Goal: Information Seeking & Learning: Check status

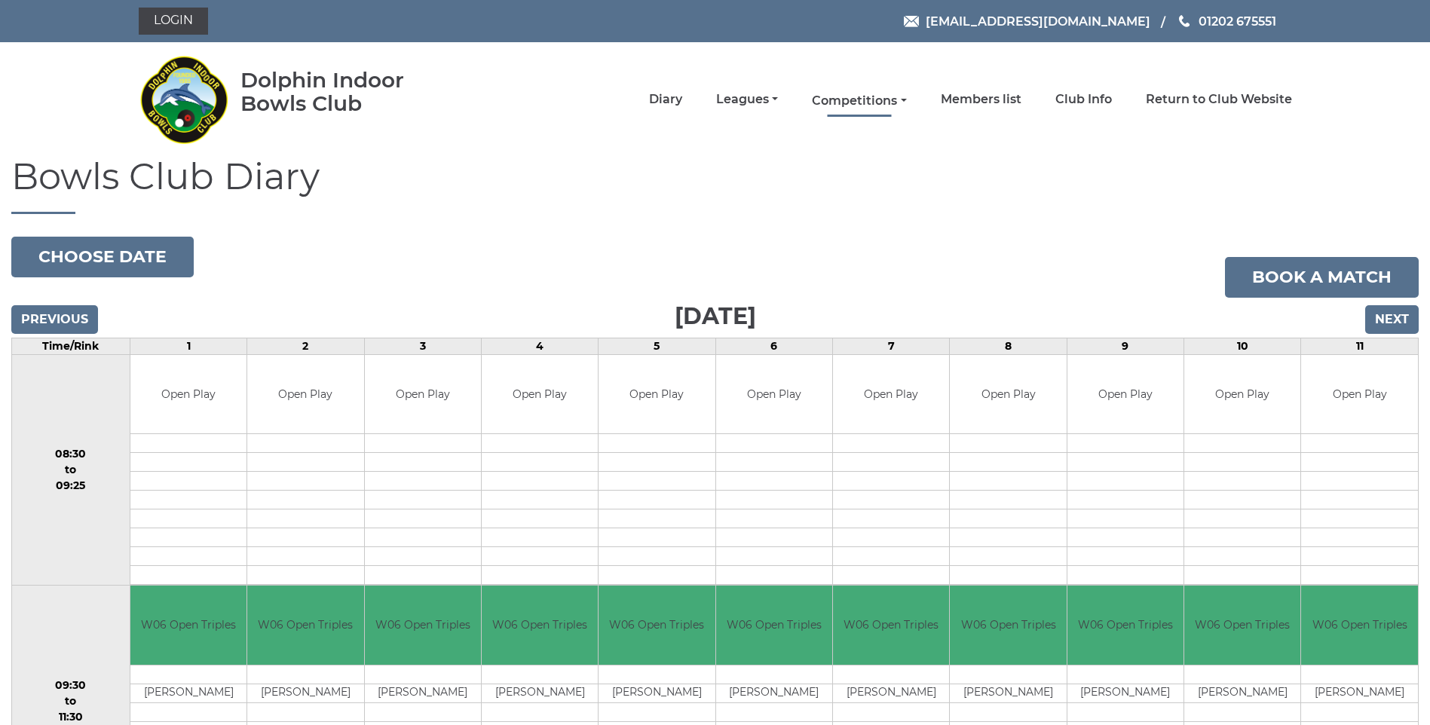
click at [827, 93] on link "Competitions" at bounding box center [859, 101] width 94 height 17
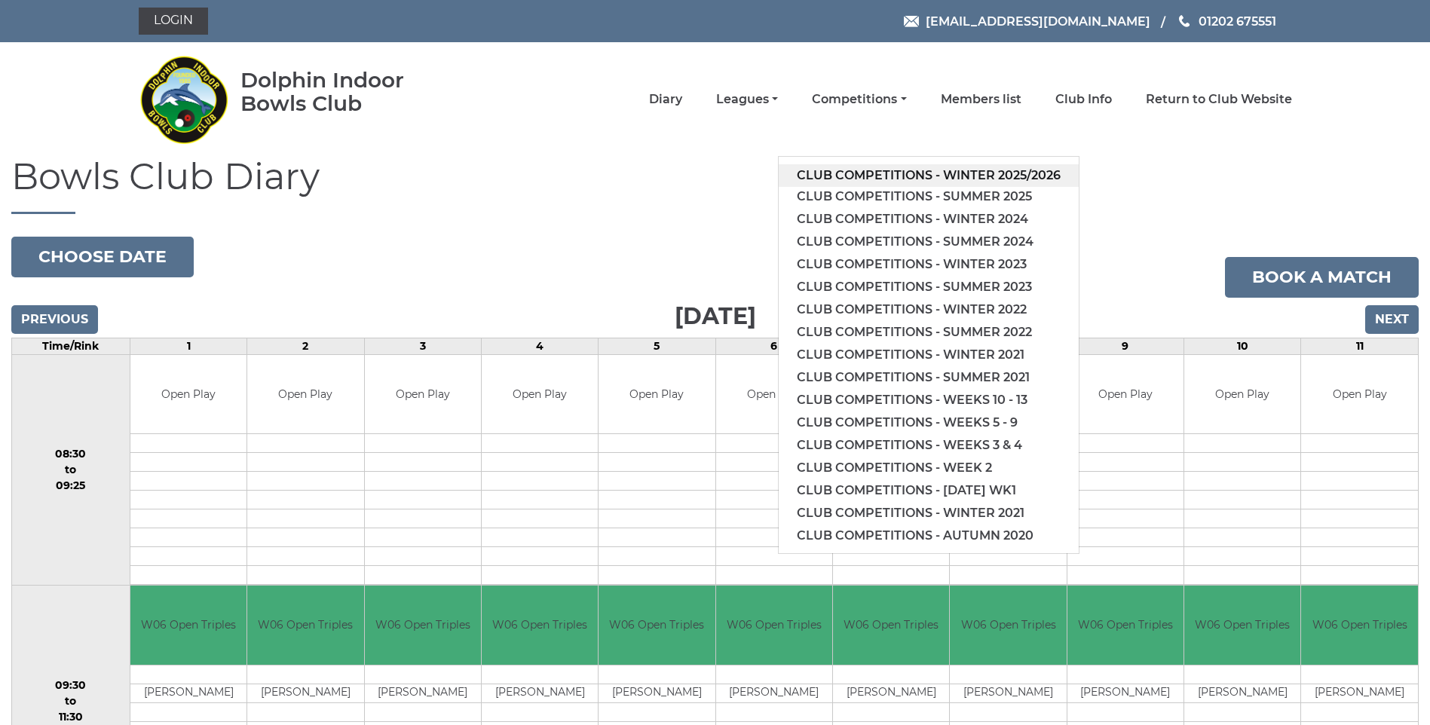
click at [870, 166] on link "Club competitions - Winter 2025/2026" at bounding box center [929, 175] width 300 height 23
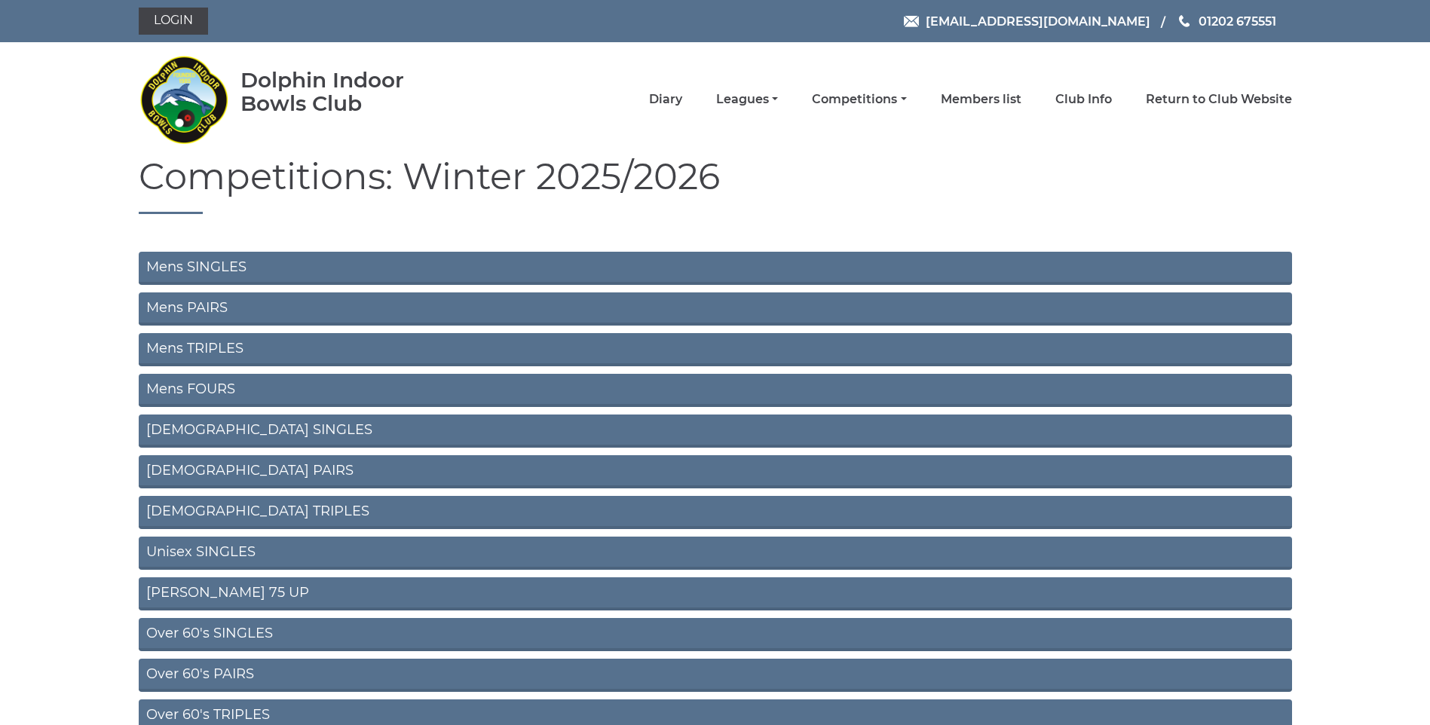
click at [171, 262] on link "Mens SINGLES" at bounding box center [715, 268] width 1153 height 33
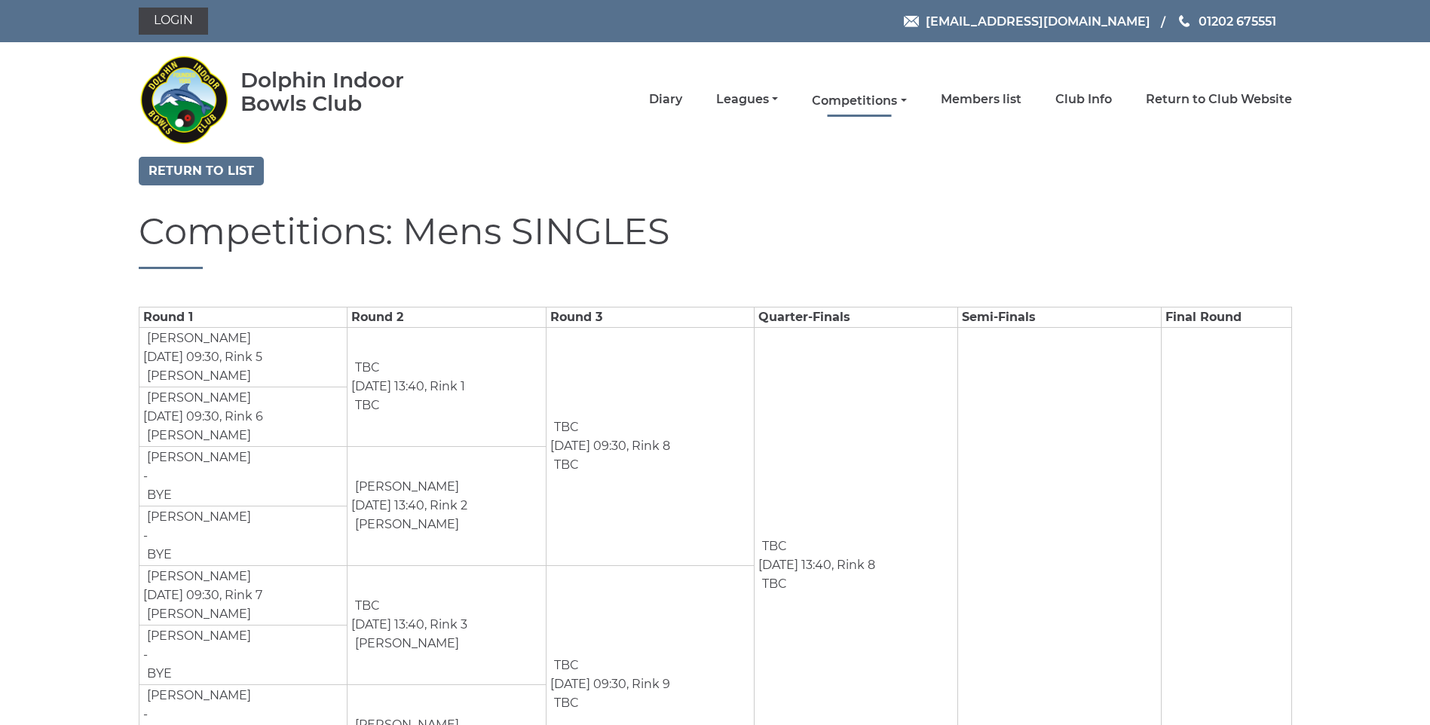
click at [866, 93] on link "Competitions" at bounding box center [859, 101] width 94 height 17
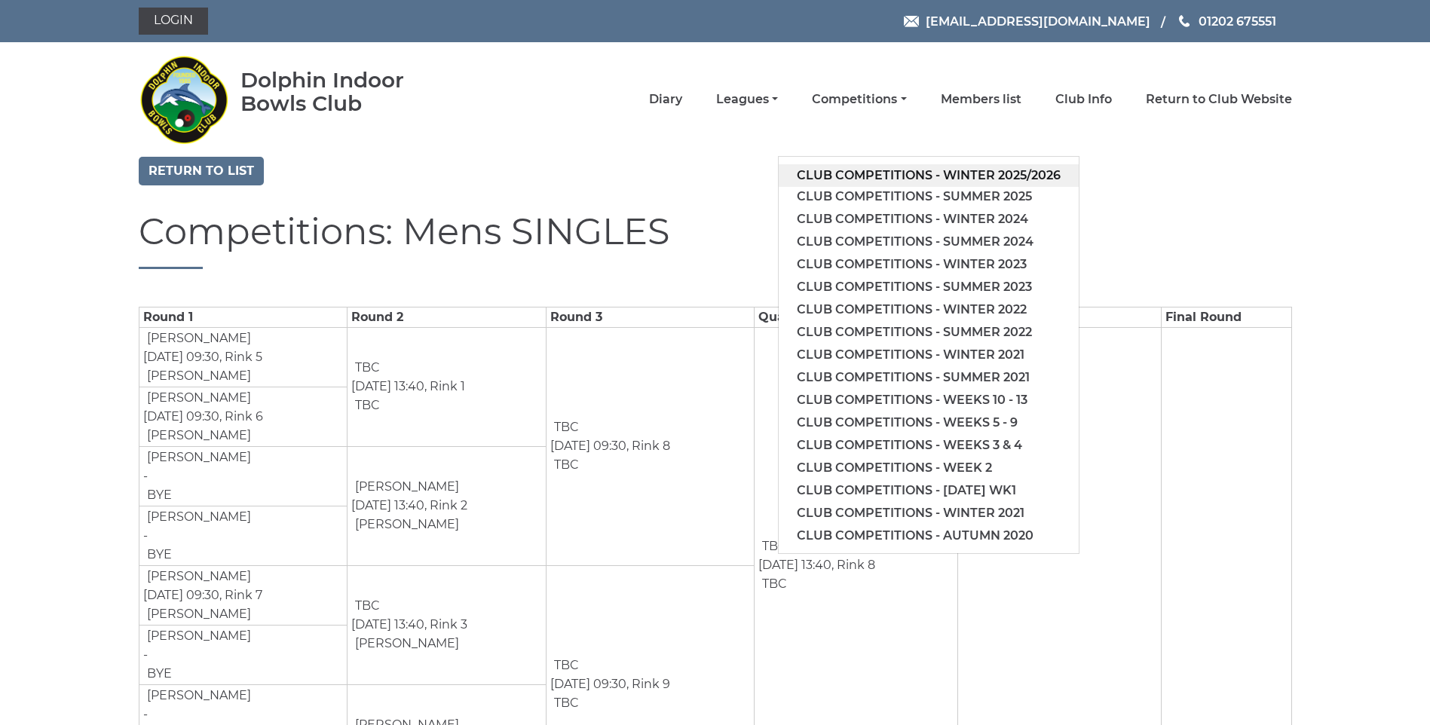
click at [862, 173] on link "Club competitions - Winter 2025/2026" at bounding box center [929, 175] width 300 height 23
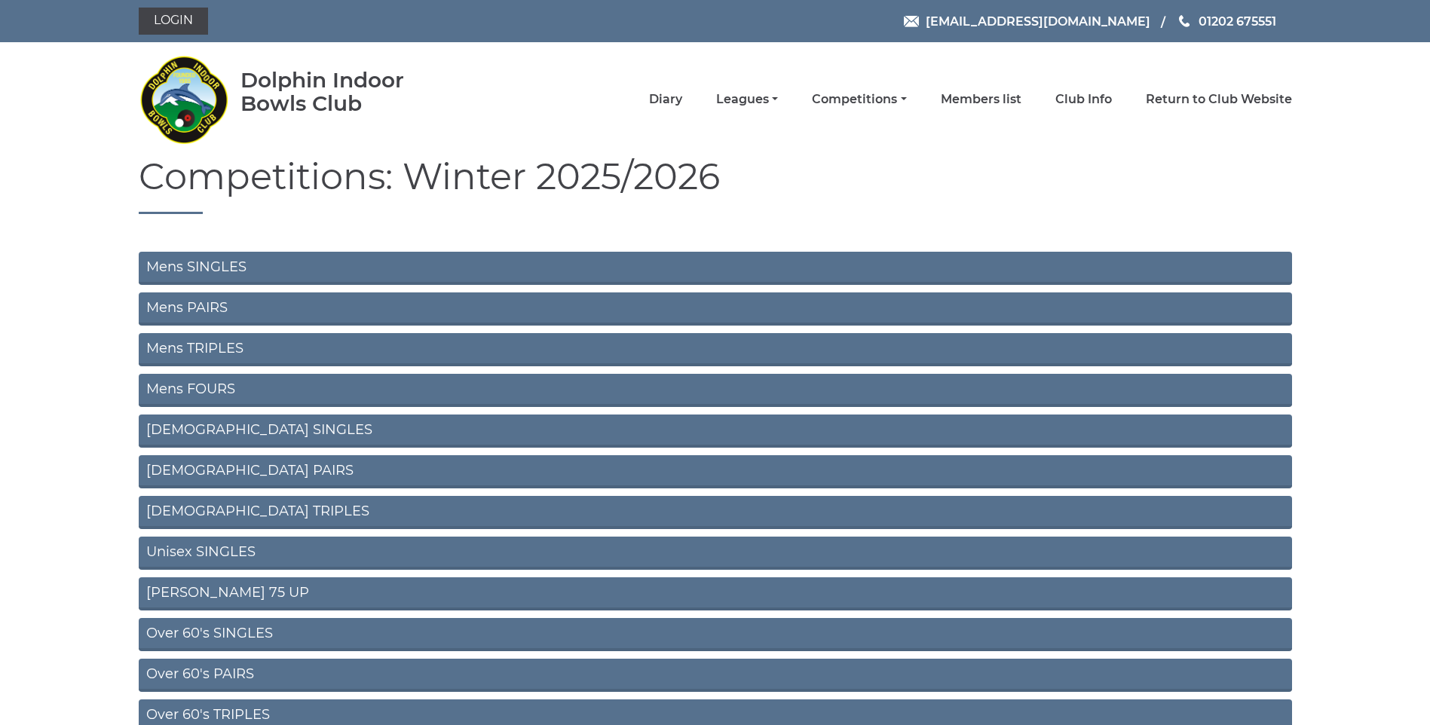
click at [191, 303] on link "Mens PAIRS" at bounding box center [715, 308] width 1153 height 33
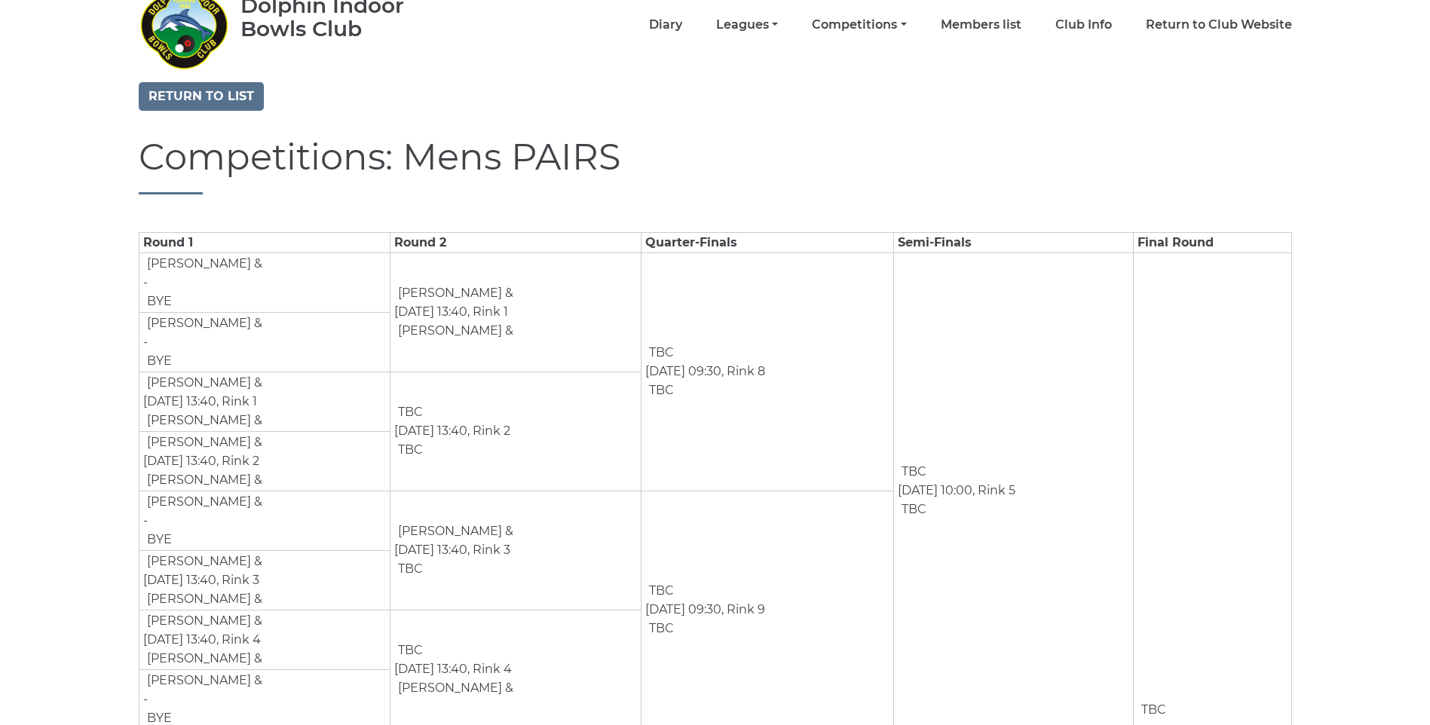
scroll to position [69, 0]
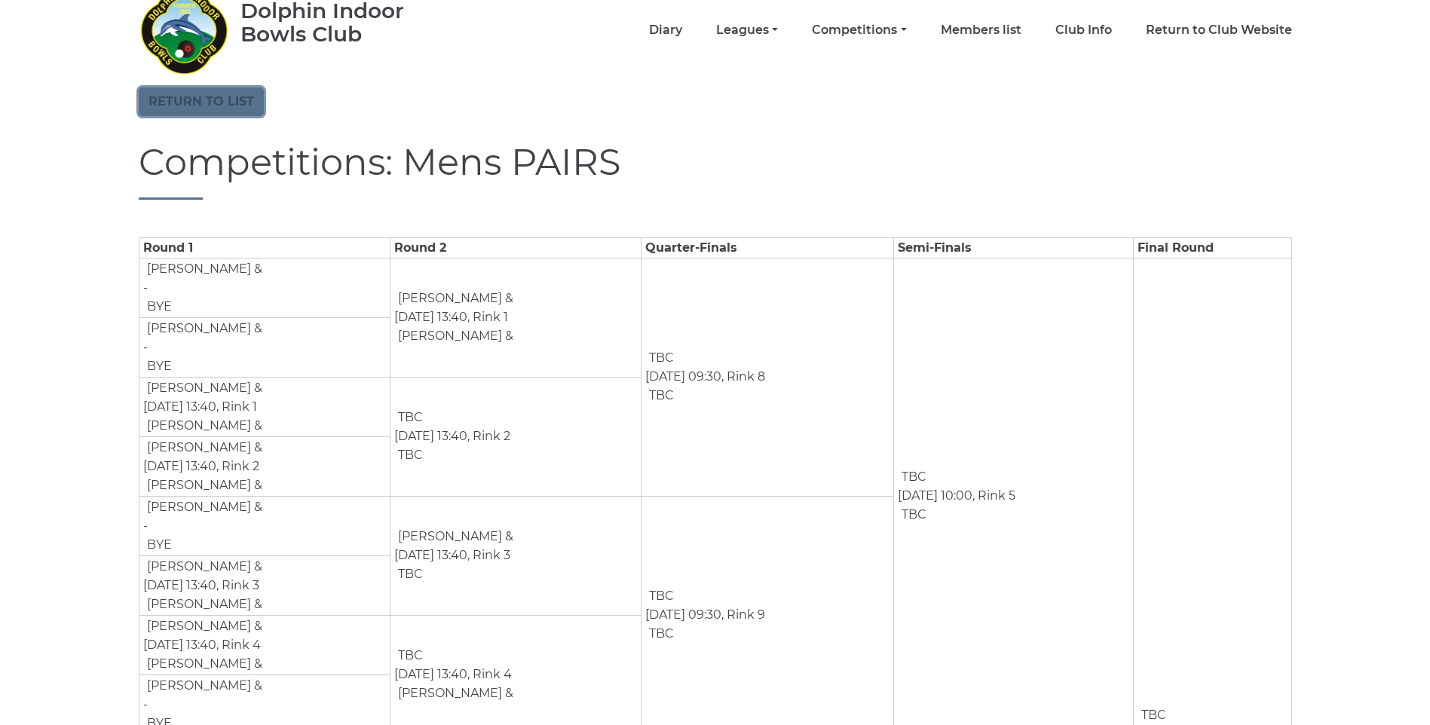
click at [186, 97] on link "Return to list" at bounding box center [201, 101] width 125 height 29
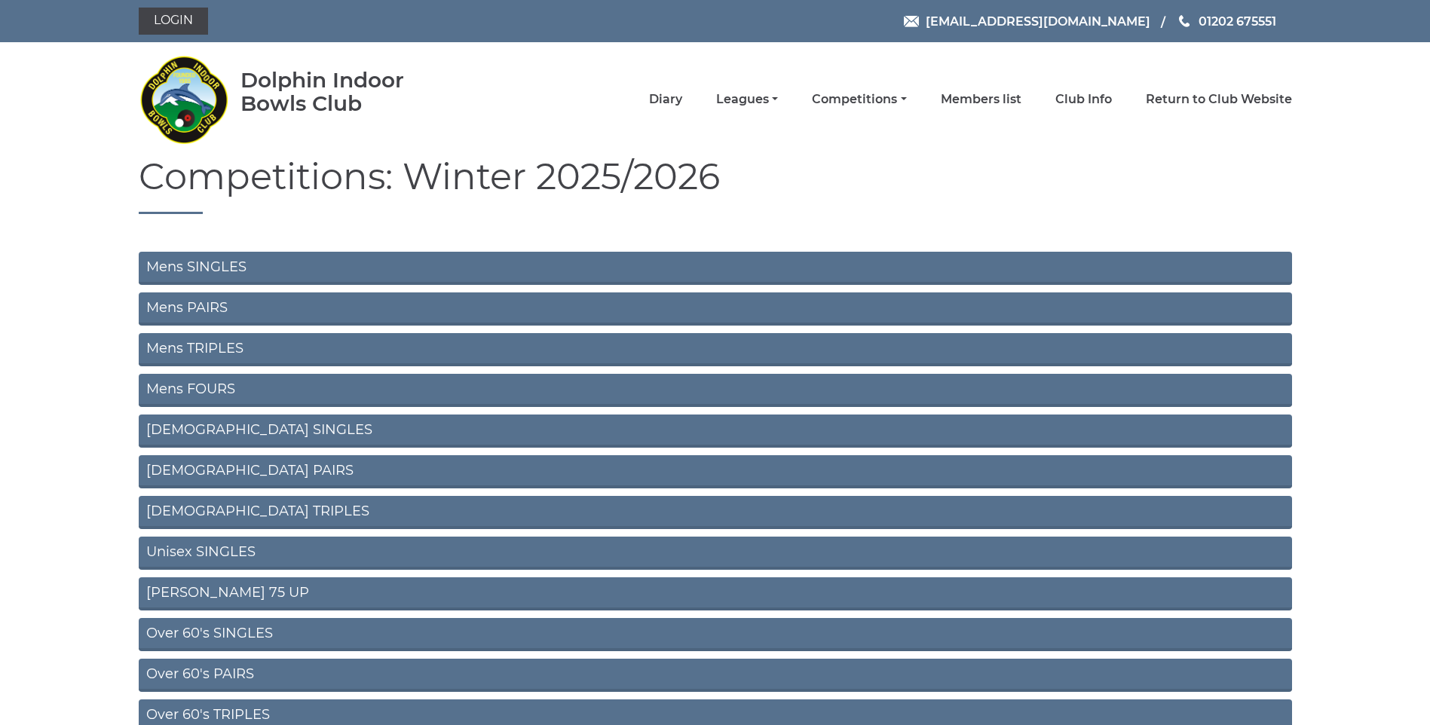
click at [203, 556] on link "Unisex SINGLES" at bounding box center [715, 553] width 1153 height 33
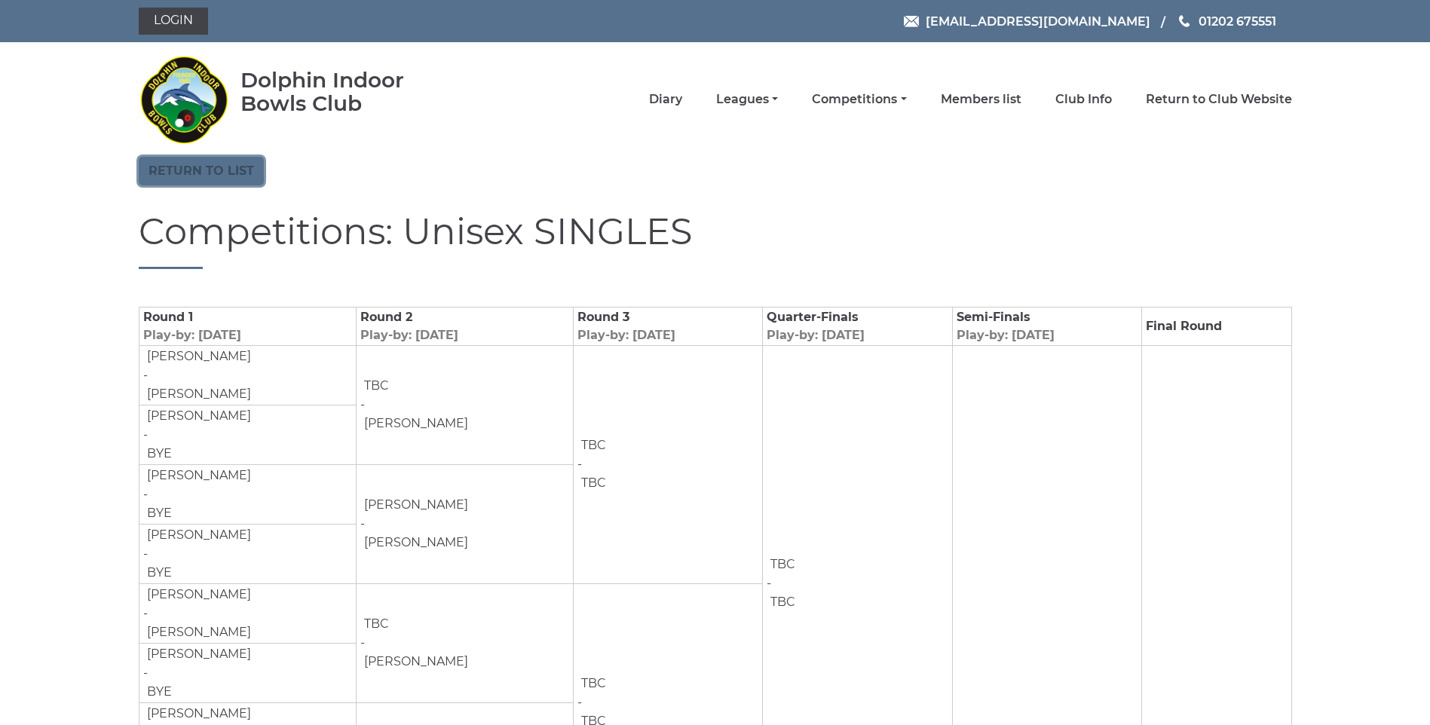
click at [188, 170] on link "Return to list" at bounding box center [201, 171] width 125 height 29
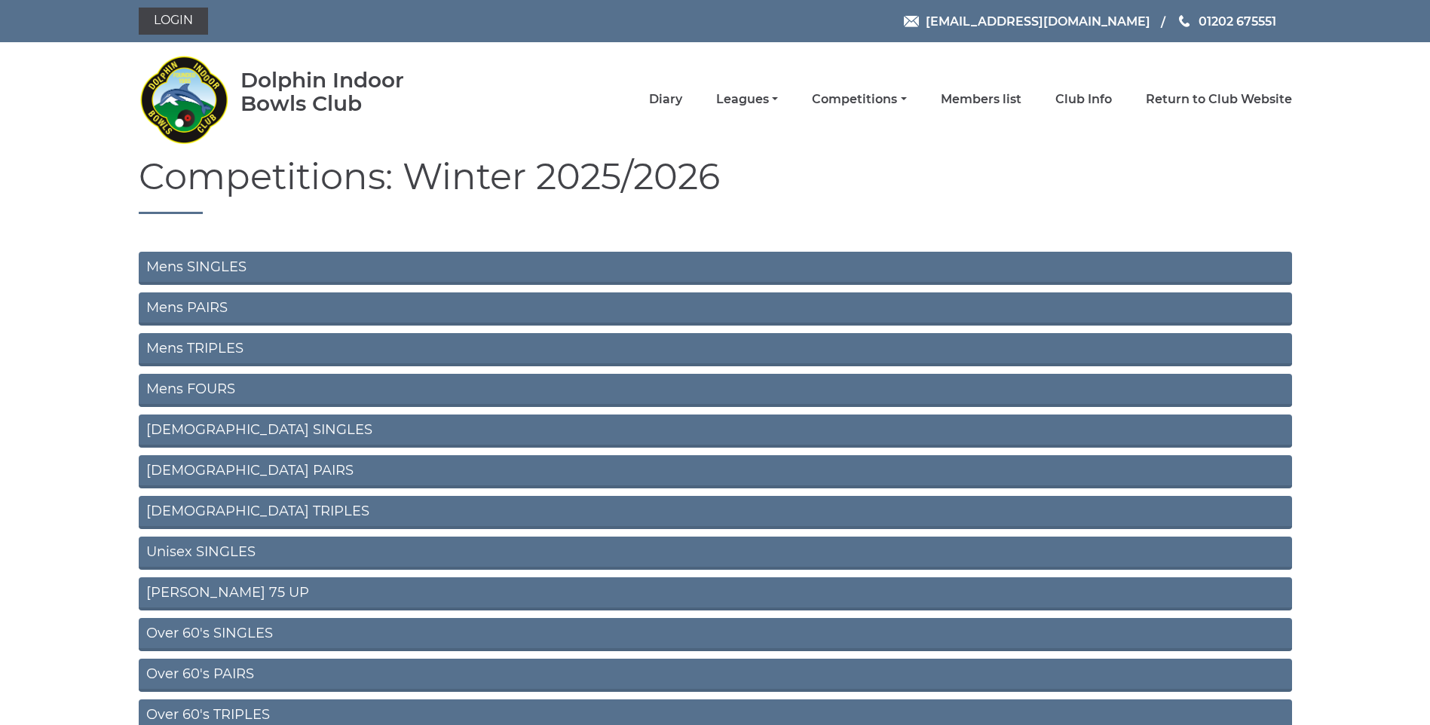
click at [222, 589] on link "Ron Jeffery 75 UP" at bounding box center [715, 593] width 1153 height 33
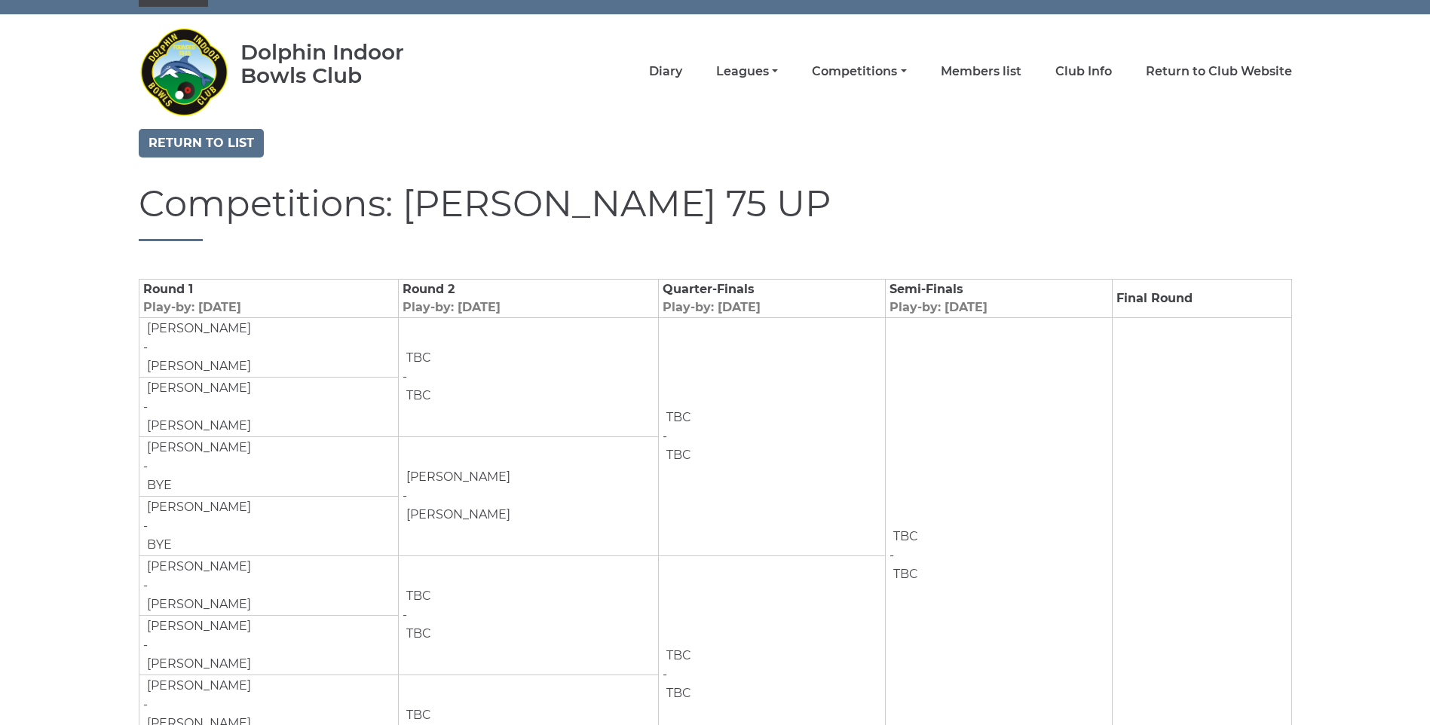
scroll to position [75, 0]
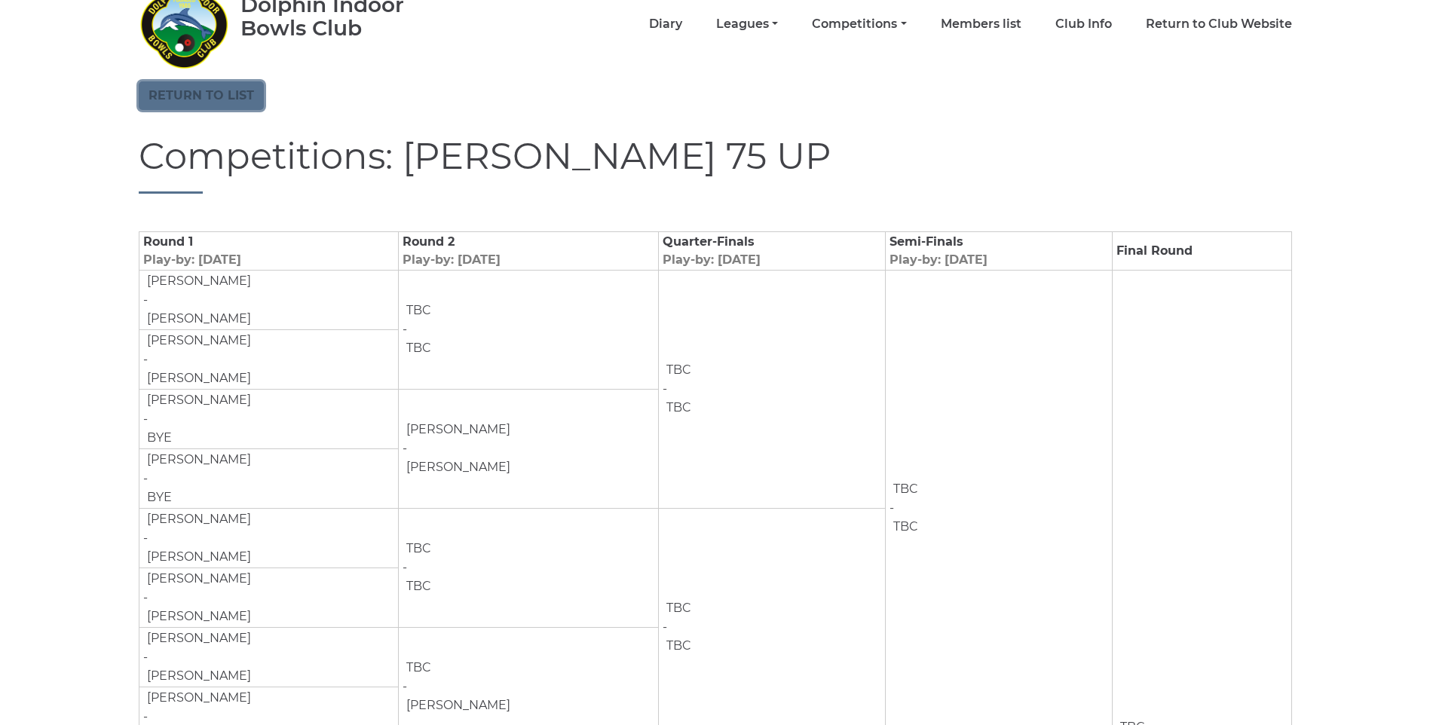
click at [175, 102] on link "Return to list" at bounding box center [201, 95] width 125 height 29
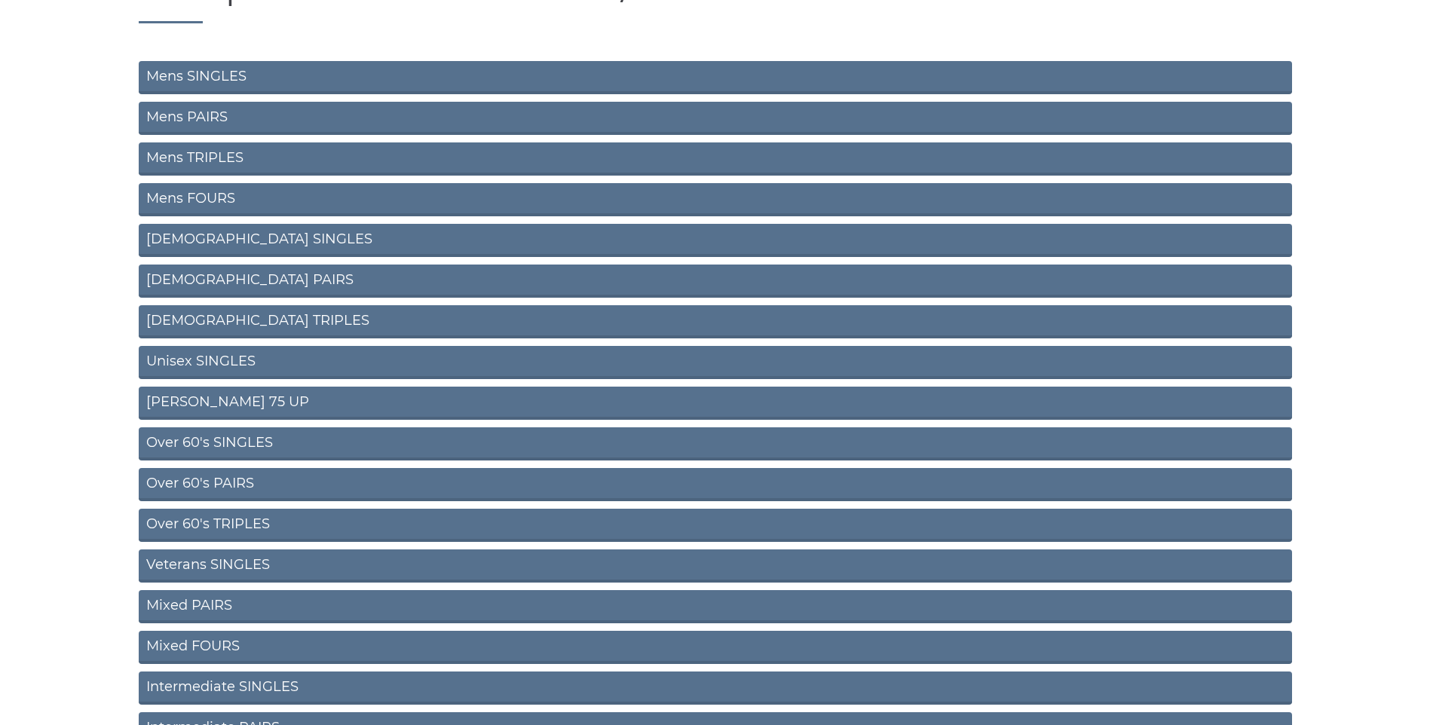
scroll to position [226, 0]
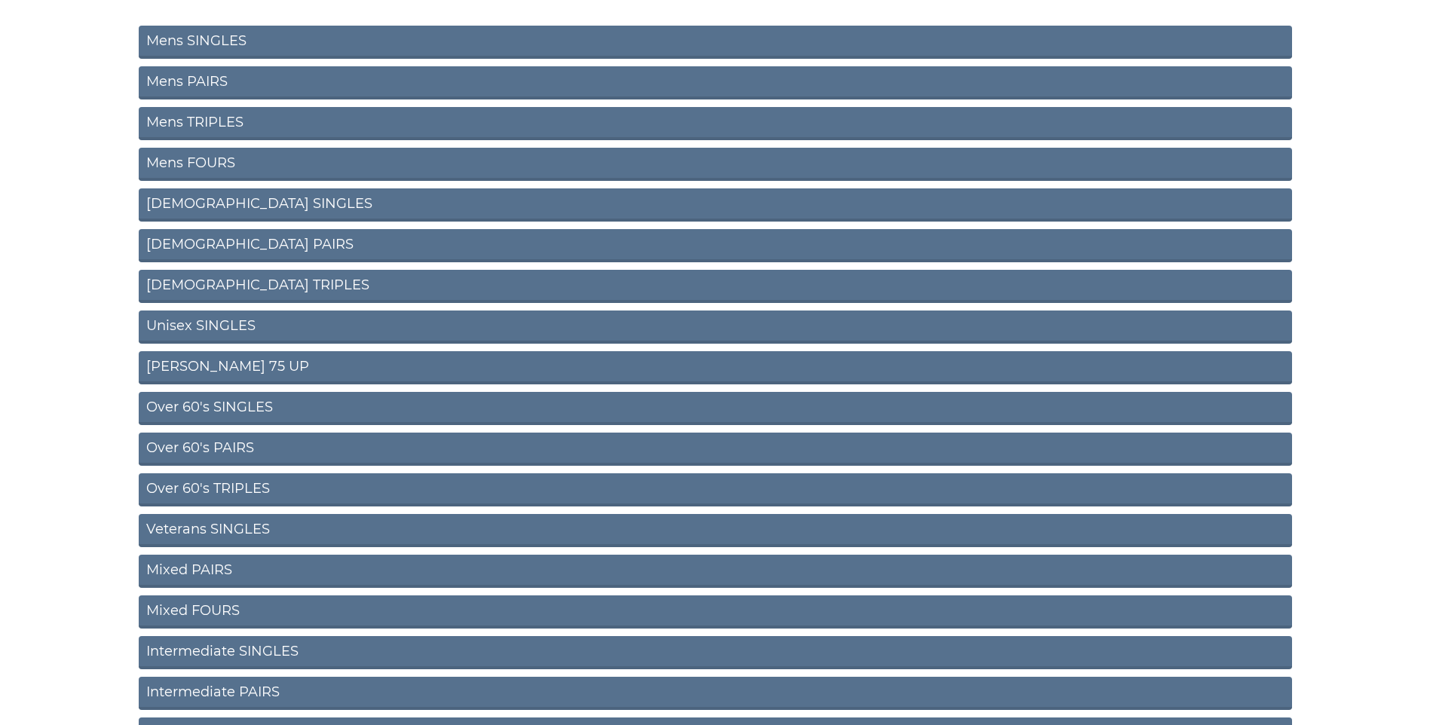
click at [177, 556] on link "Mixed PAIRS" at bounding box center [715, 571] width 1153 height 33
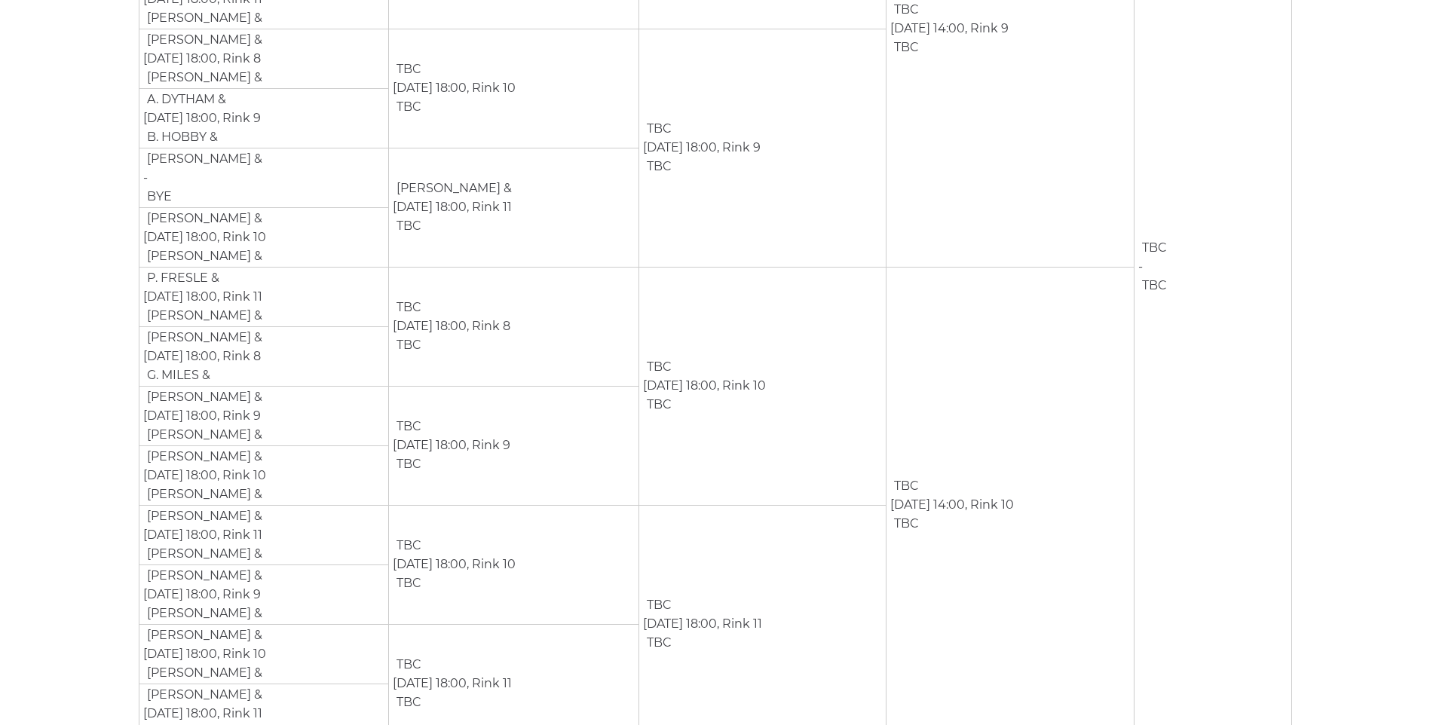
scroll to position [522, 0]
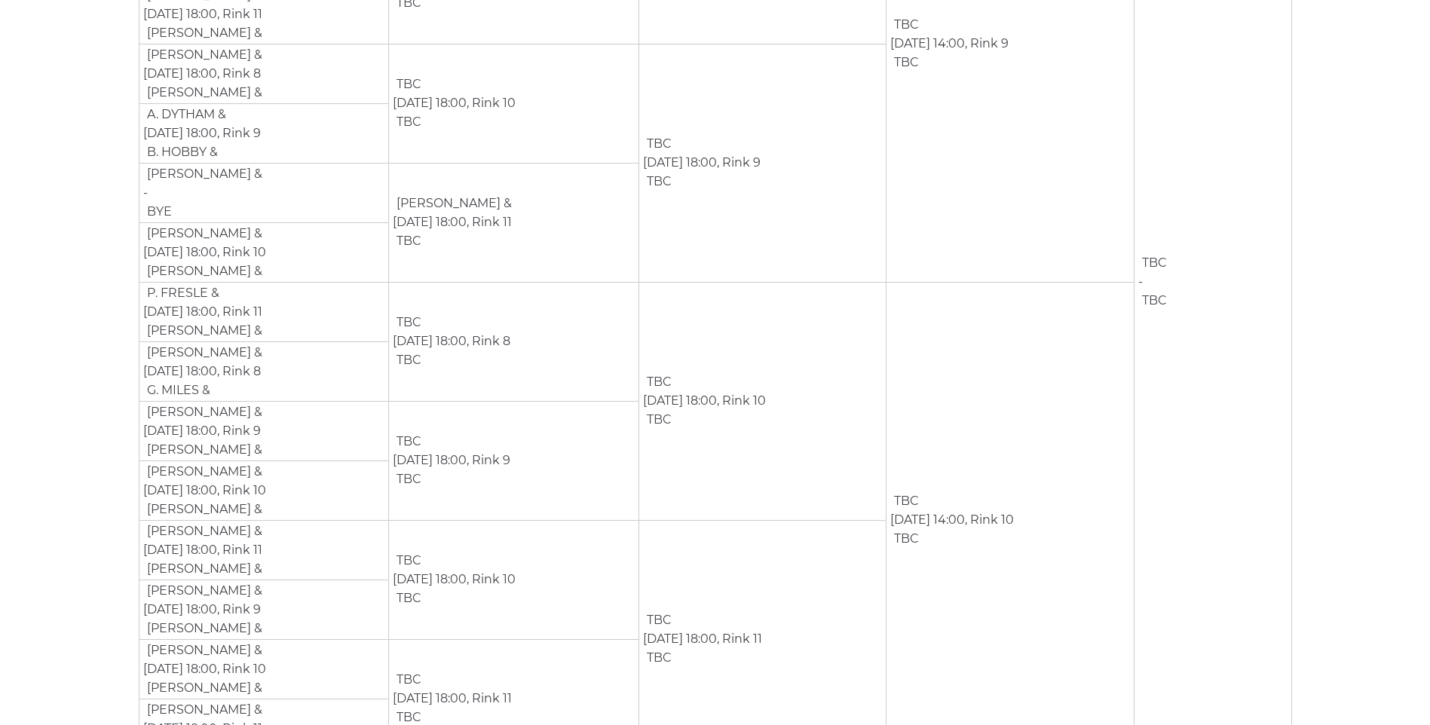
click at [559, 617] on td "TBC Dec 19th, 18:00, Rink 10 TBC" at bounding box center [514, 579] width 250 height 119
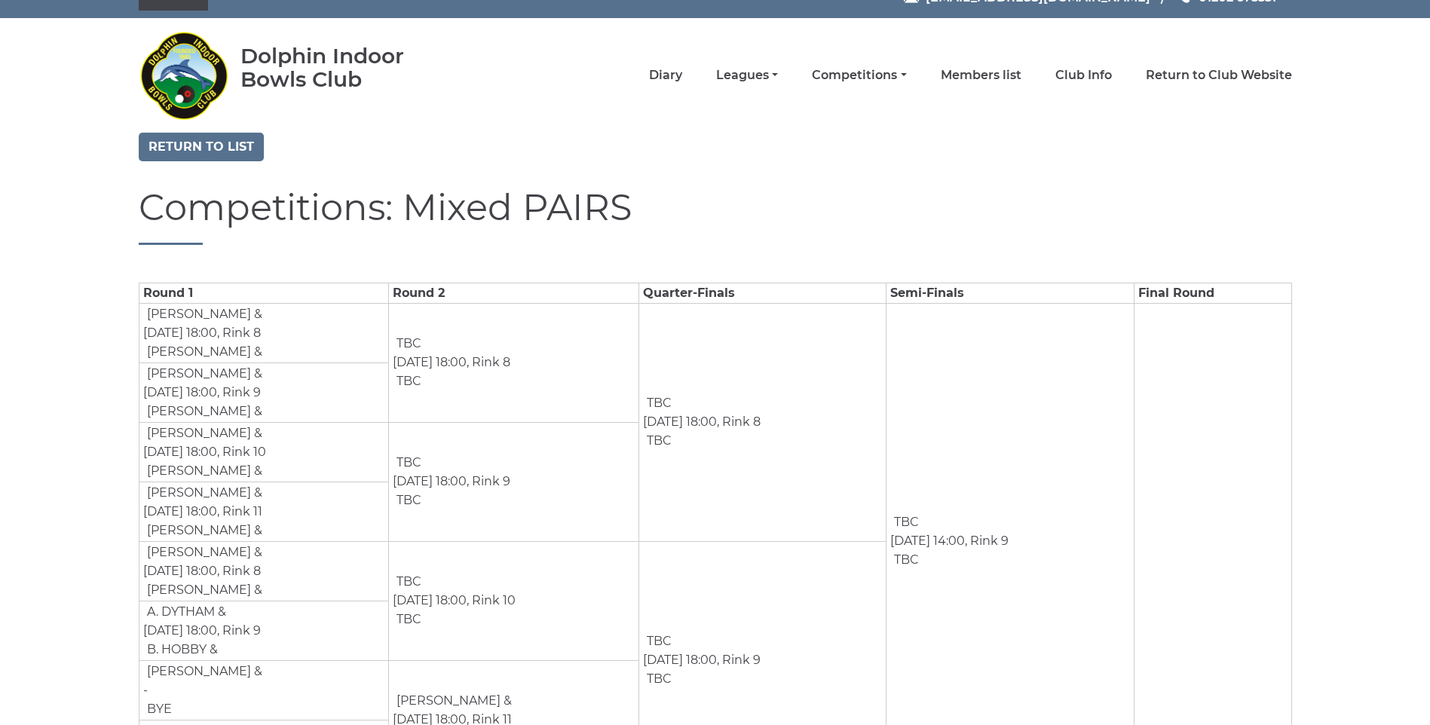
scroll to position [0, 0]
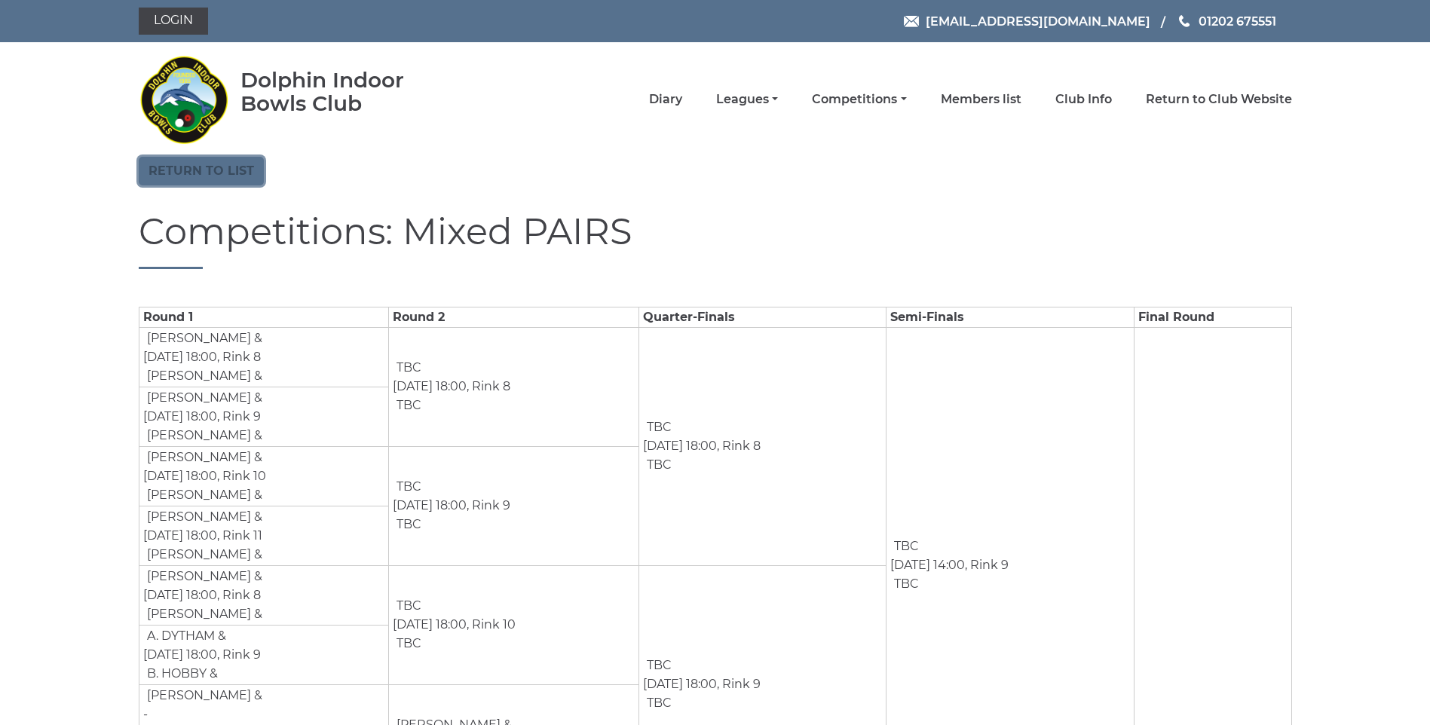
click at [203, 167] on link "Return to list" at bounding box center [201, 171] width 125 height 29
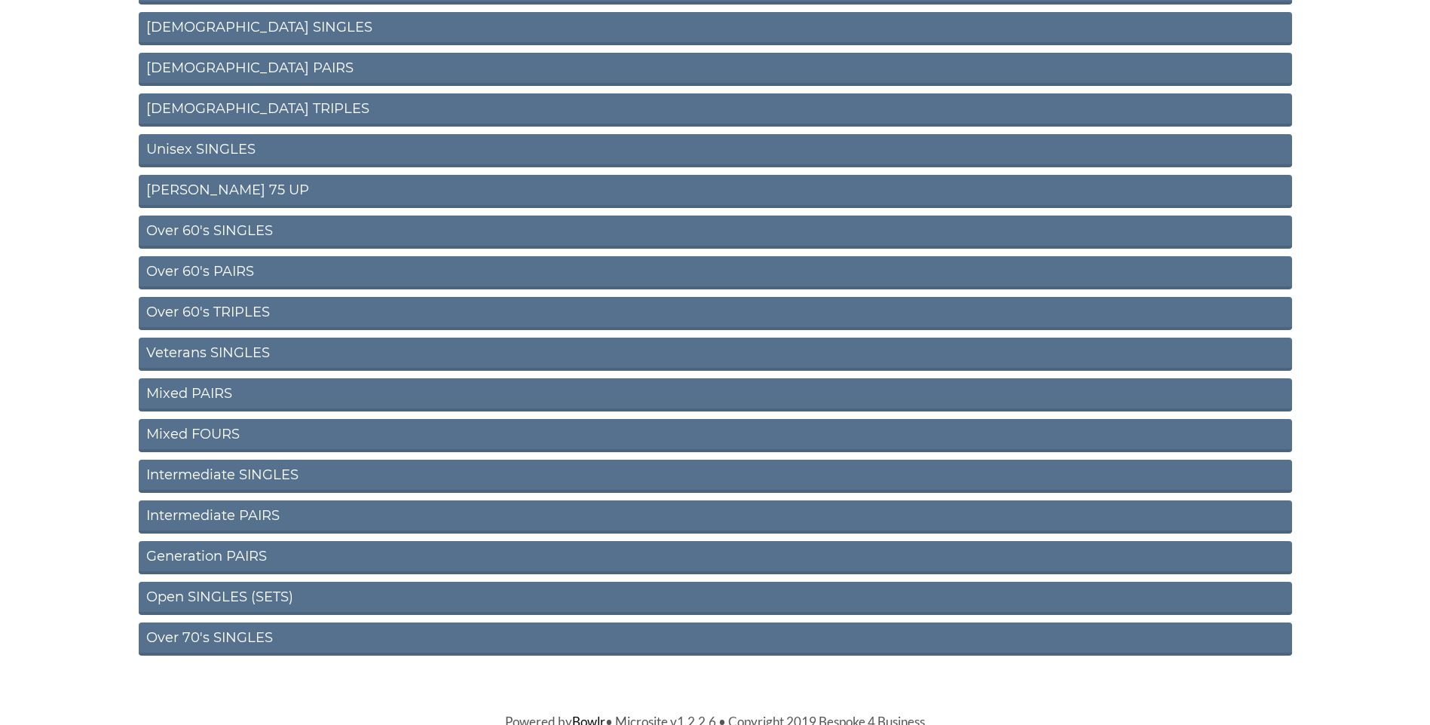
scroll to position [408, 0]
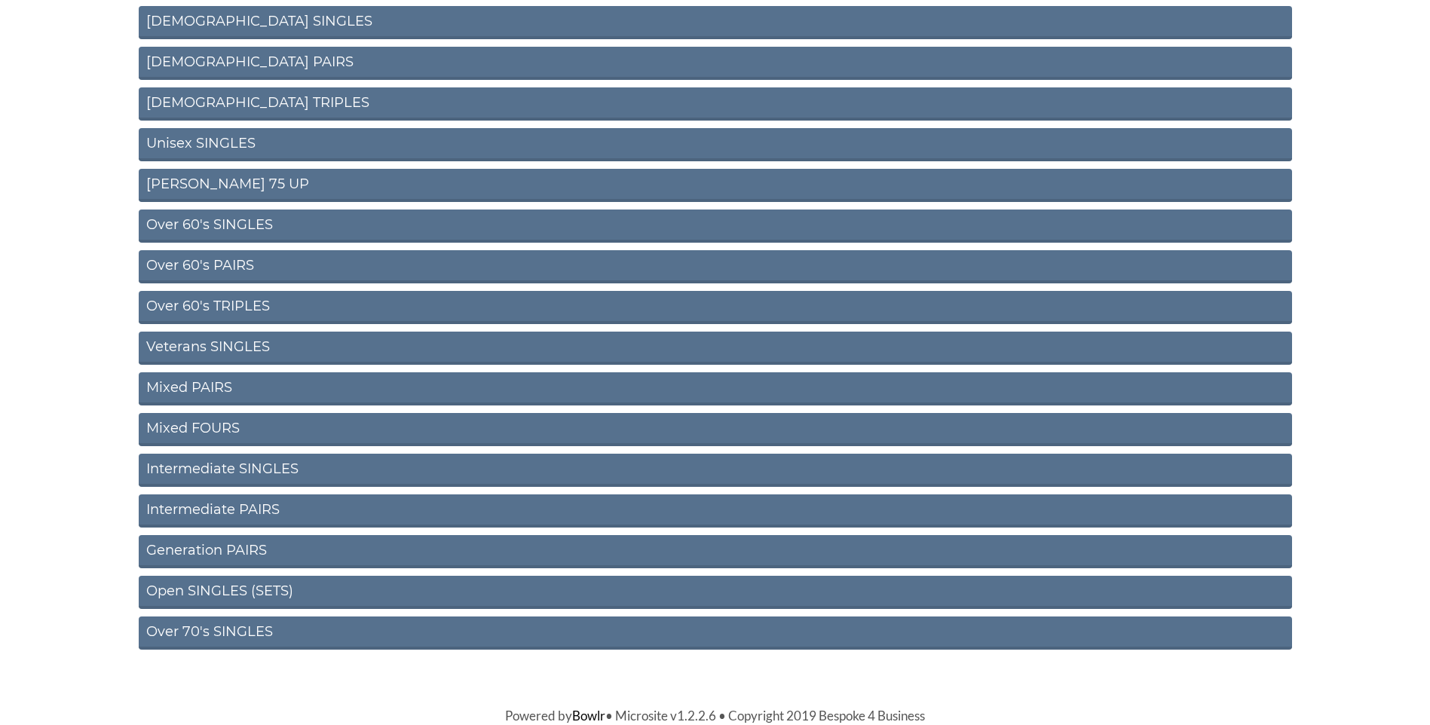
click at [219, 466] on link "Intermediate SINGLES" at bounding box center [715, 470] width 1153 height 33
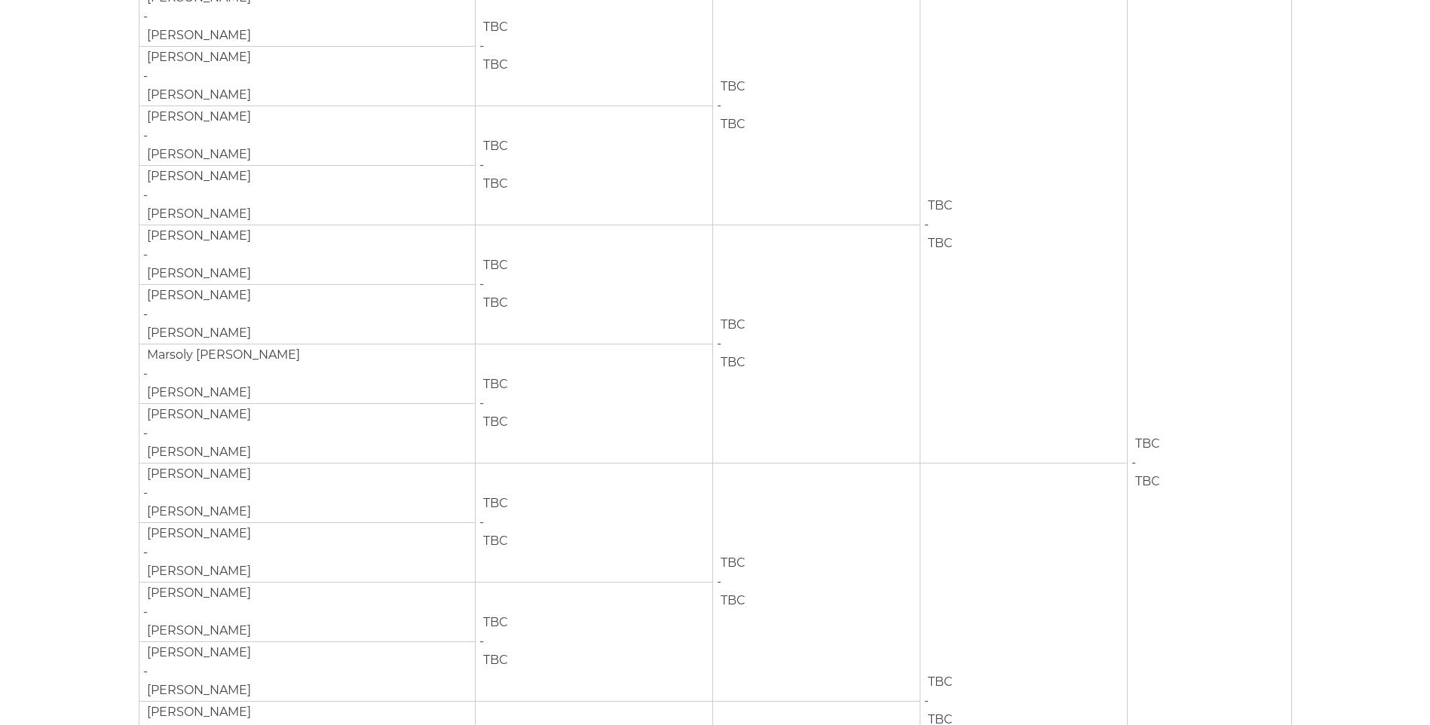
scroll to position [75, 0]
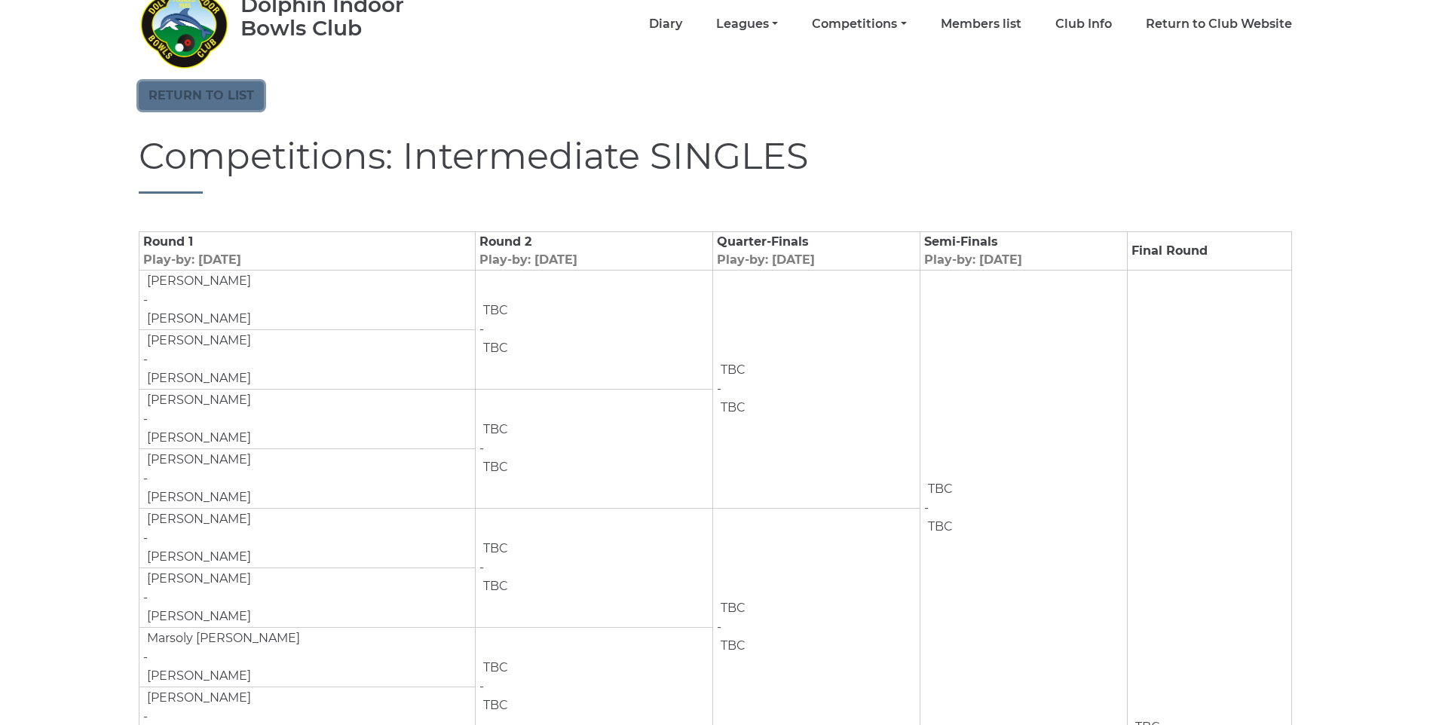
click at [194, 105] on link "Return to list" at bounding box center [201, 95] width 125 height 29
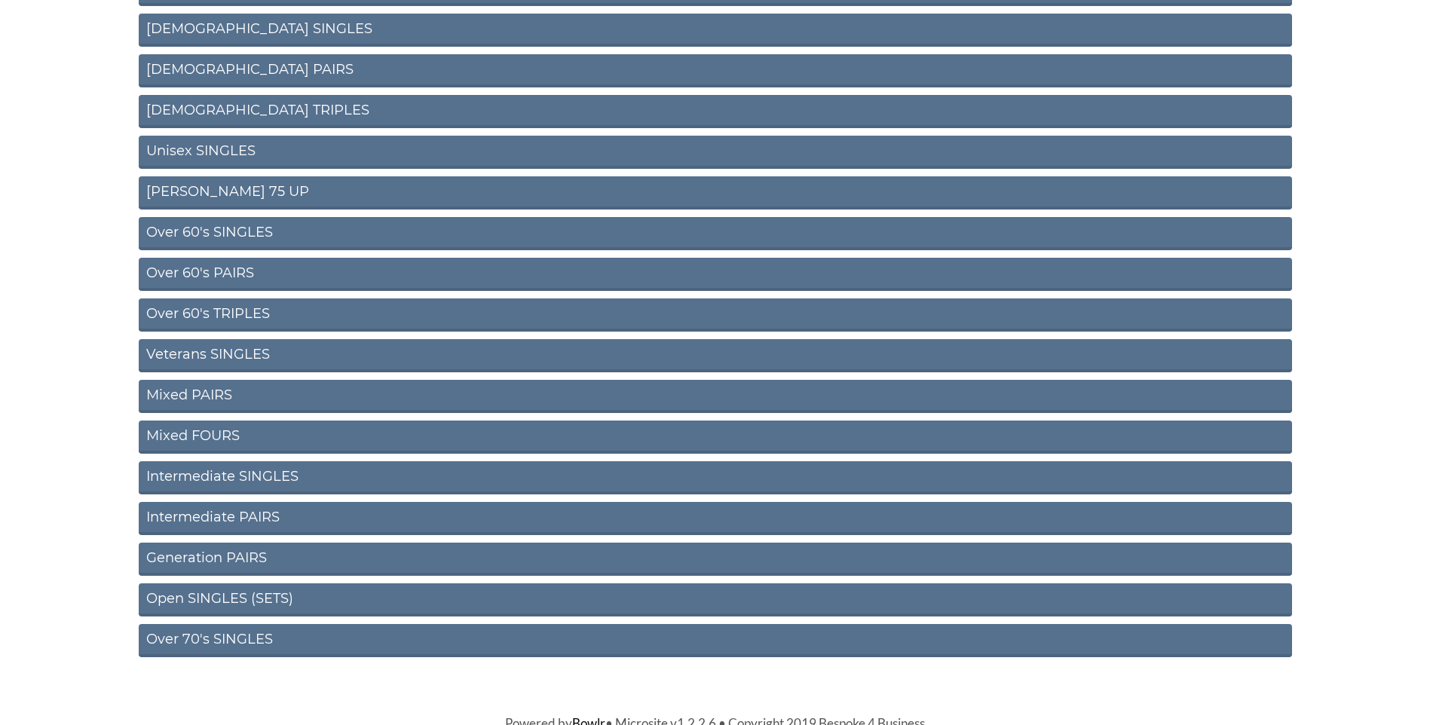
scroll to position [408, 0]
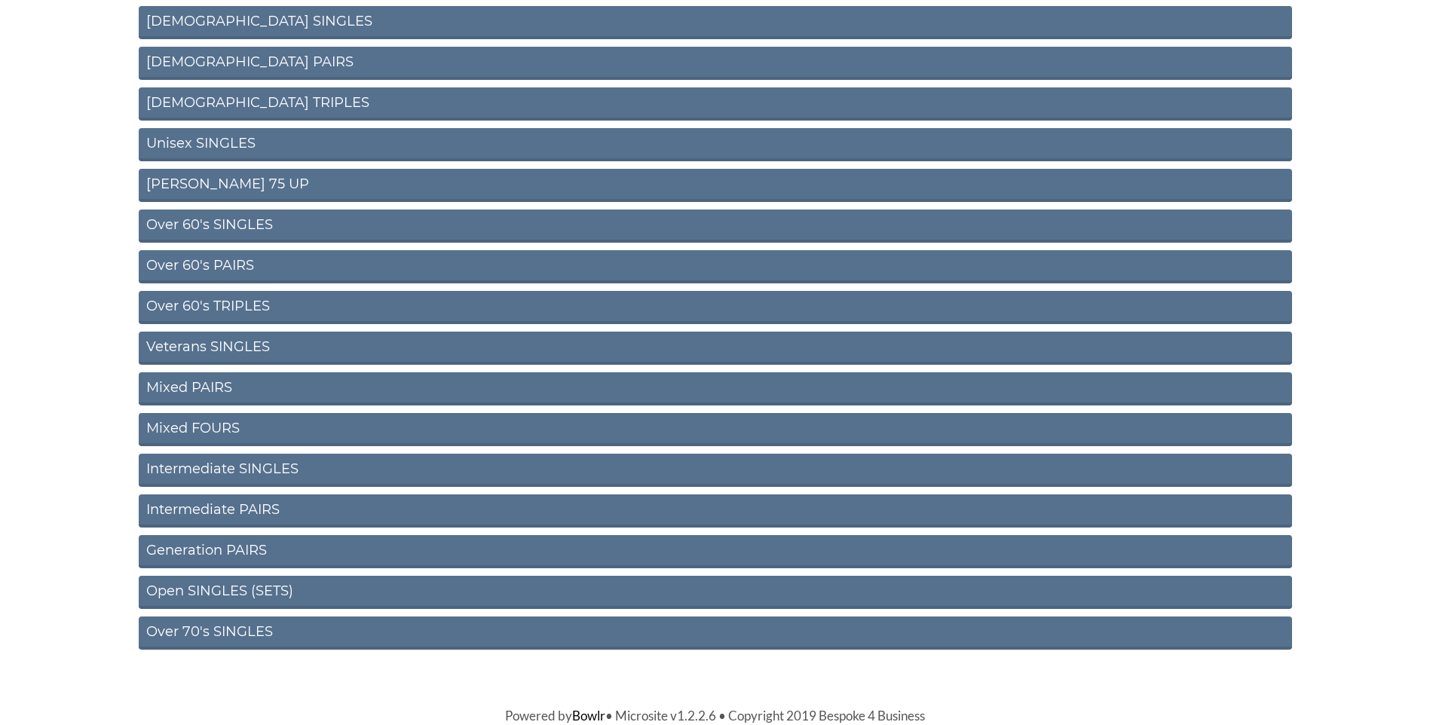
click at [210, 508] on link "Intermediate PAIRS" at bounding box center [715, 510] width 1153 height 33
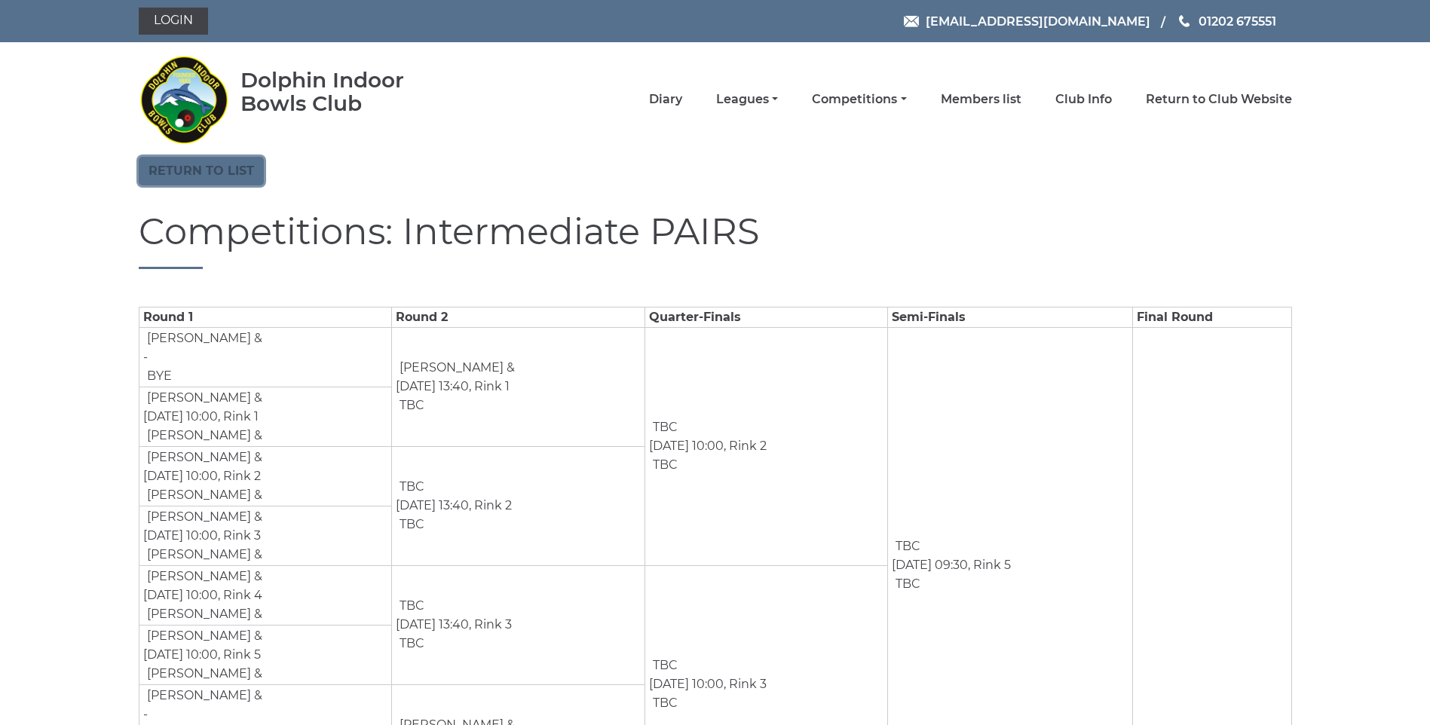
click at [194, 180] on link "Return to list" at bounding box center [201, 171] width 125 height 29
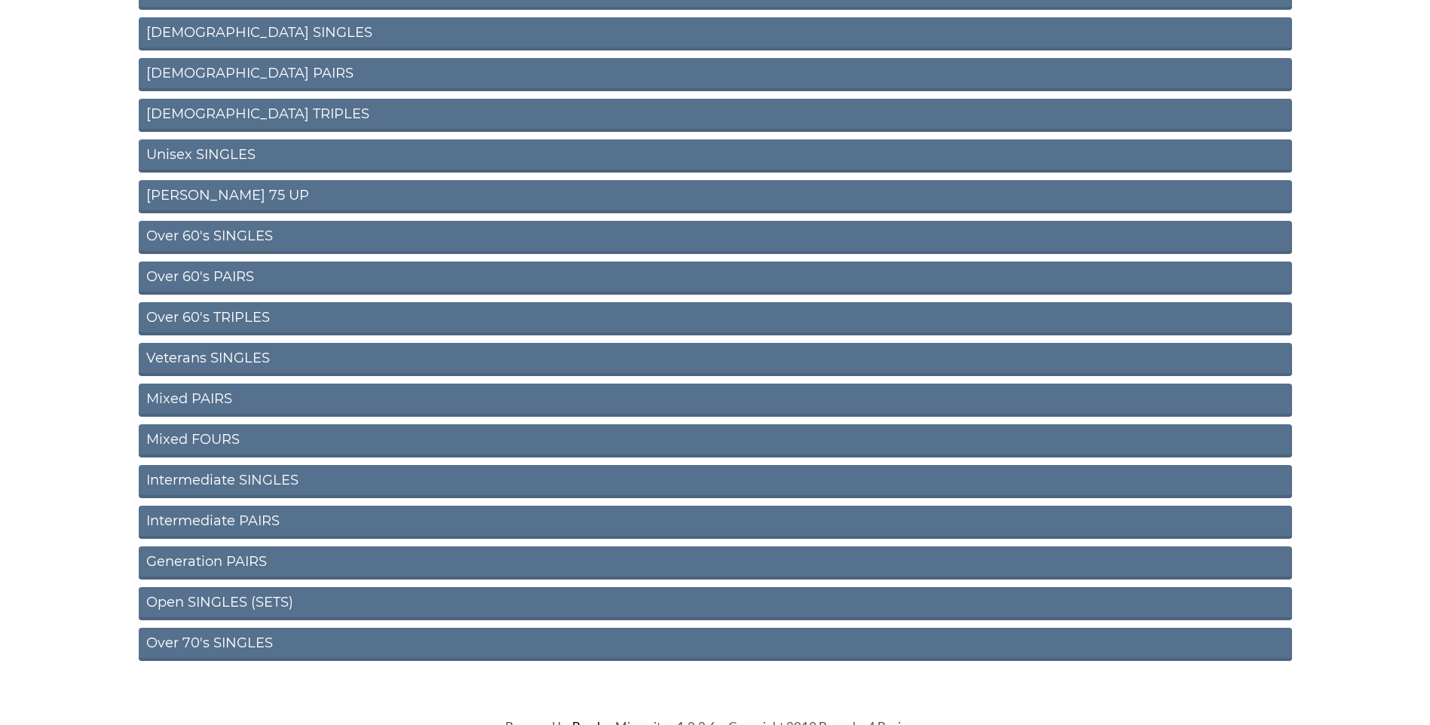
scroll to position [408, 0]
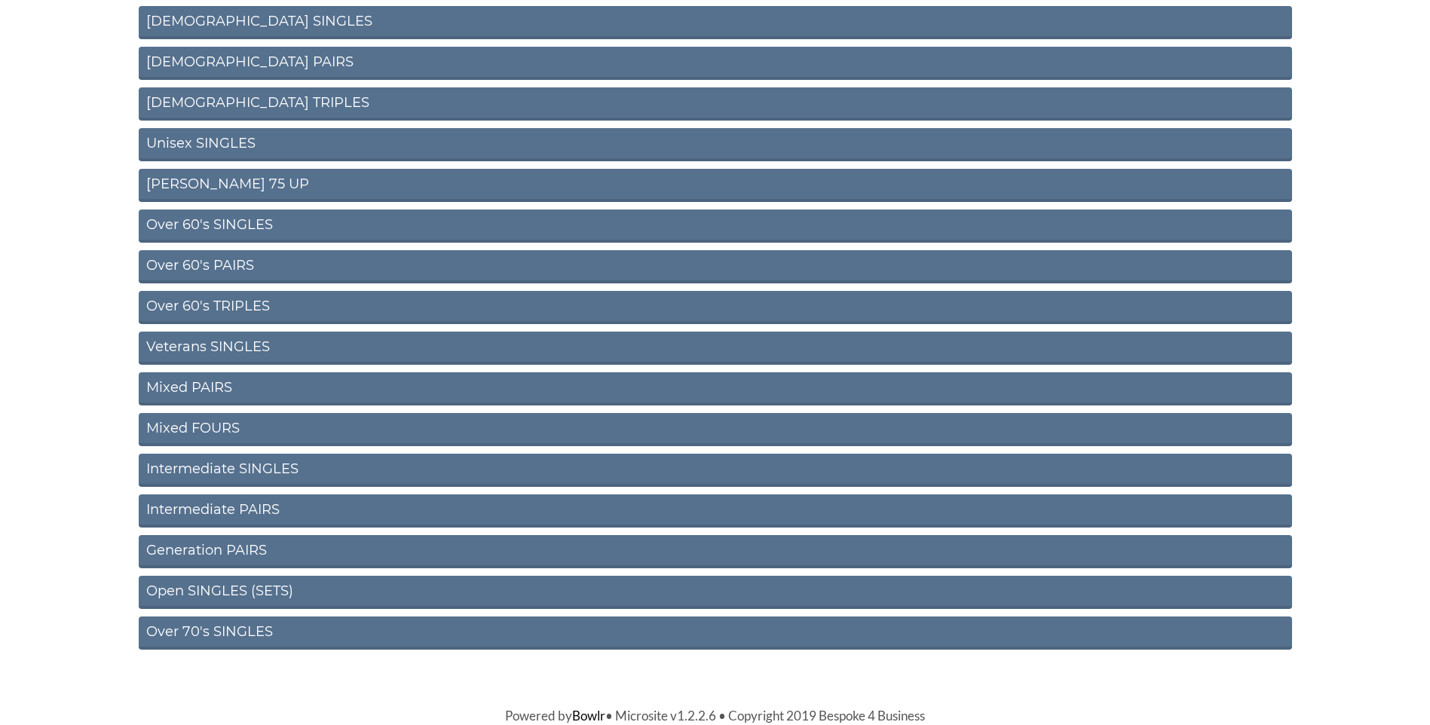
click at [229, 593] on link "Open SINGLES (SETS)" at bounding box center [715, 592] width 1153 height 33
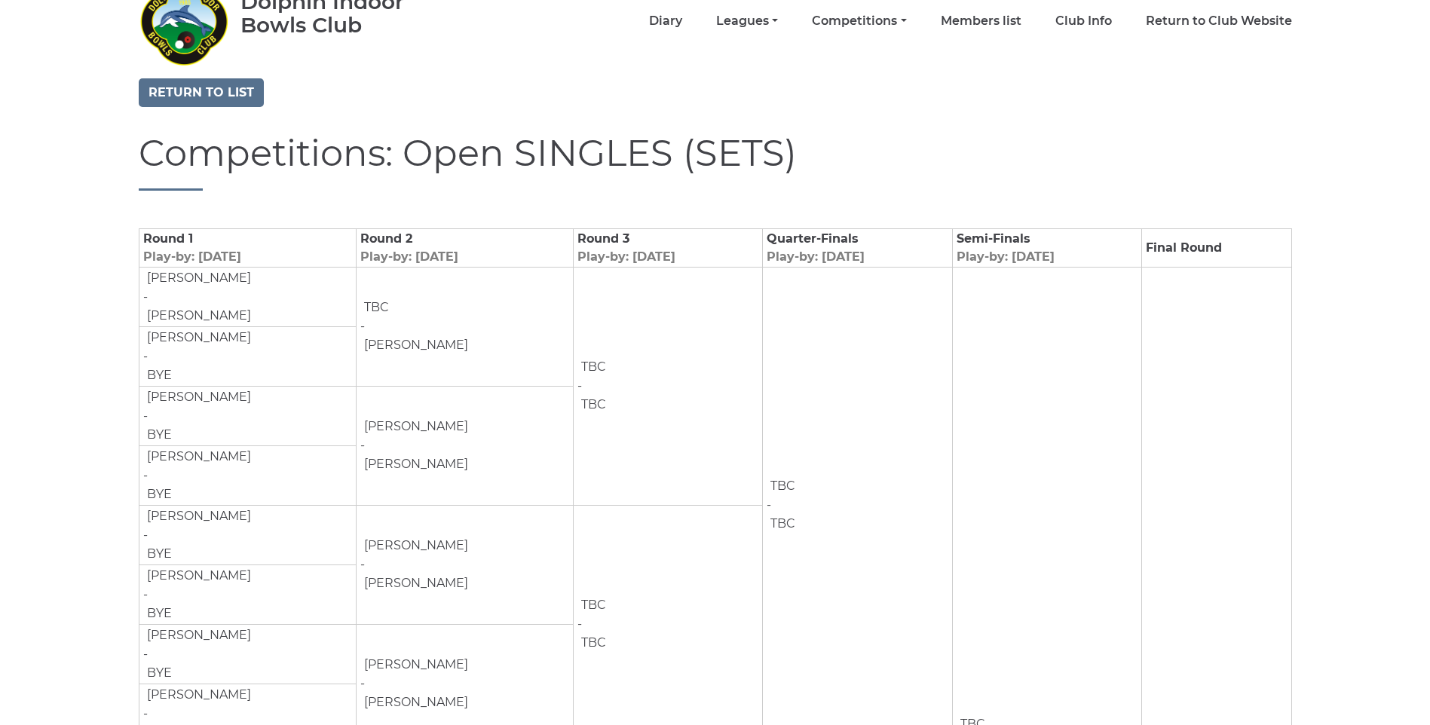
scroll to position [75, 0]
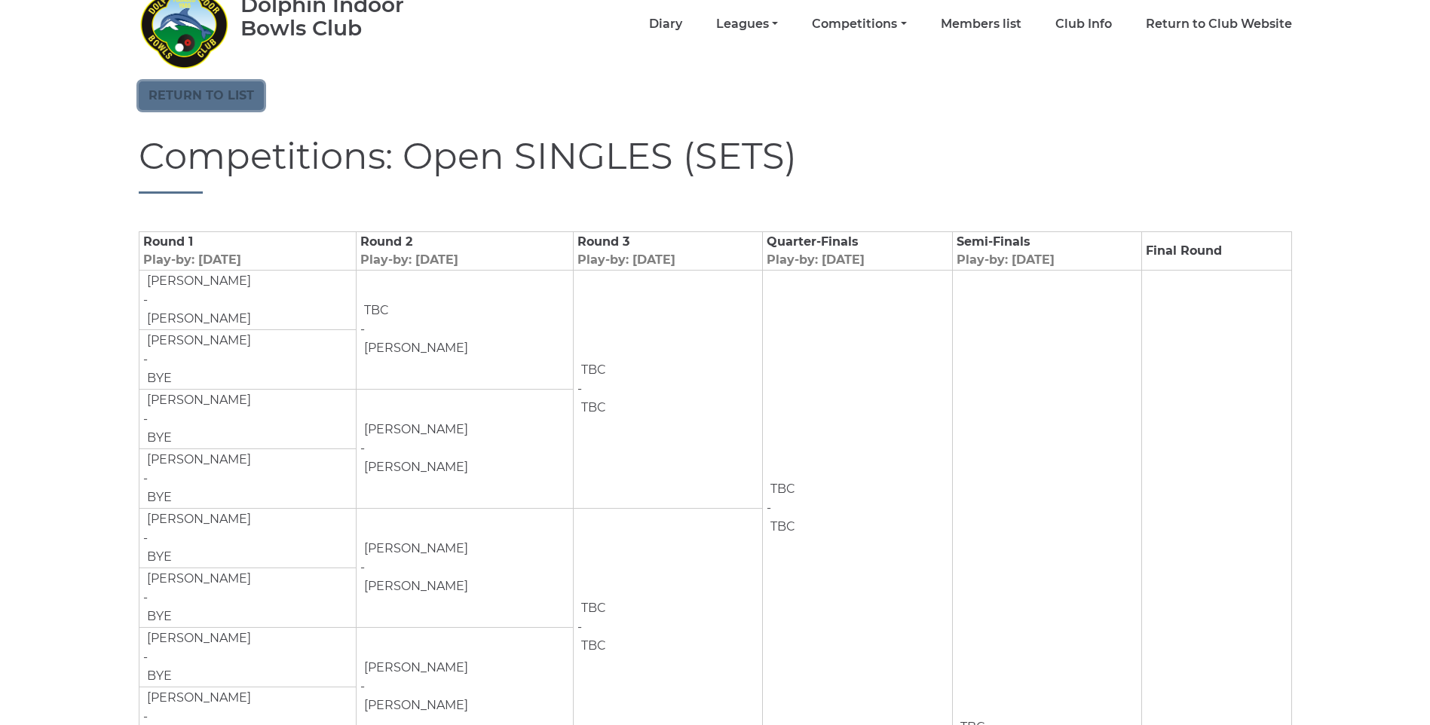
click at [179, 93] on link "Return to list" at bounding box center [201, 95] width 125 height 29
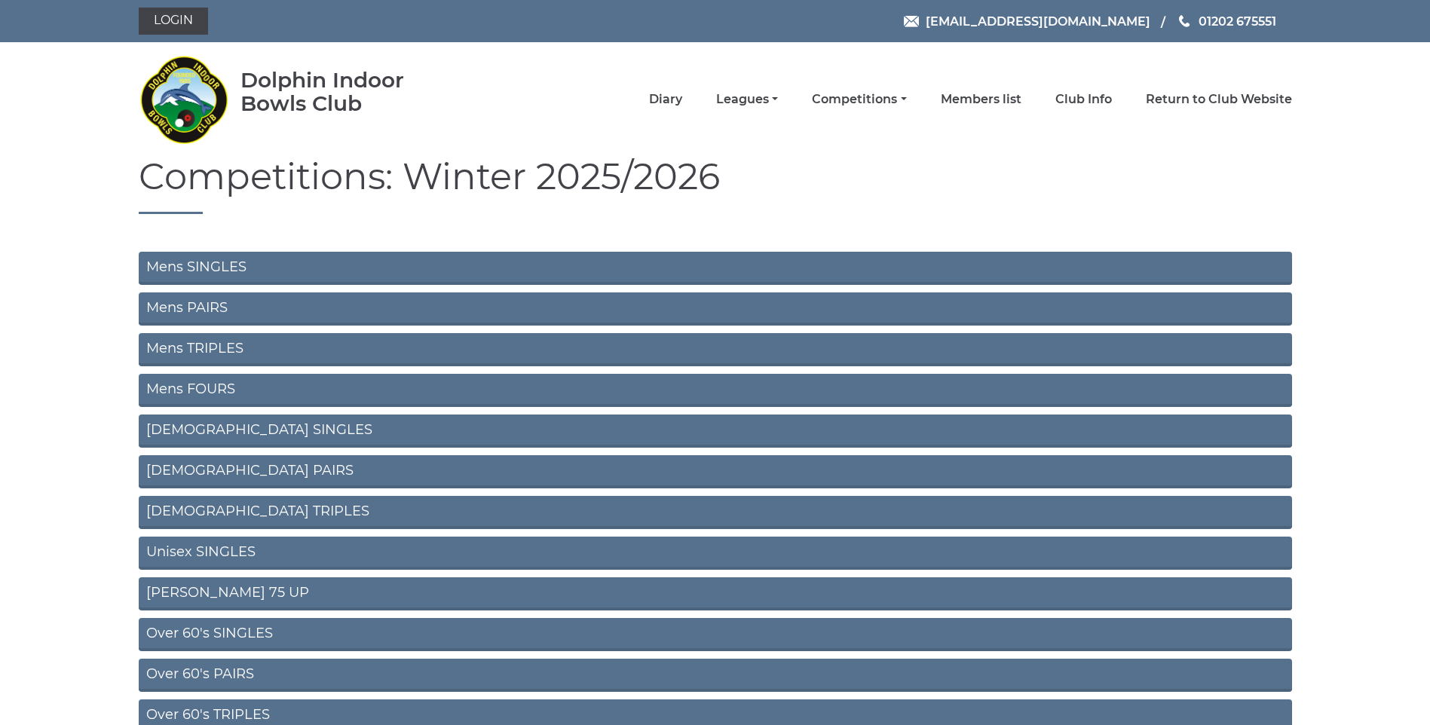
click at [225, 265] on link "Mens SINGLES" at bounding box center [715, 268] width 1153 height 33
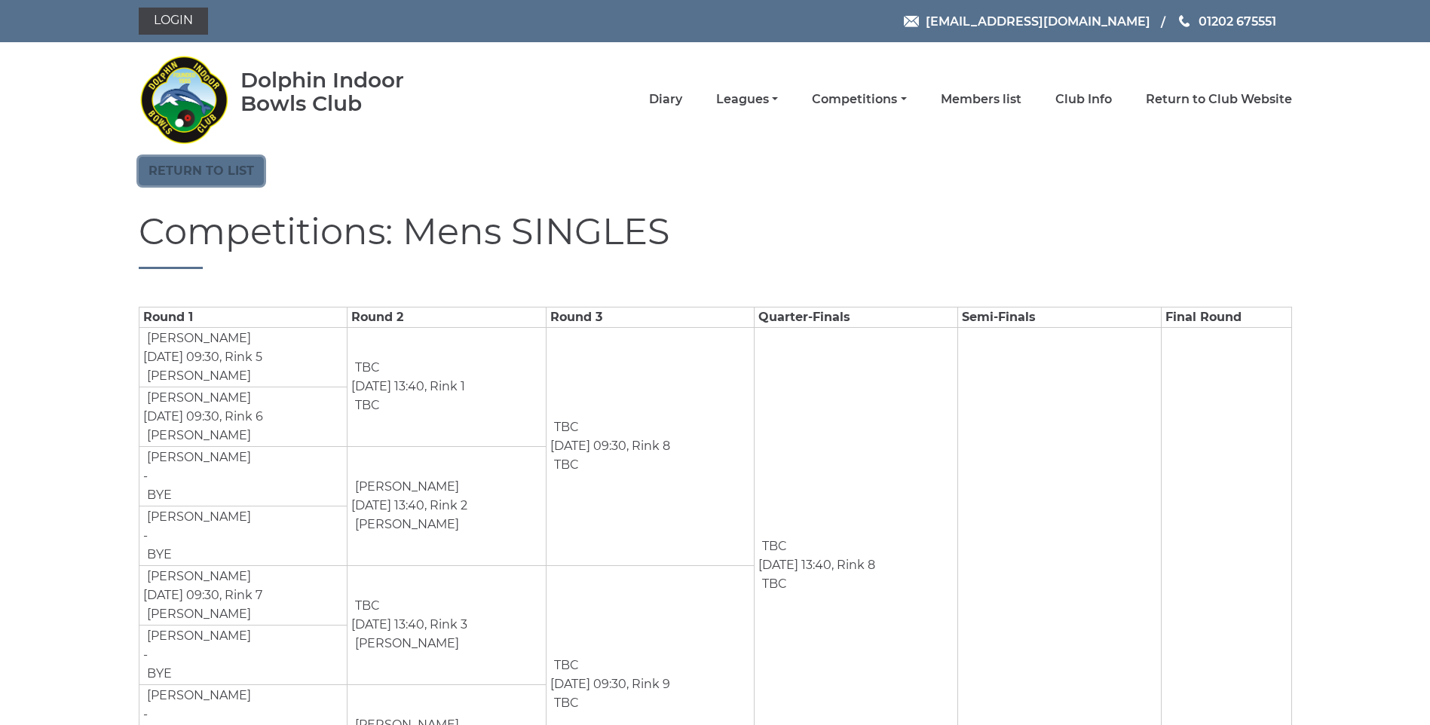
click at [191, 171] on link "Return to list" at bounding box center [201, 171] width 125 height 29
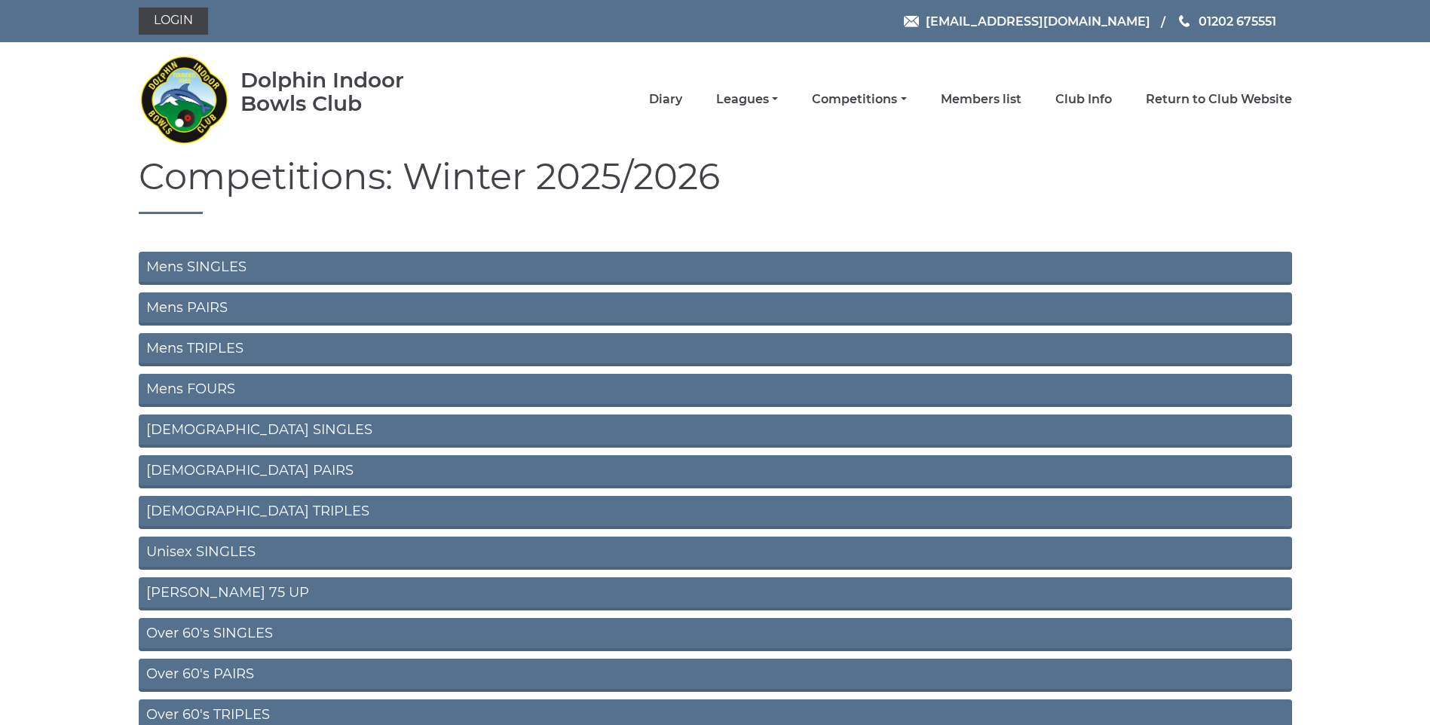
click at [197, 301] on link "Mens PAIRS" at bounding box center [715, 308] width 1153 height 33
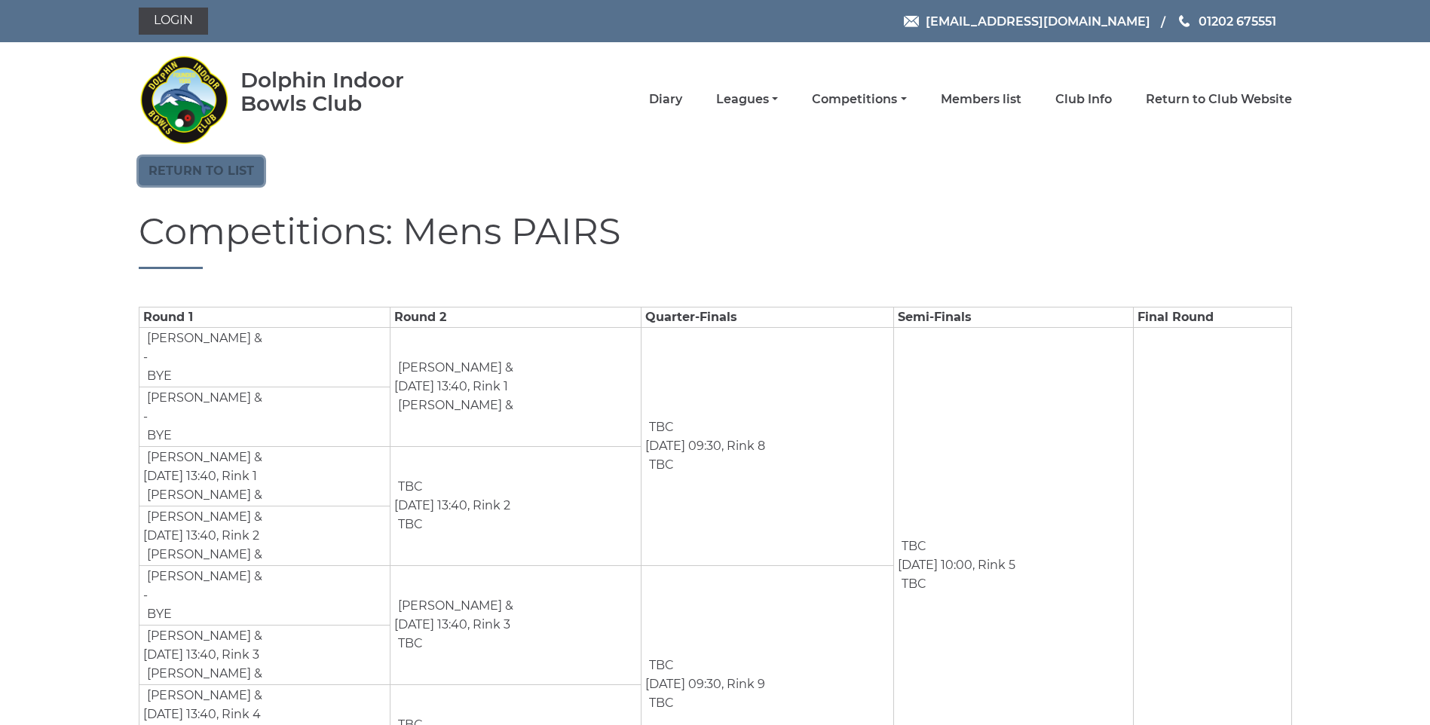
click at [181, 167] on link "Return to list" at bounding box center [201, 171] width 125 height 29
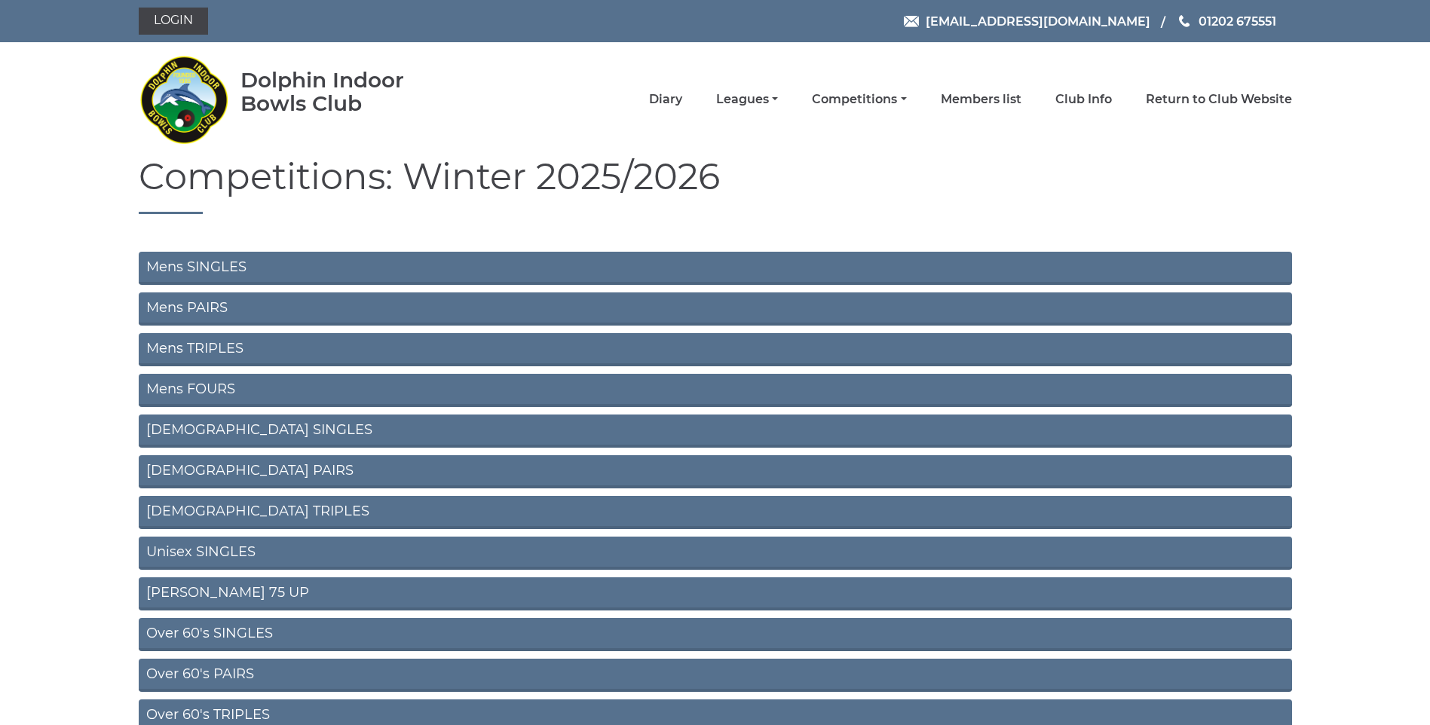
click at [182, 549] on link "Unisex SINGLES" at bounding box center [715, 553] width 1153 height 33
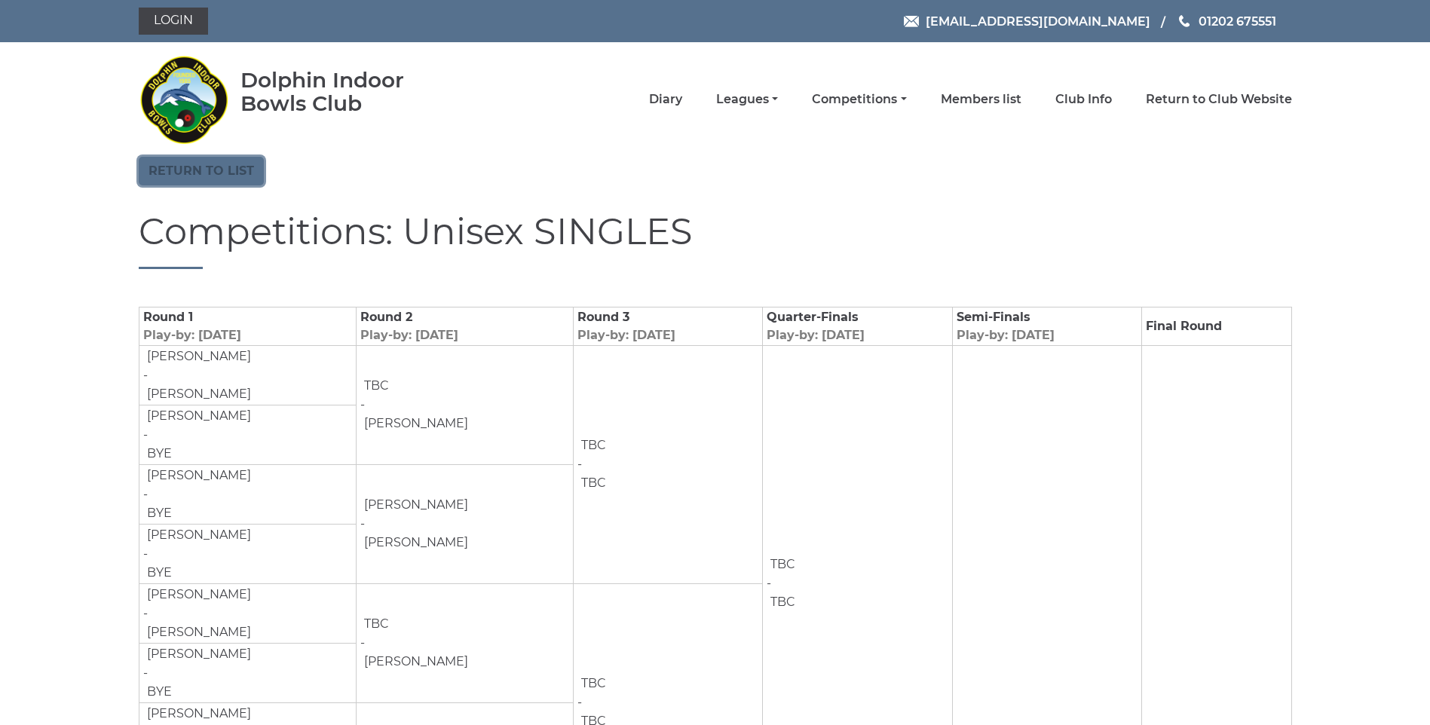
click at [231, 180] on link "Return to list" at bounding box center [201, 171] width 125 height 29
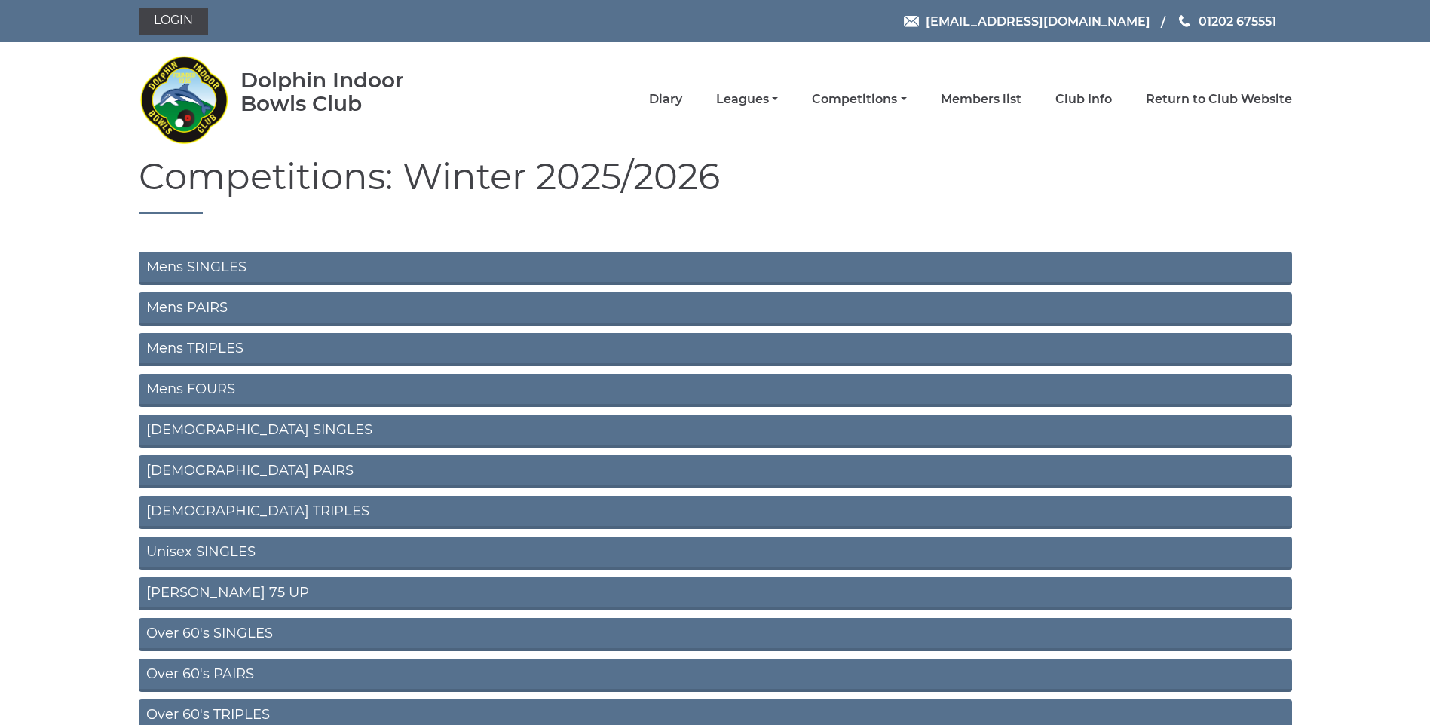
click at [191, 586] on link "[PERSON_NAME] 75 UP" at bounding box center [715, 593] width 1153 height 33
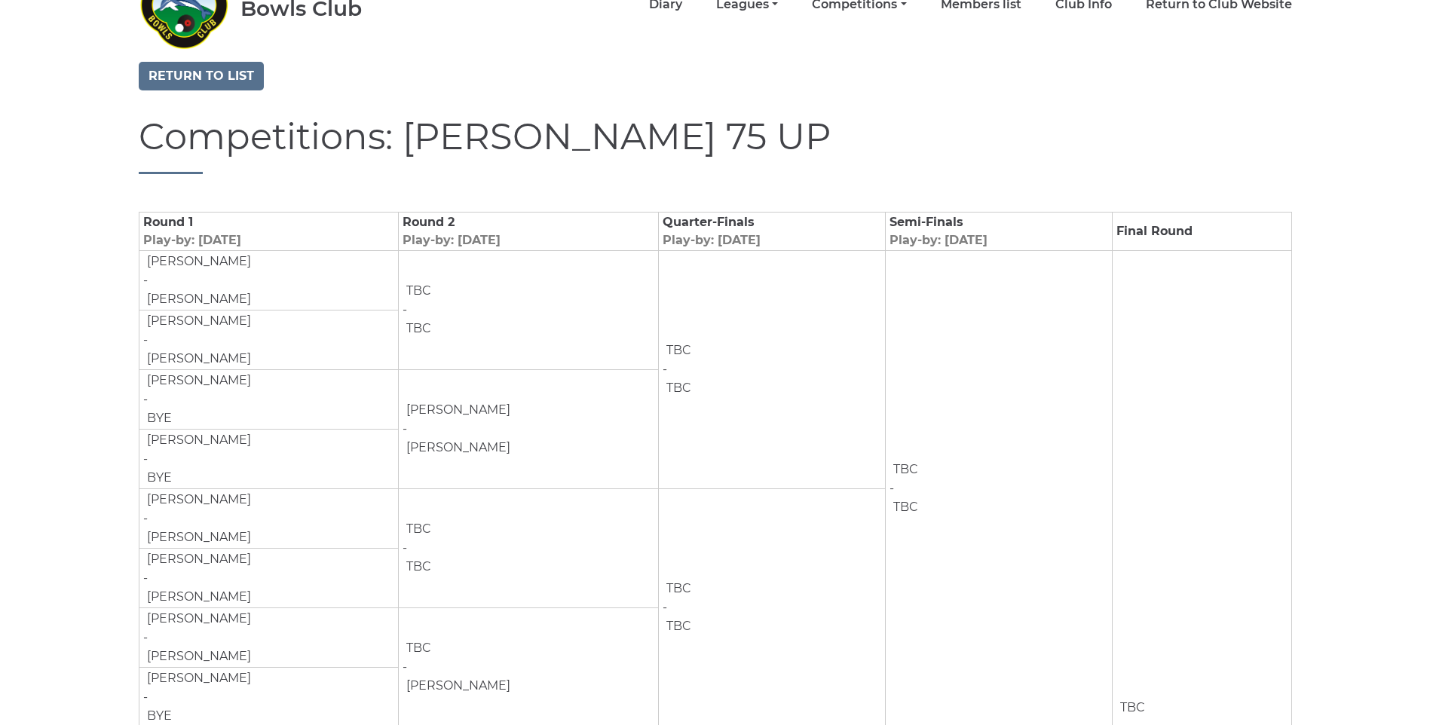
scroll to position [75, 0]
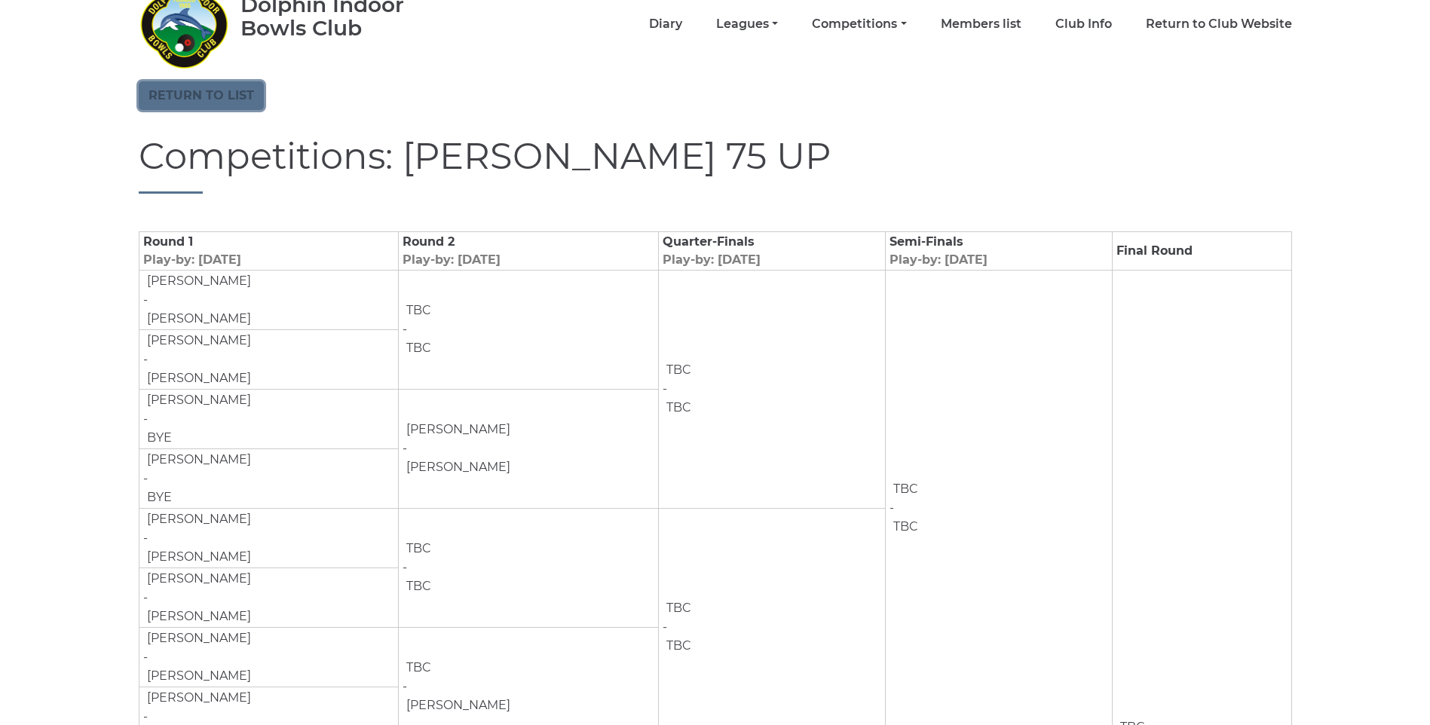
click at [212, 89] on link "Return to list" at bounding box center [201, 95] width 125 height 29
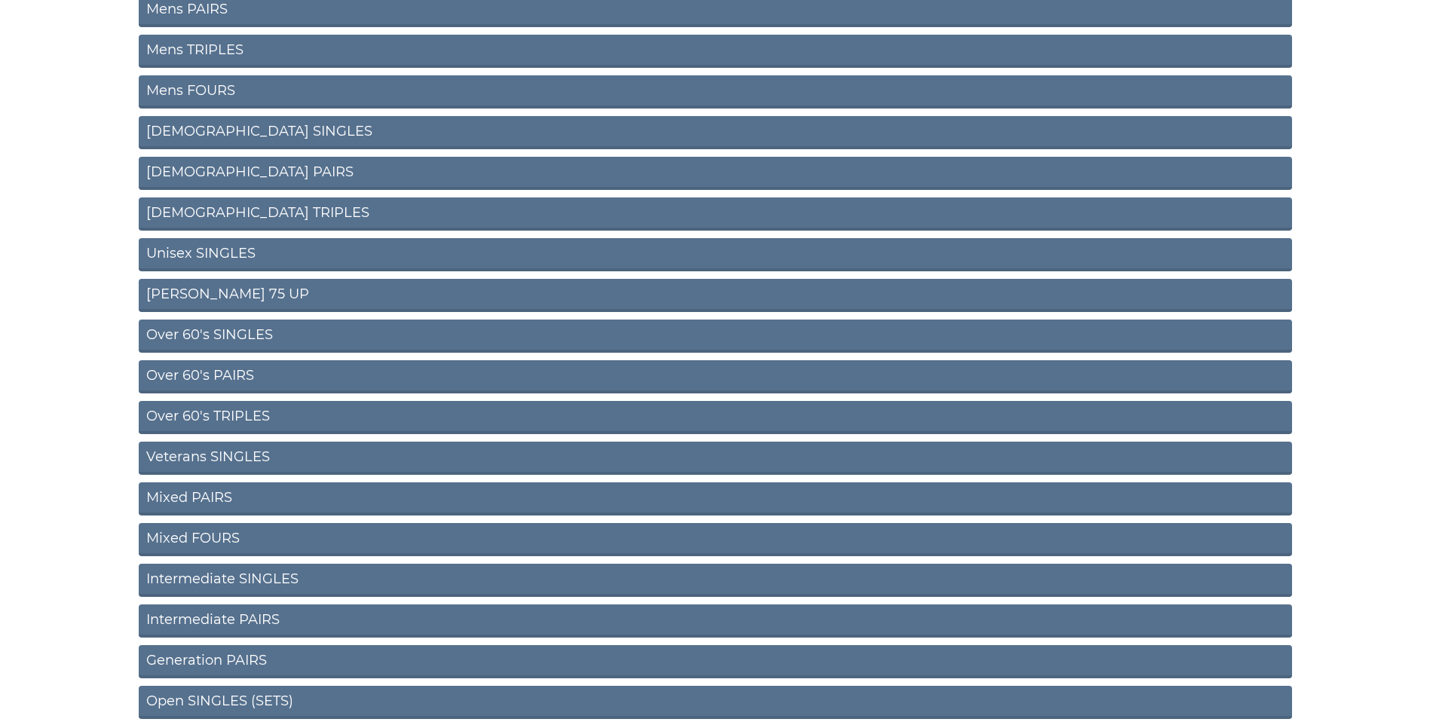
scroll to position [301, 0]
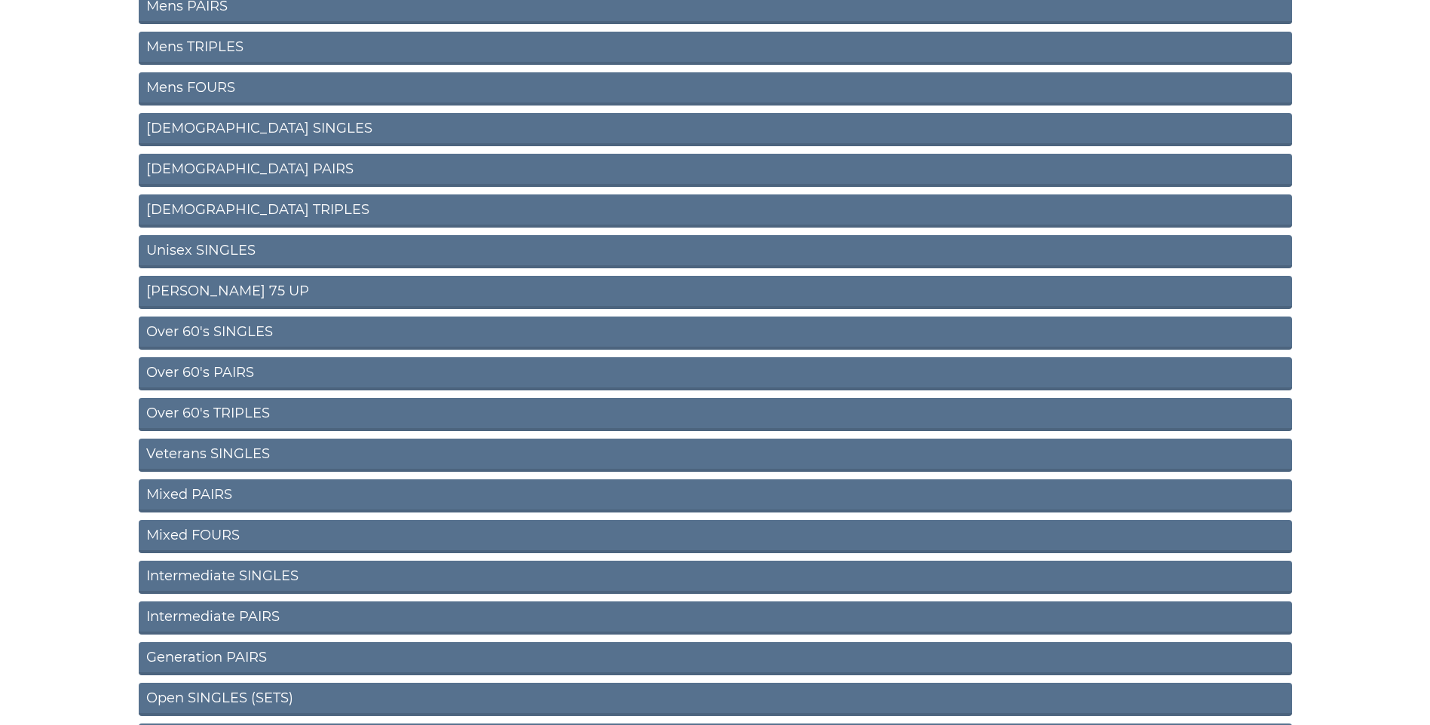
click at [182, 489] on link "Mixed PAIRS" at bounding box center [715, 495] width 1153 height 33
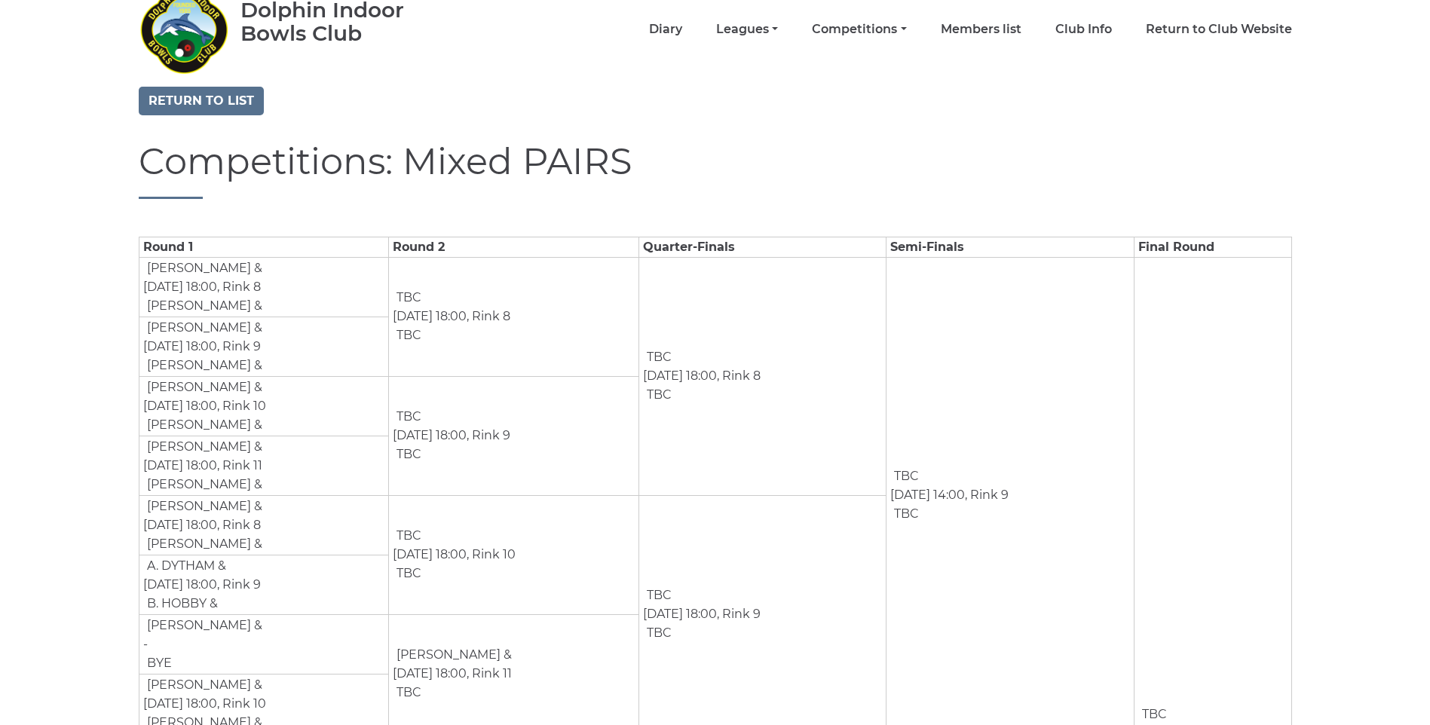
scroll to position [69, 0]
click at [184, 110] on link "Return to list" at bounding box center [201, 101] width 125 height 29
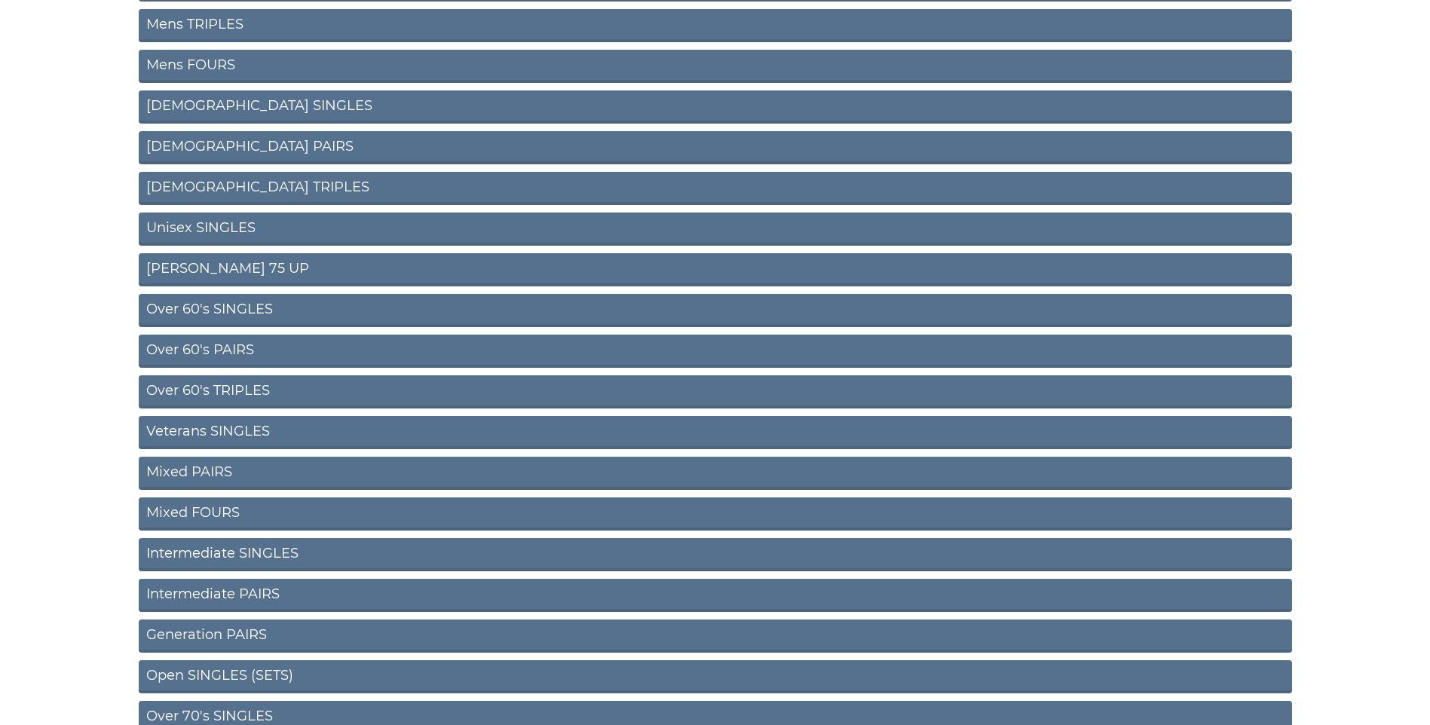
scroll to position [408, 0]
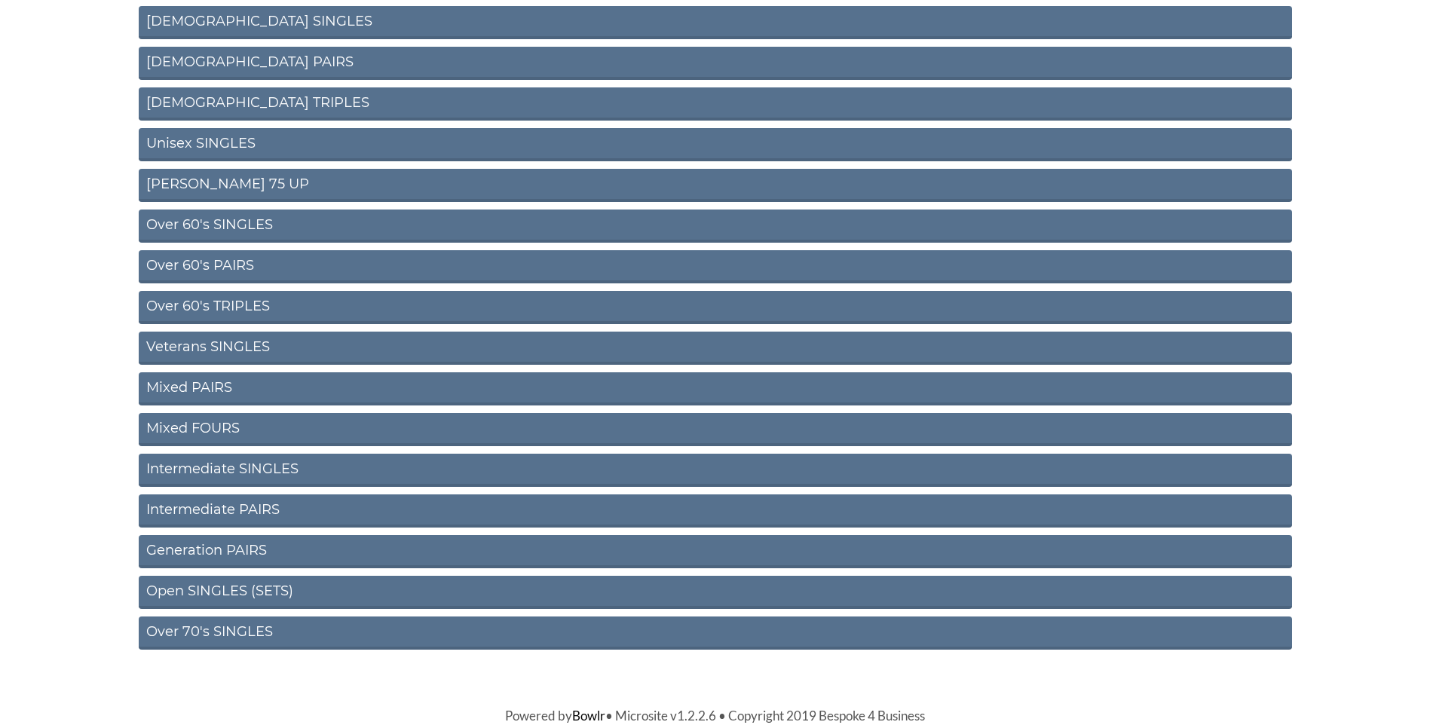
click at [187, 473] on link "Intermediate SINGLES" at bounding box center [715, 470] width 1153 height 33
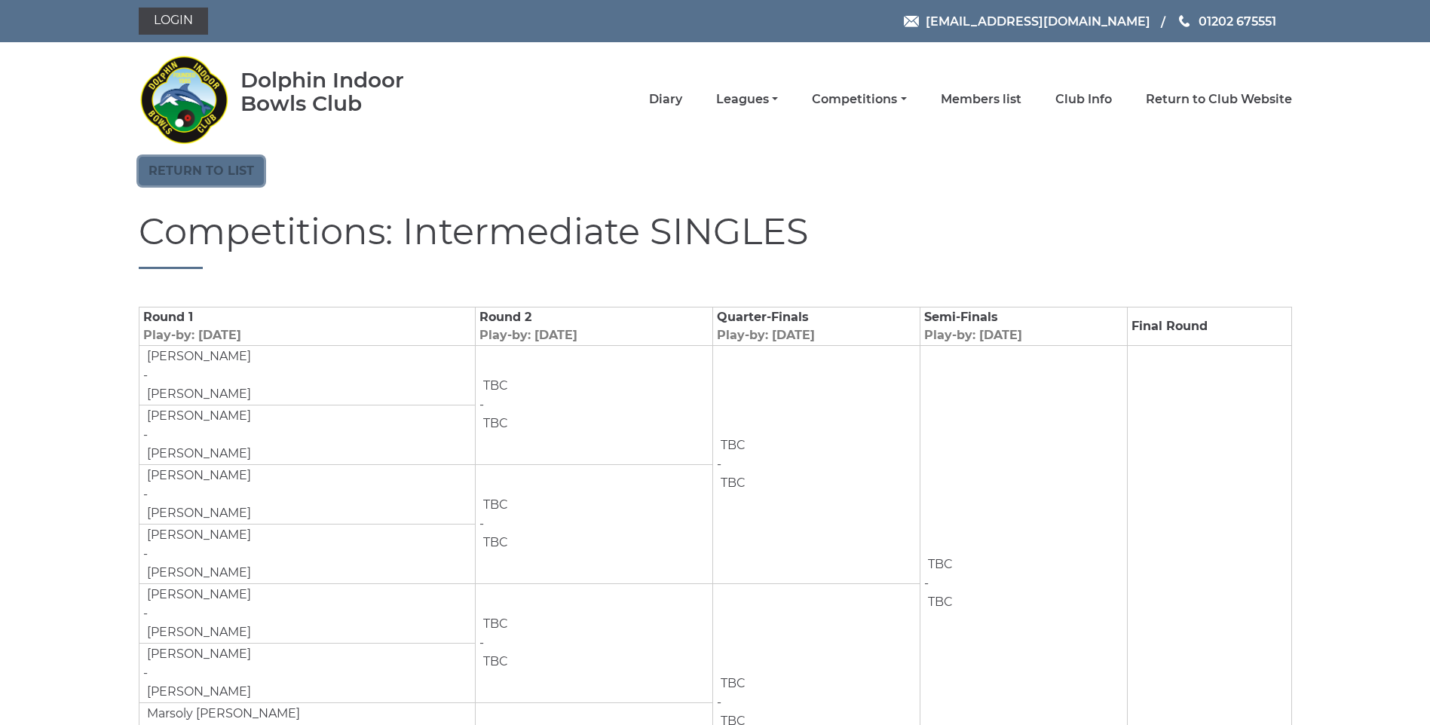
click at [201, 168] on link "Return to list" at bounding box center [201, 171] width 125 height 29
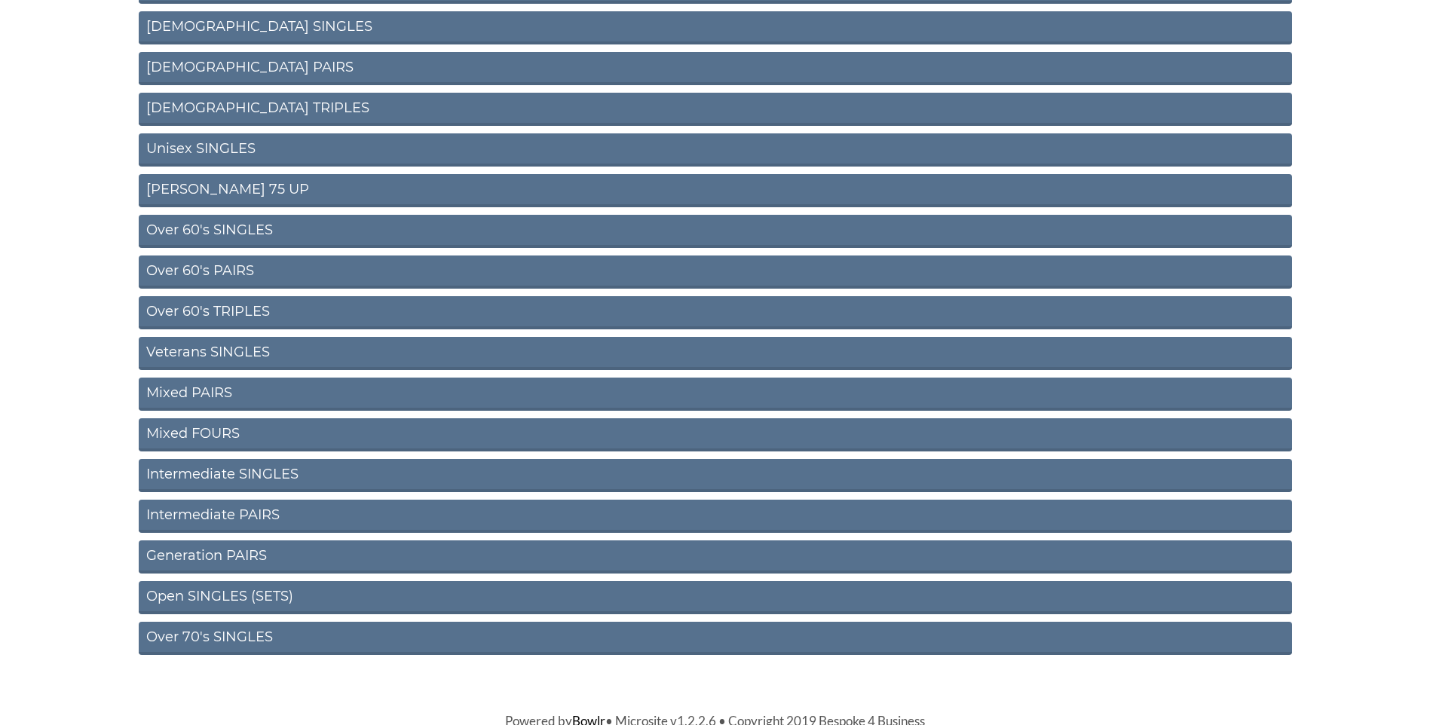
scroll to position [408, 0]
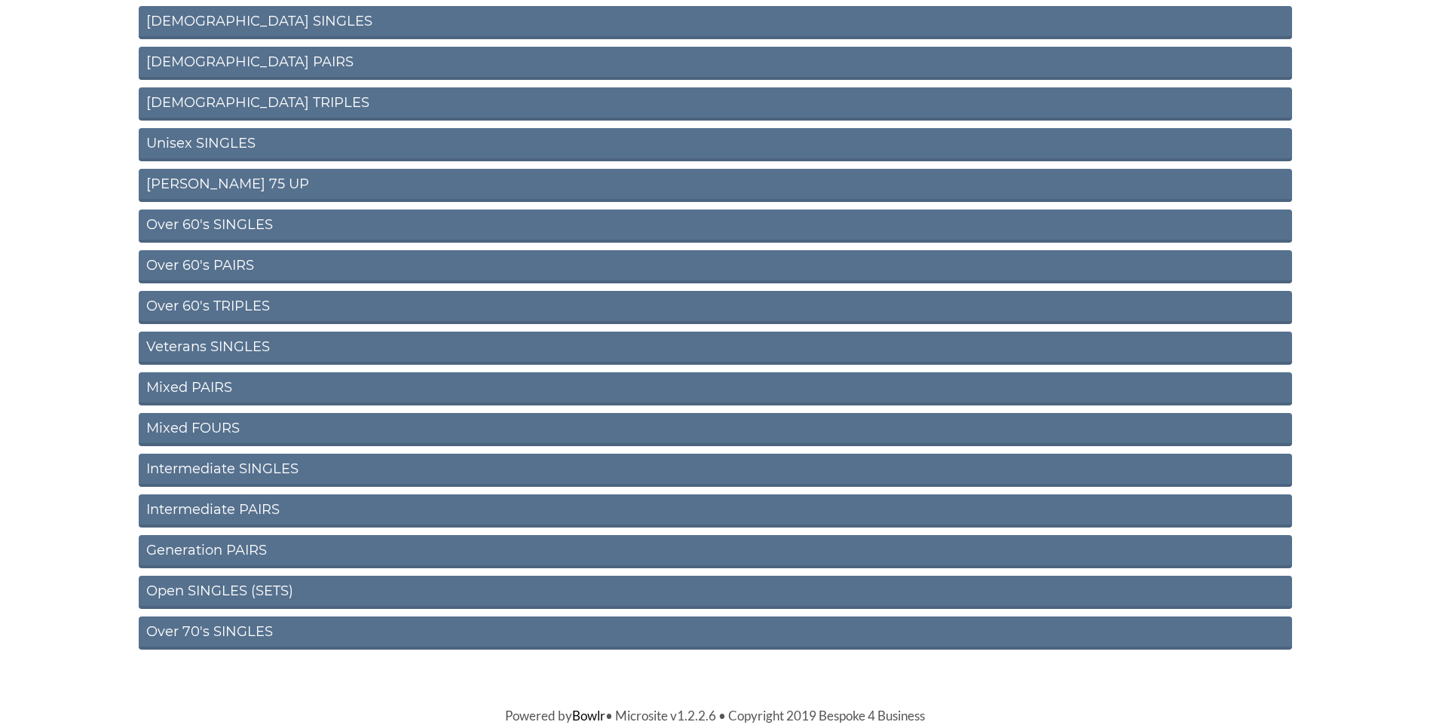
click at [197, 512] on link "Intermediate PAIRS" at bounding box center [715, 510] width 1153 height 33
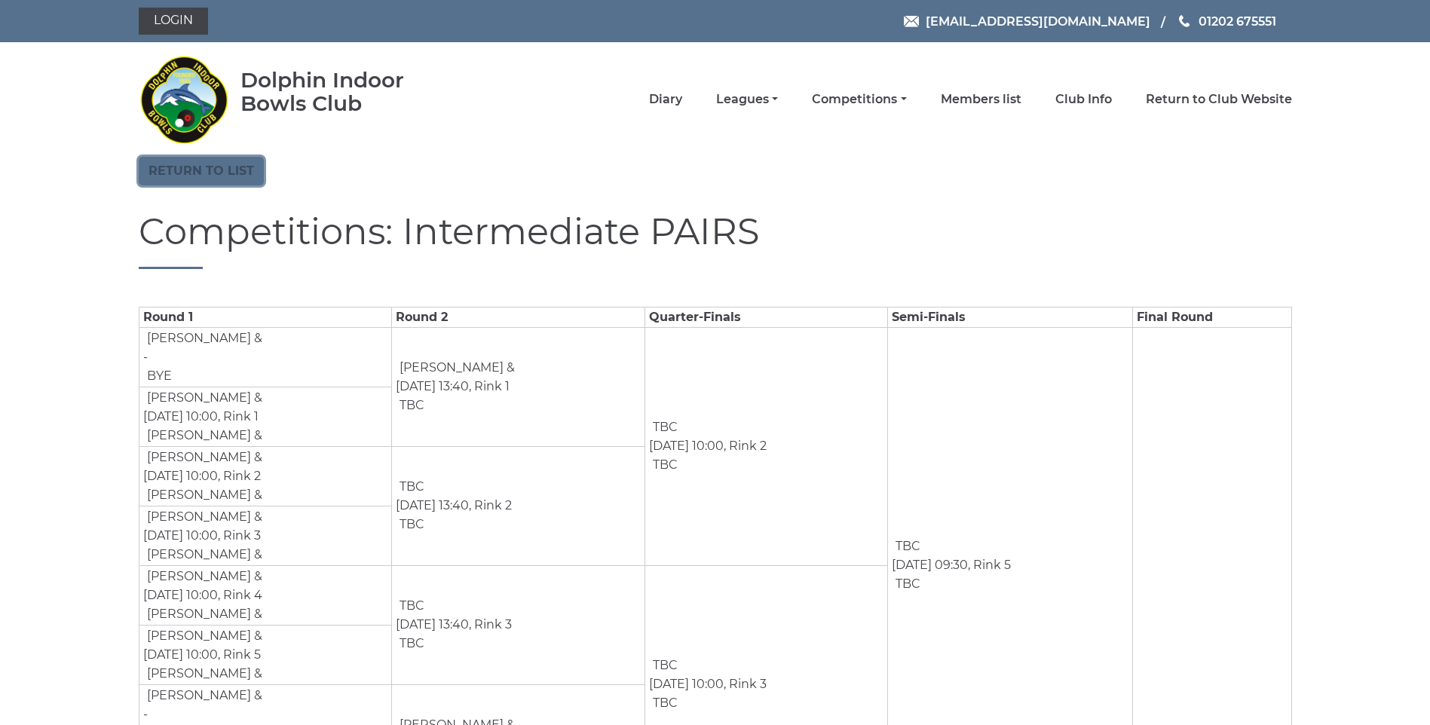
click at [176, 177] on link "Return to list" at bounding box center [201, 171] width 125 height 29
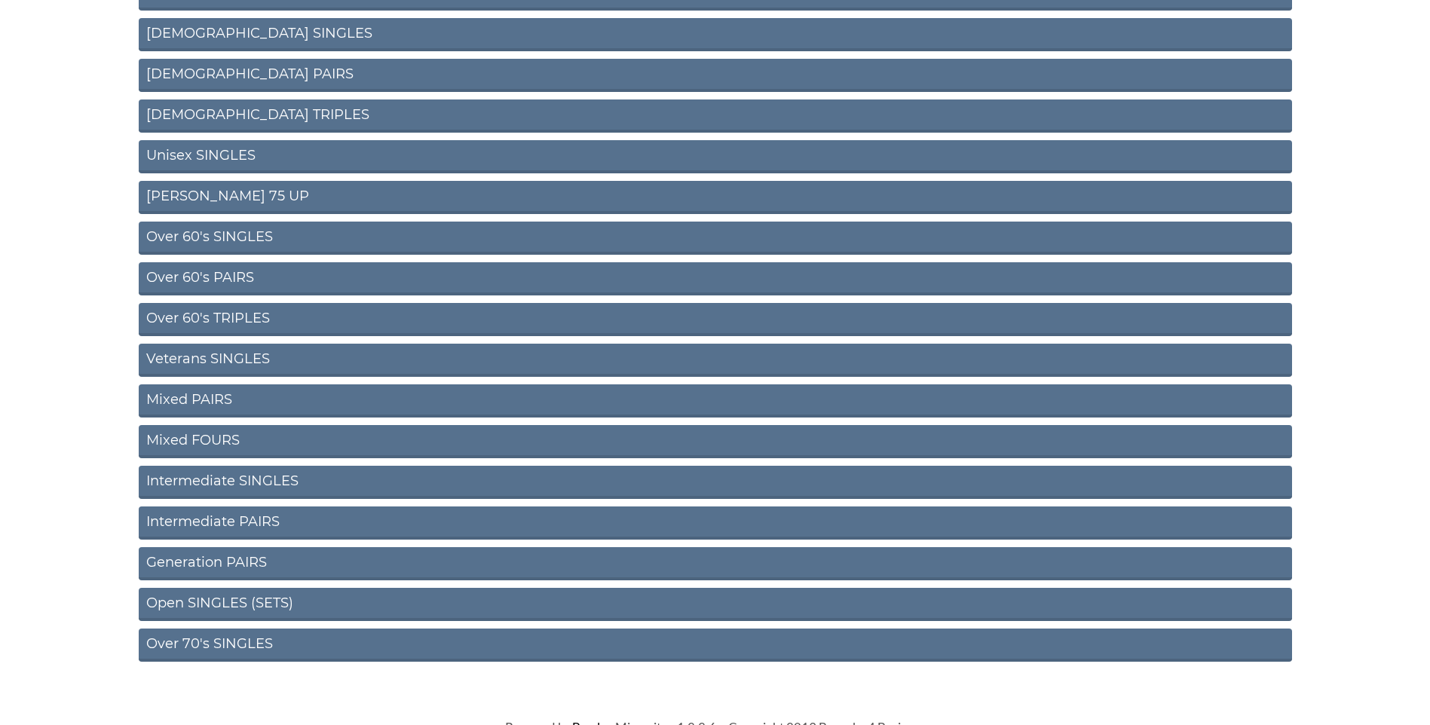
scroll to position [408, 0]
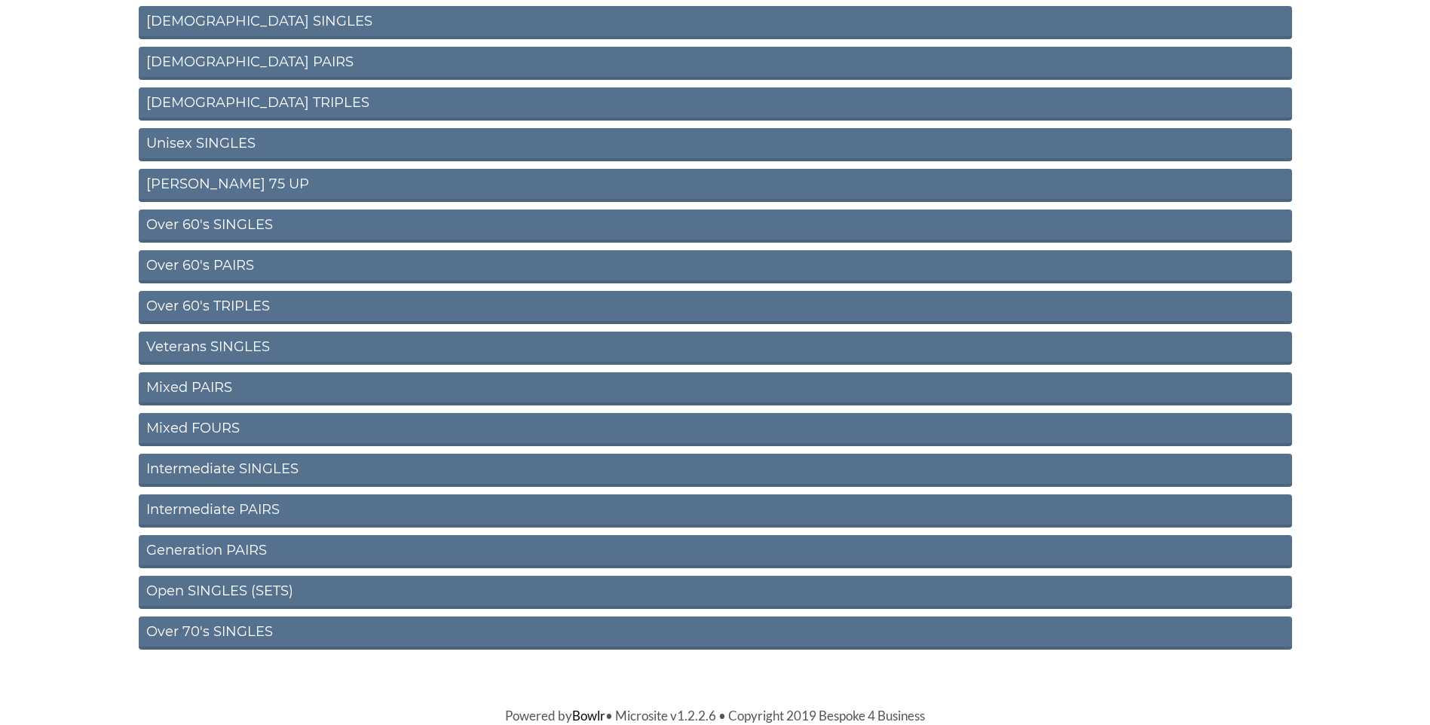
click at [175, 589] on link "Open SINGLES (SETS)" at bounding box center [715, 592] width 1153 height 33
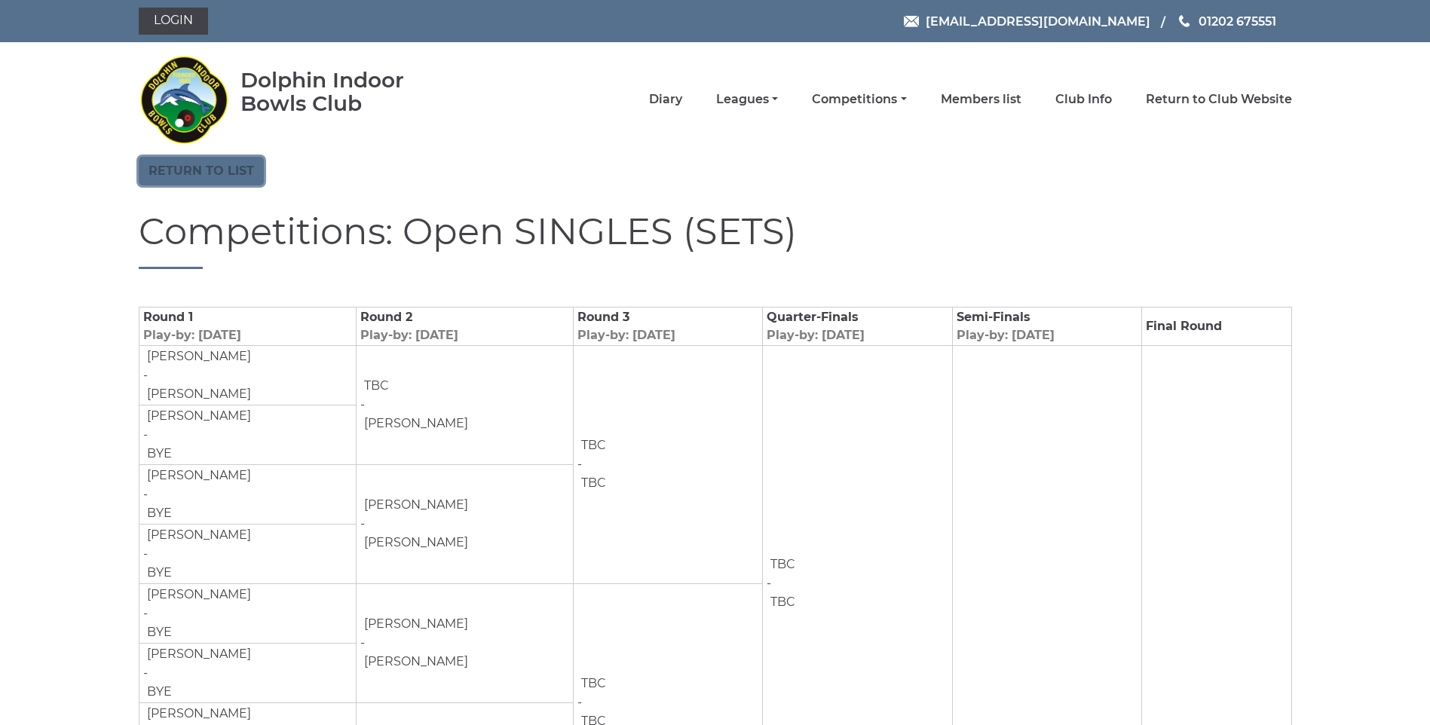
click at [229, 170] on link "Return to list" at bounding box center [201, 171] width 125 height 29
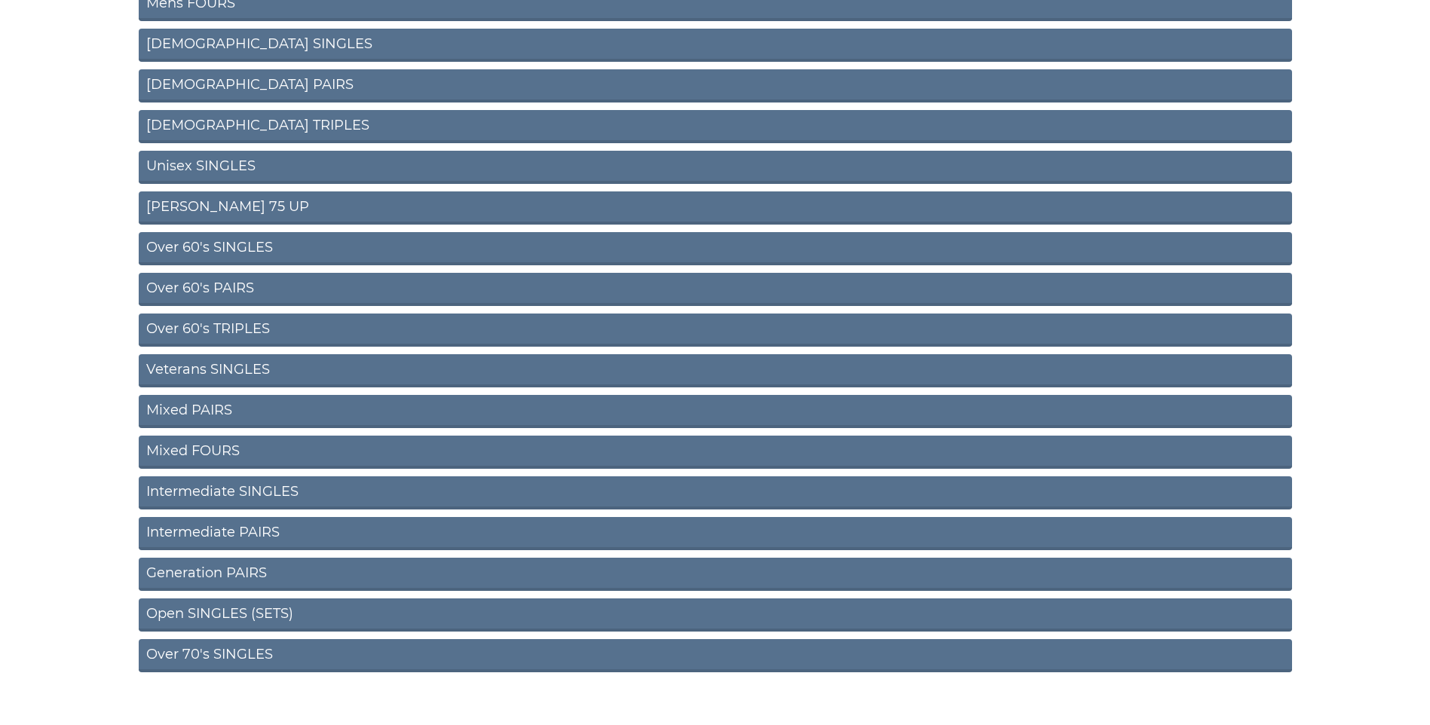
scroll to position [408, 0]
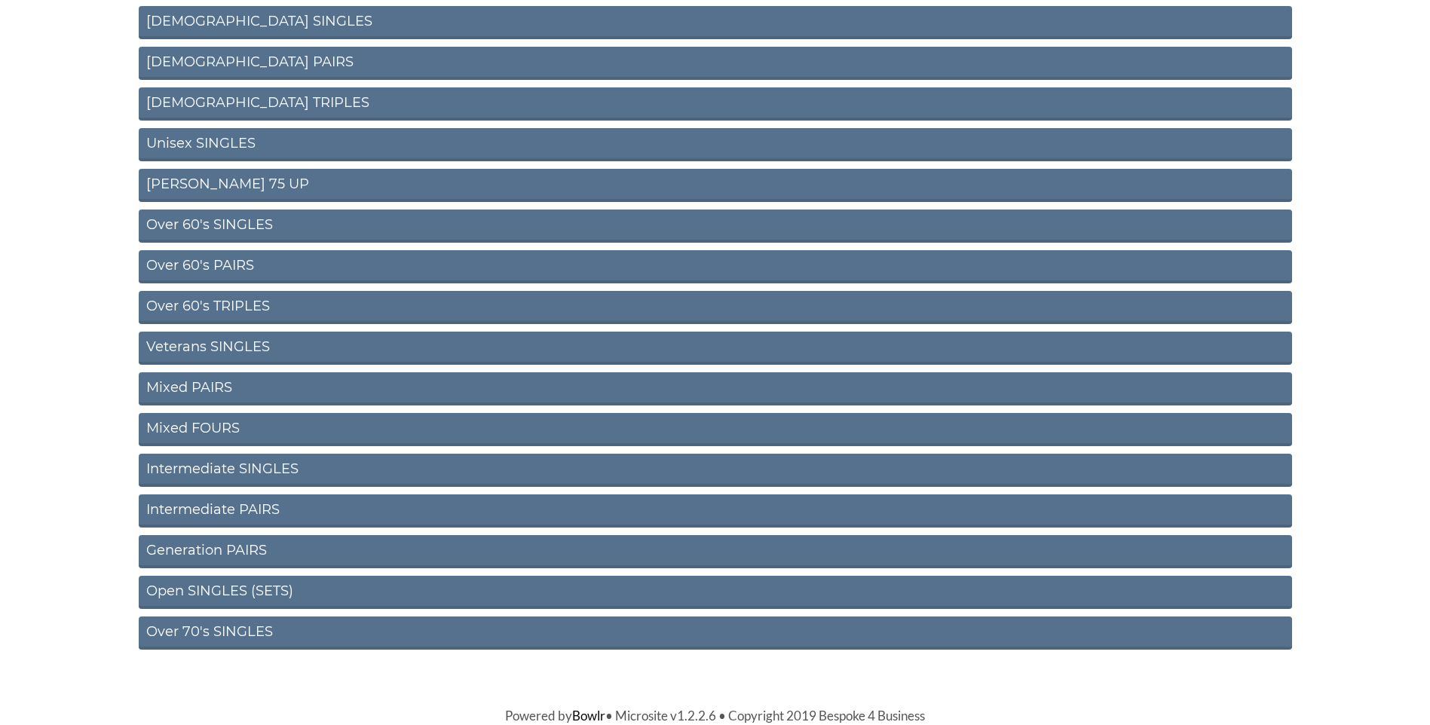
click at [214, 513] on link "Intermediate PAIRS" at bounding box center [715, 510] width 1153 height 33
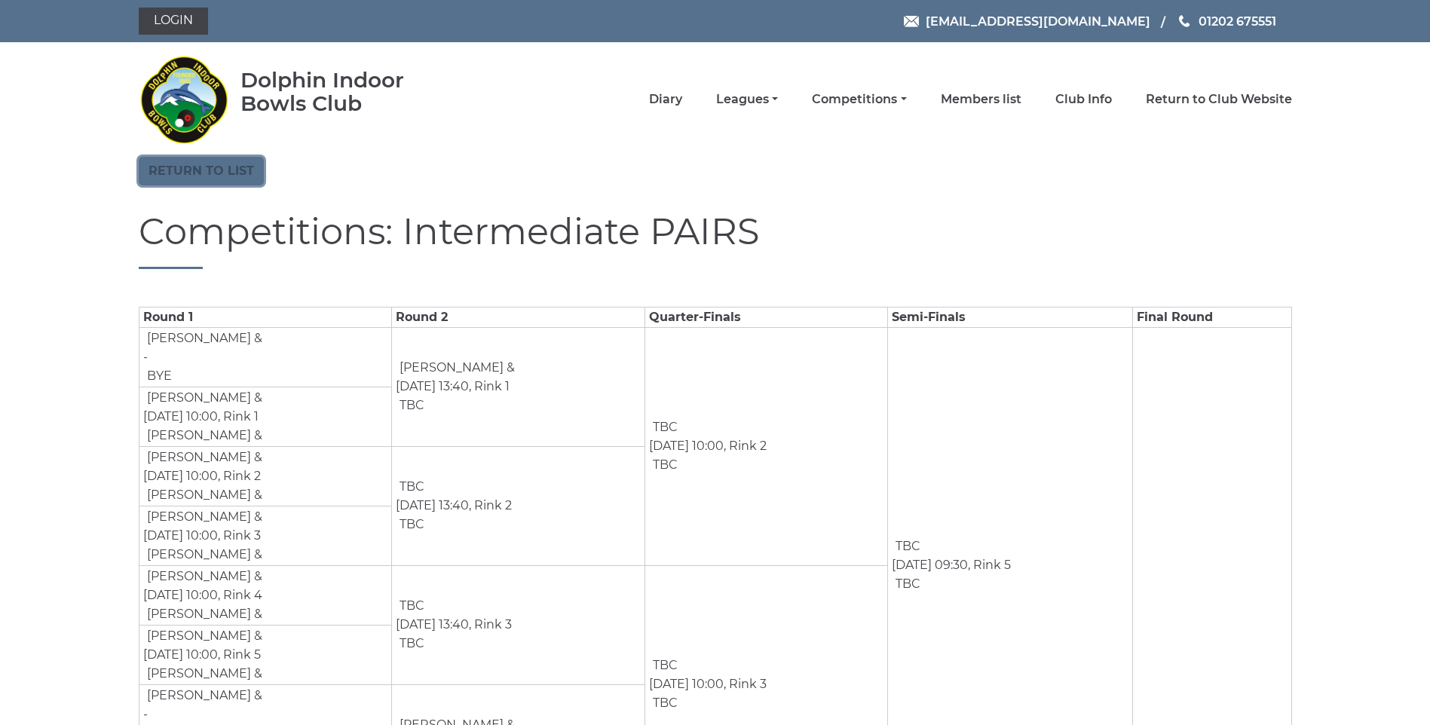
click at [235, 176] on link "Return to list" at bounding box center [201, 171] width 125 height 29
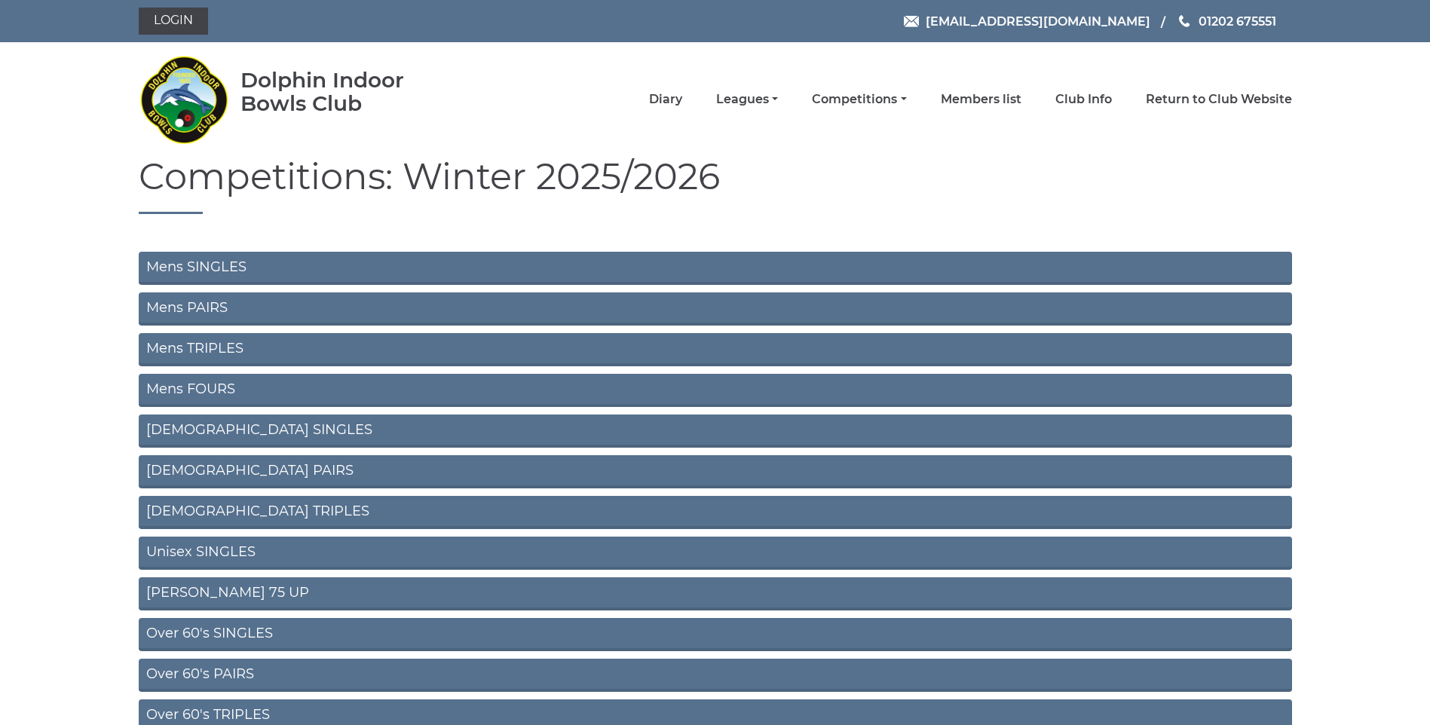
click at [207, 311] on link "Mens PAIRS" at bounding box center [715, 308] width 1153 height 33
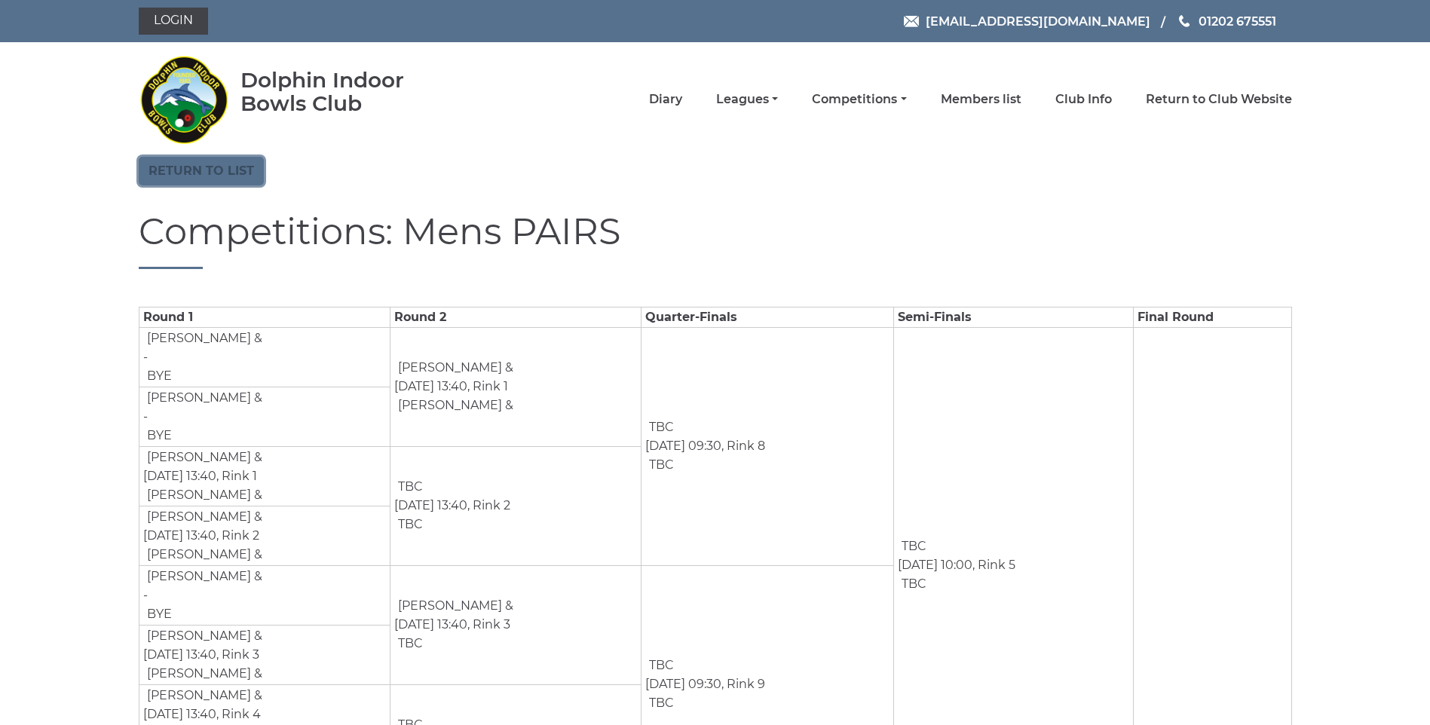
click at [188, 157] on link "Return to list" at bounding box center [201, 171] width 125 height 29
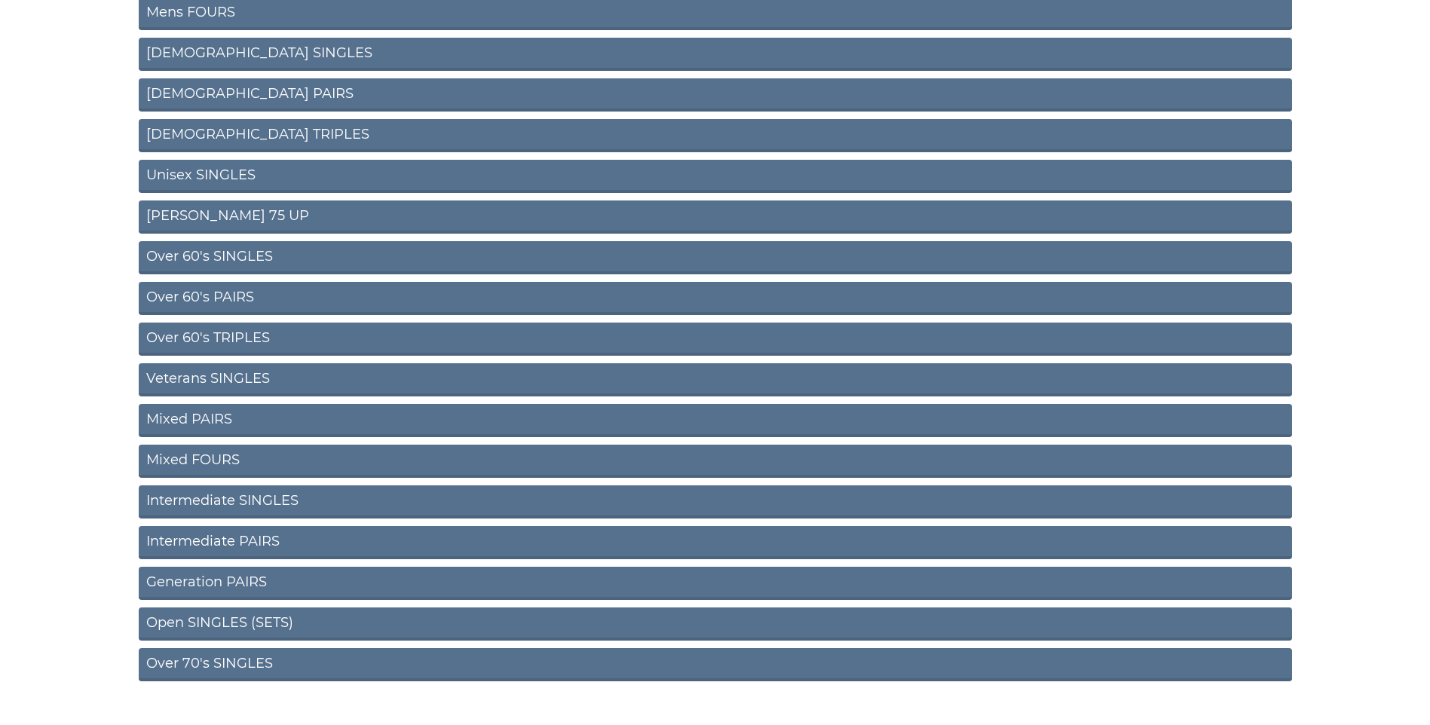
scroll to position [408, 0]
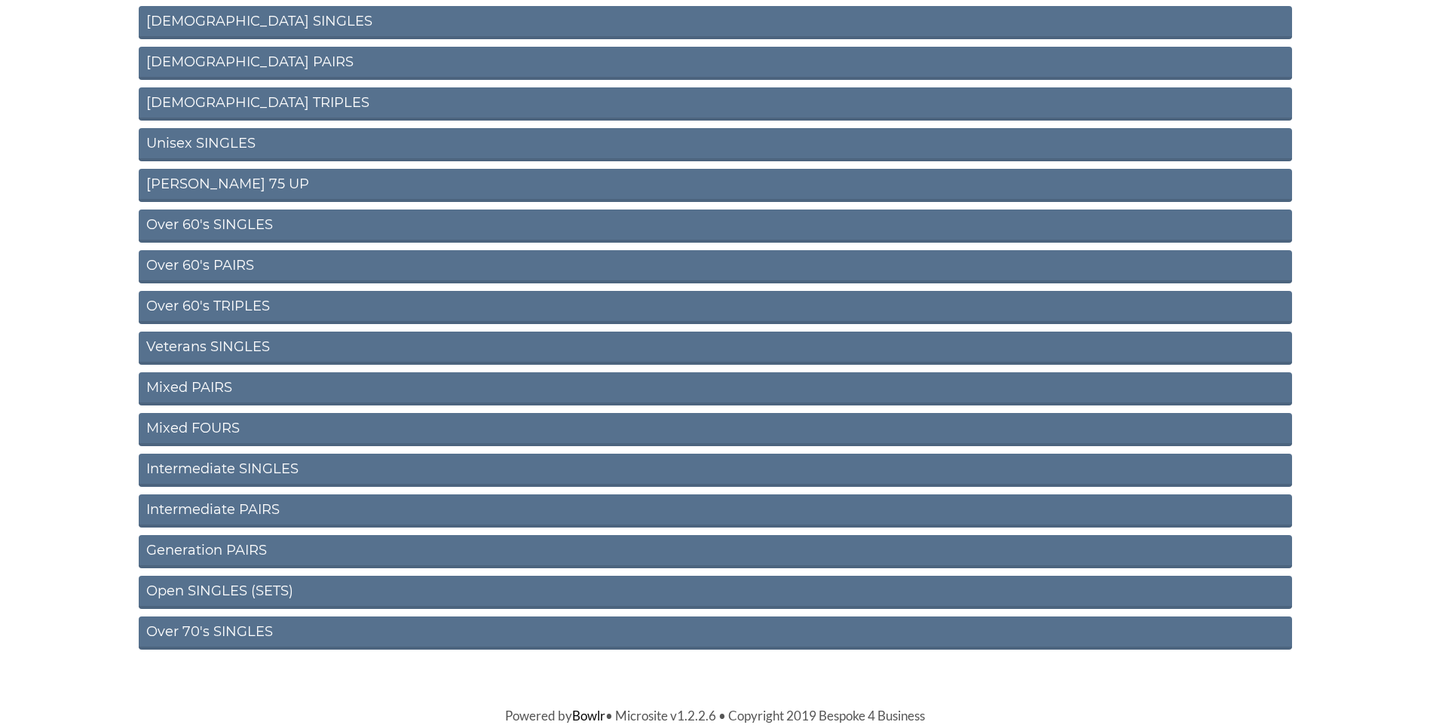
drag, startPoint x: 210, startPoint y: 531, endPoint x: 206, endPoint y: 543, distance: 12.9
click at [210, 532] on div "Mens SINGLES Mens PAIRS Mens TRIPLES Mens FOURS [DEMOGRAPHIC_DATA] SINGLES [DEM…" at bounding box center [715, 250] width 1176 height 814
click at [203, 549] on link "Generation PAIRS" at bounding box center [715, 551] width 1153 height 33
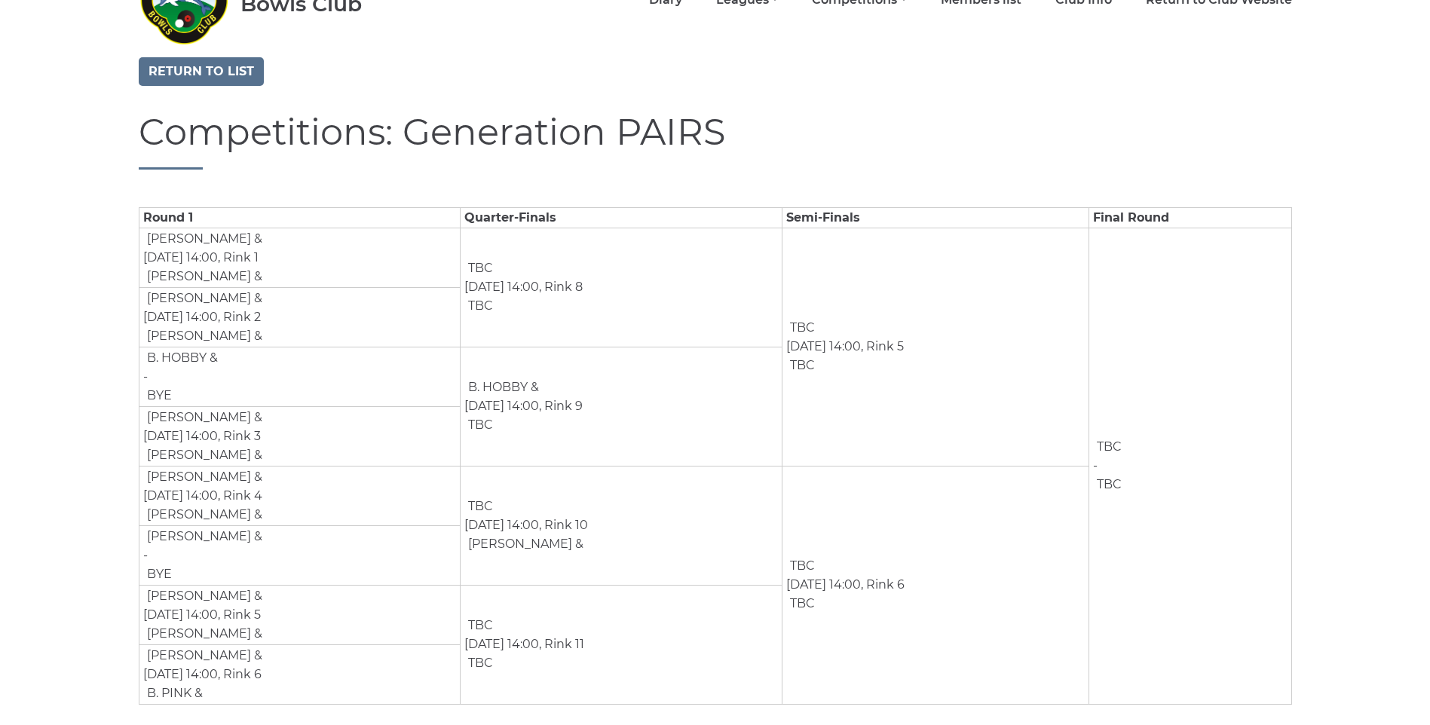
scroll to position [121, 0]
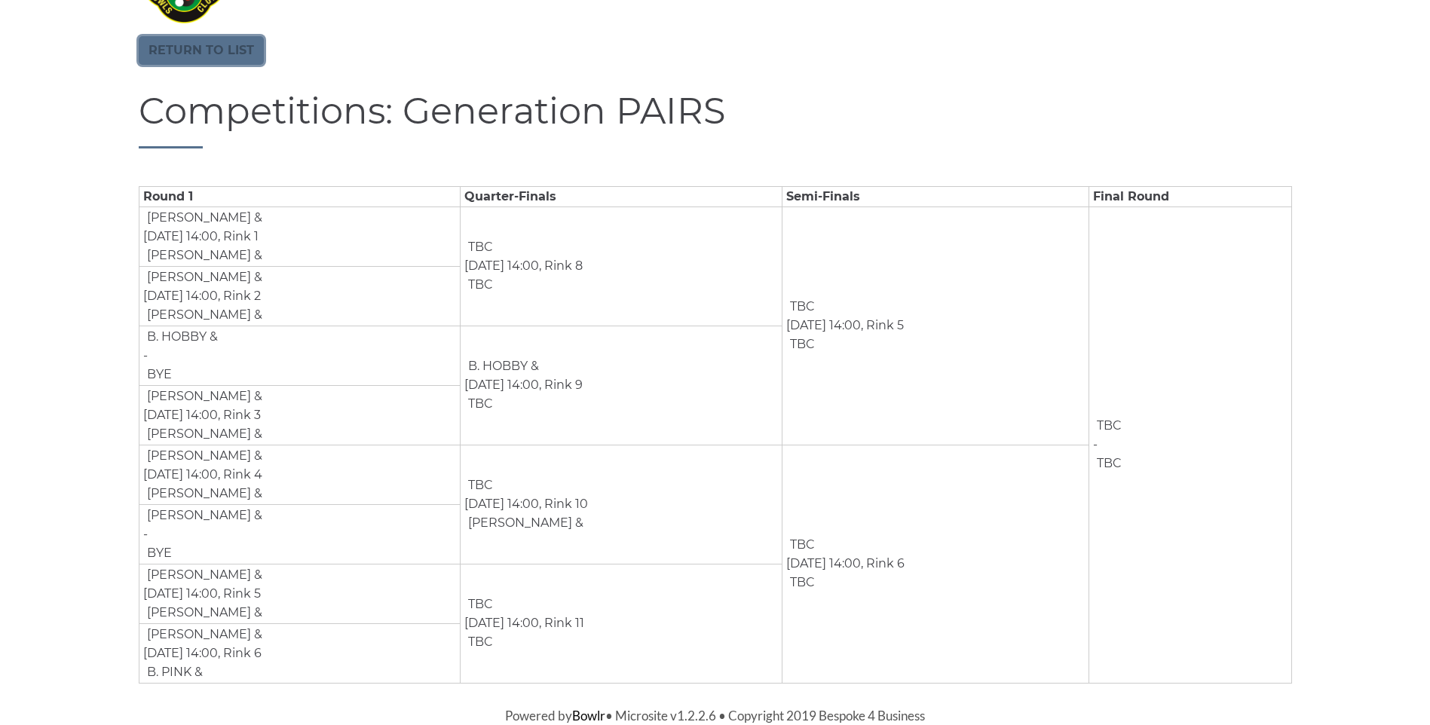
click at [225, 54] on link "Return to list" at bounding box center [201, 50] width 125 height 29
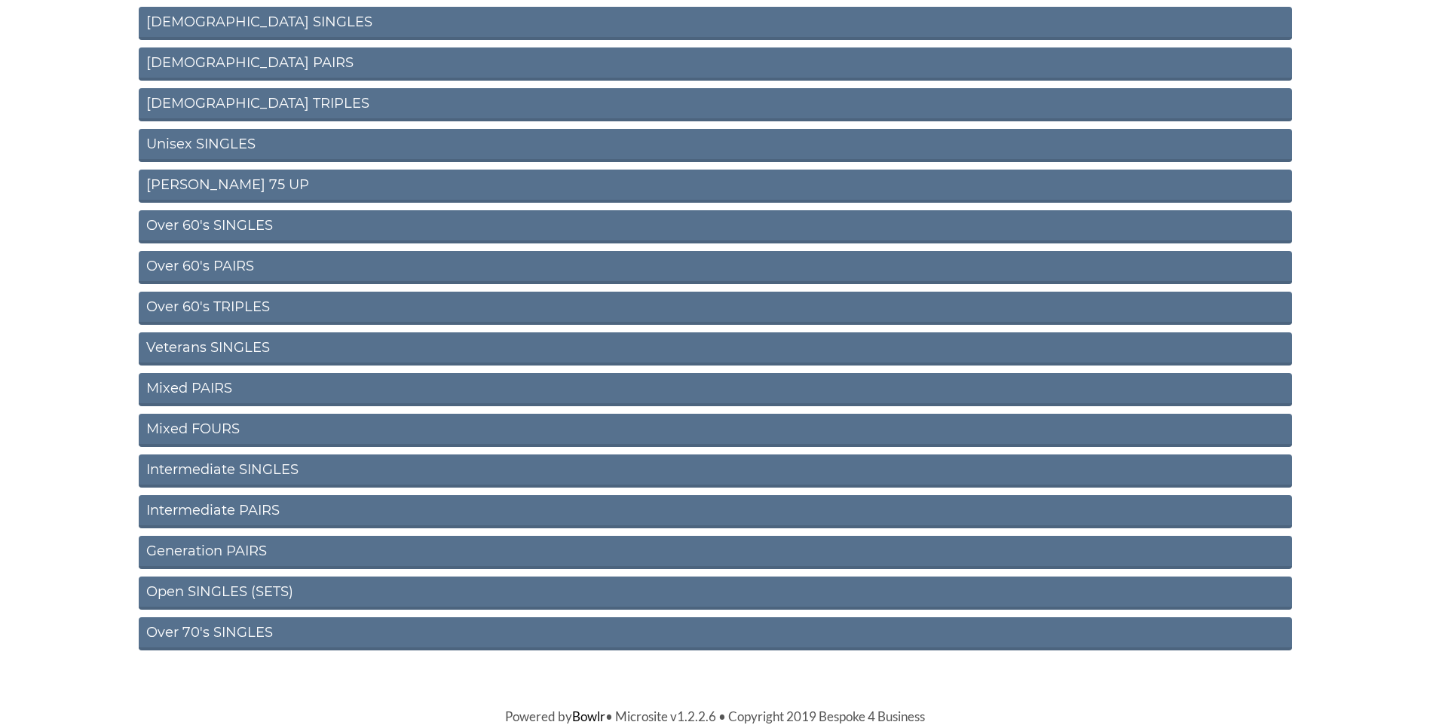
scroll to position [408, 0]
click at [216, 591] on link "Open SINGLES (SETS)" at bounding box center [715, 592] width 1153 height 33
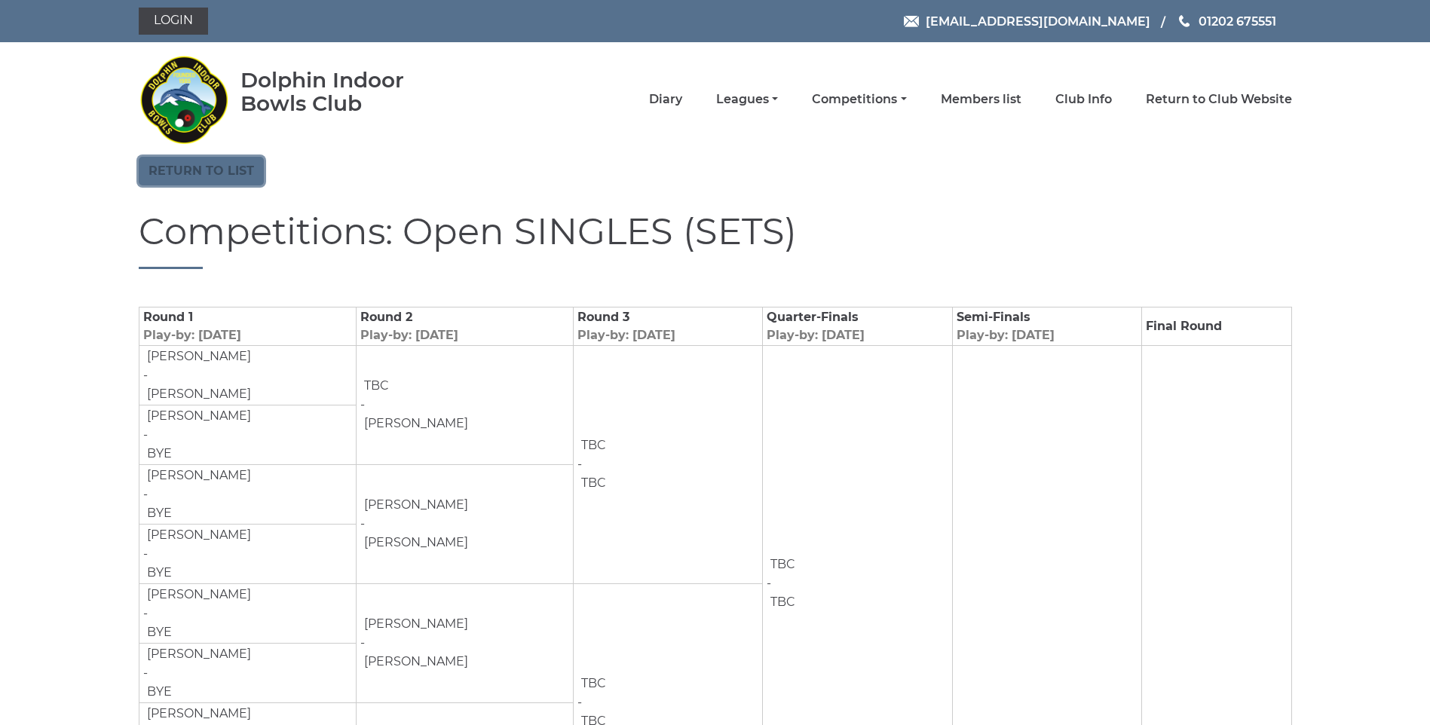
click at [189, 167] on link "Return to list" at bounding box center [201, 171] width 125 height 29
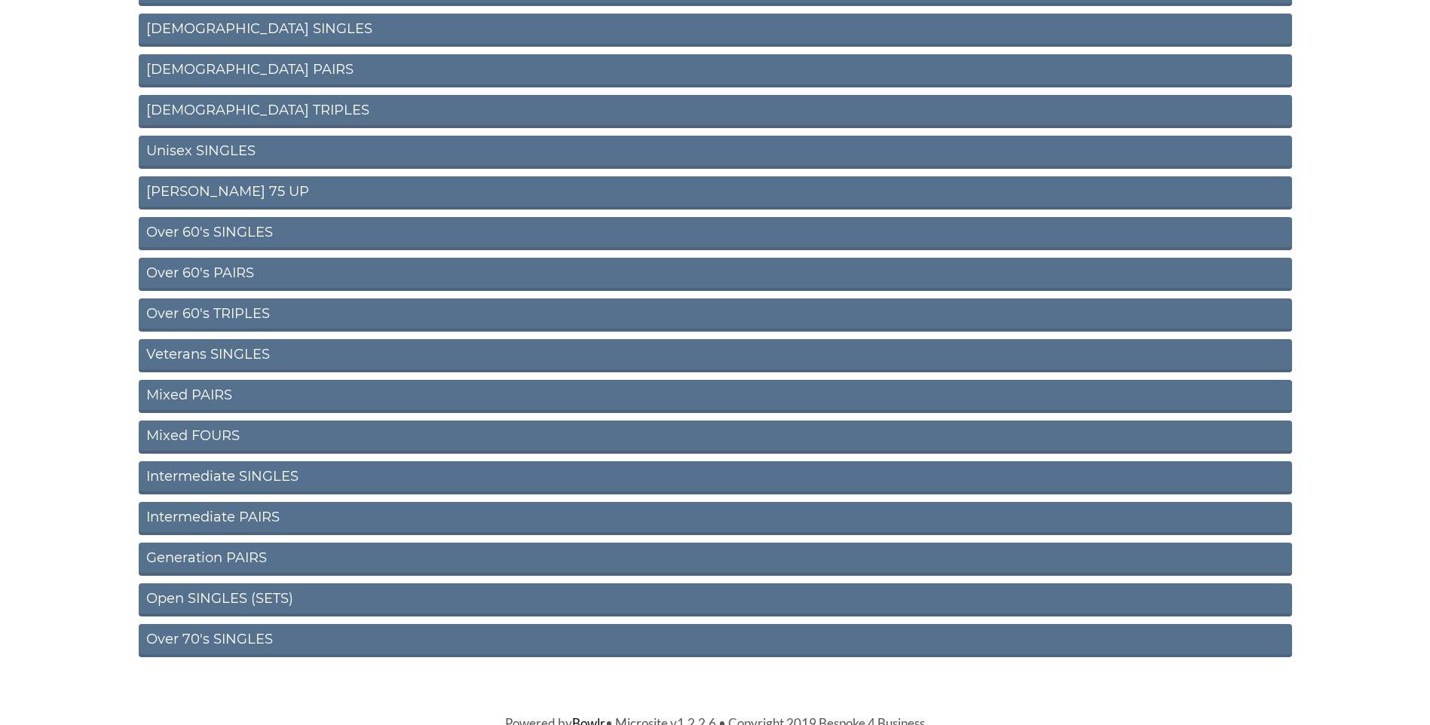
scroll to position [408, 0]
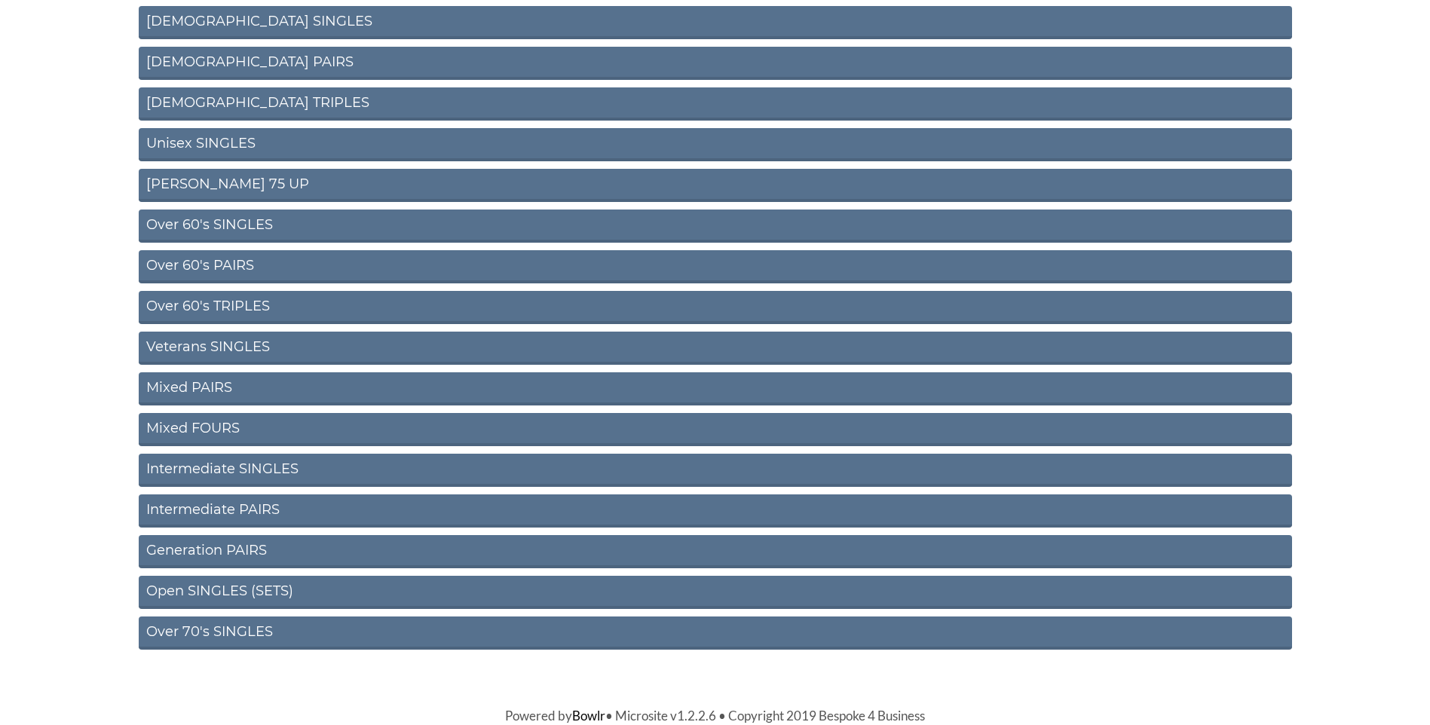
click at [199, 476] on link "Intermediate SINGLES" at bounding box center [715, 470] width 1153 height 33
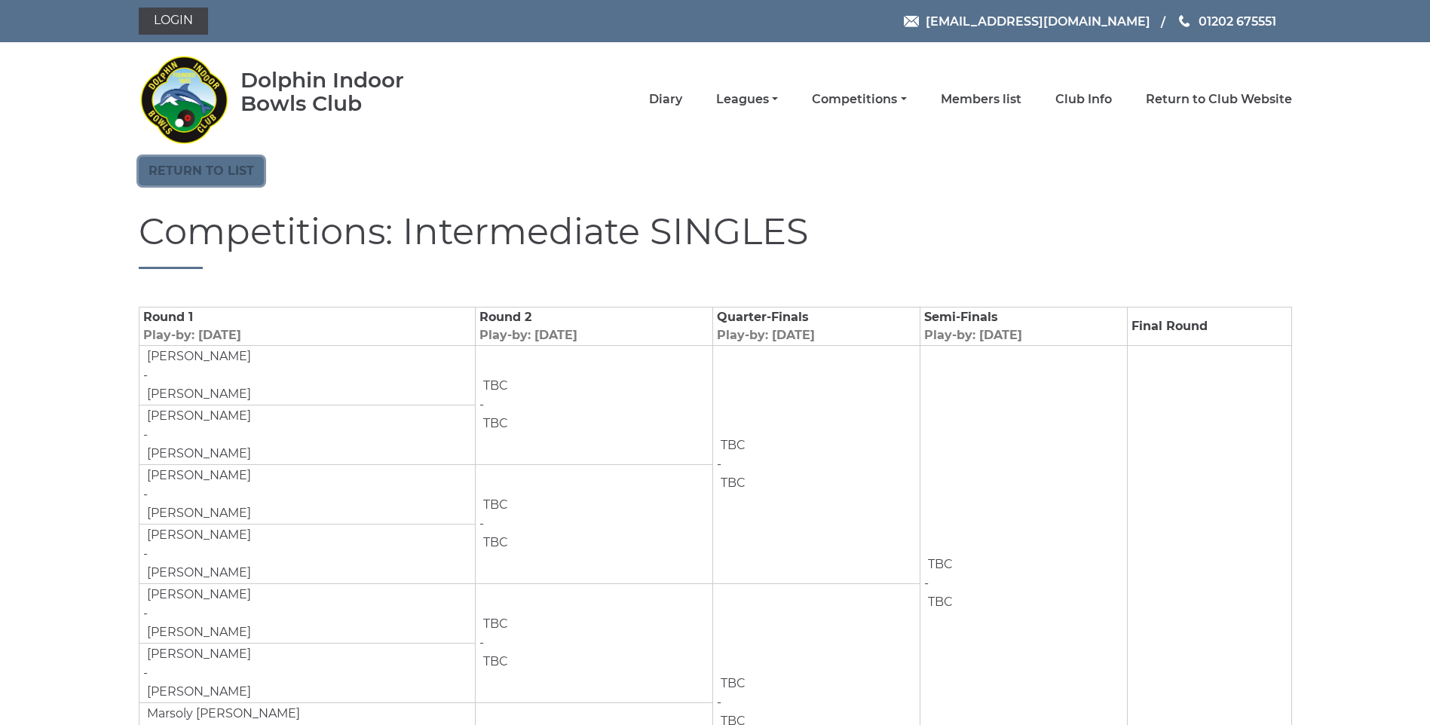
click at [194, 174] on link "Return to list" at bounding box center [201, 171] width 125 height 29
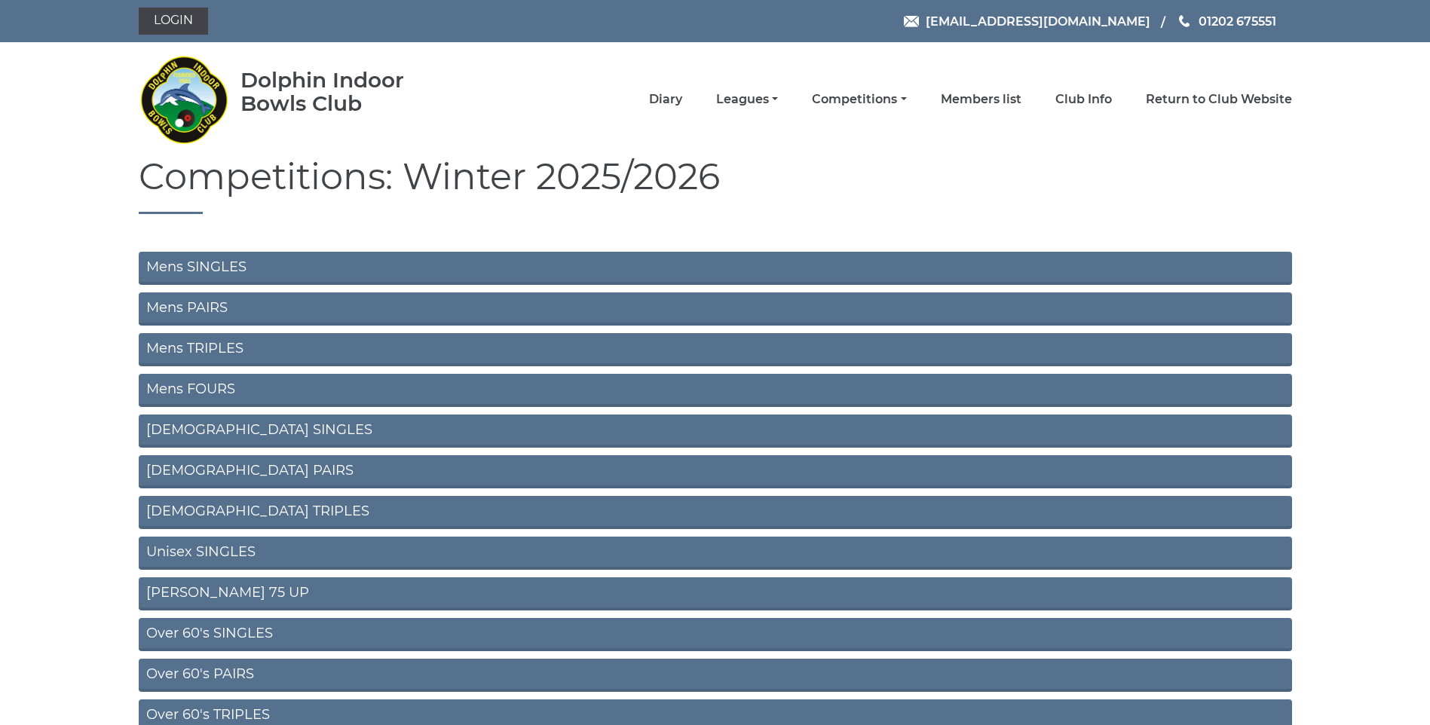
click at [213, 595] on link "Ron Jeffery 75 UP" at bounding box center [715, 593] width 1153 height 33
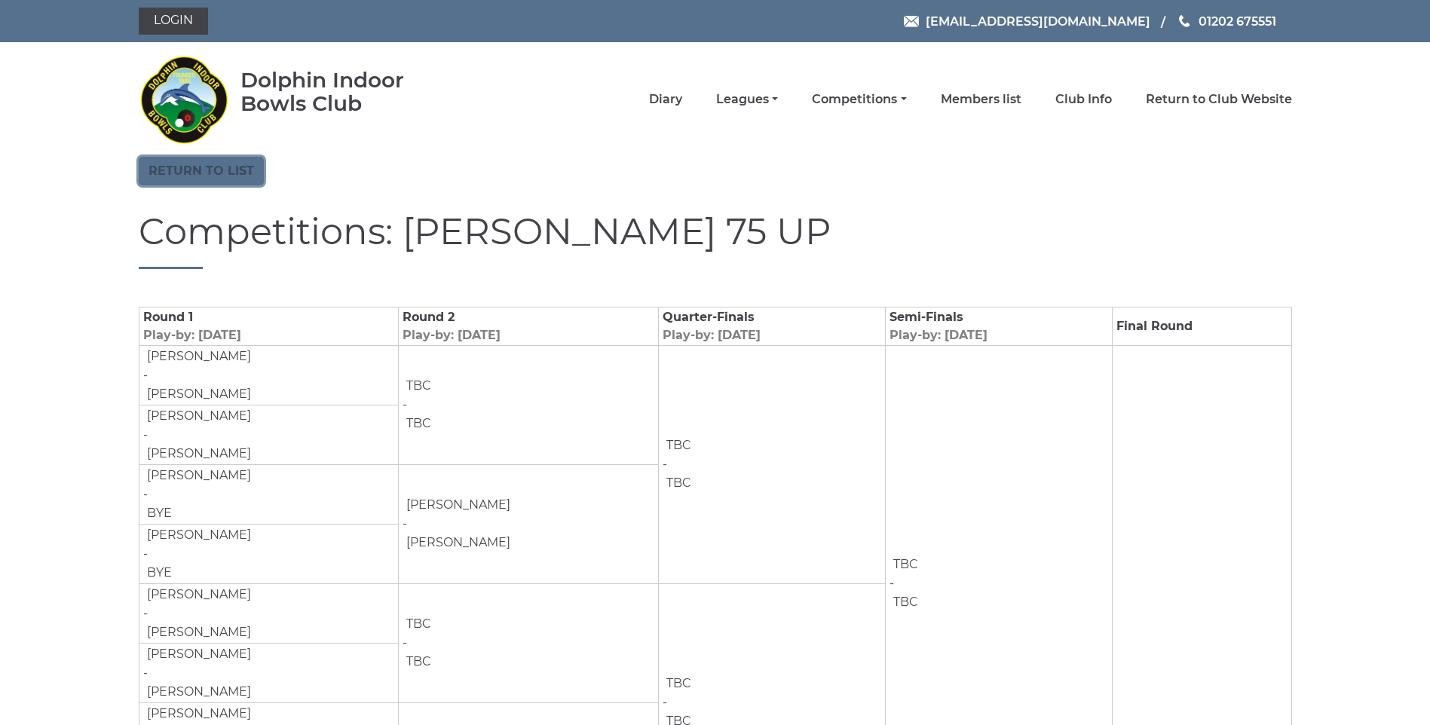
click at [189, 169] on link "Return to list" at bounding box center [201, 171] width 125 height 29
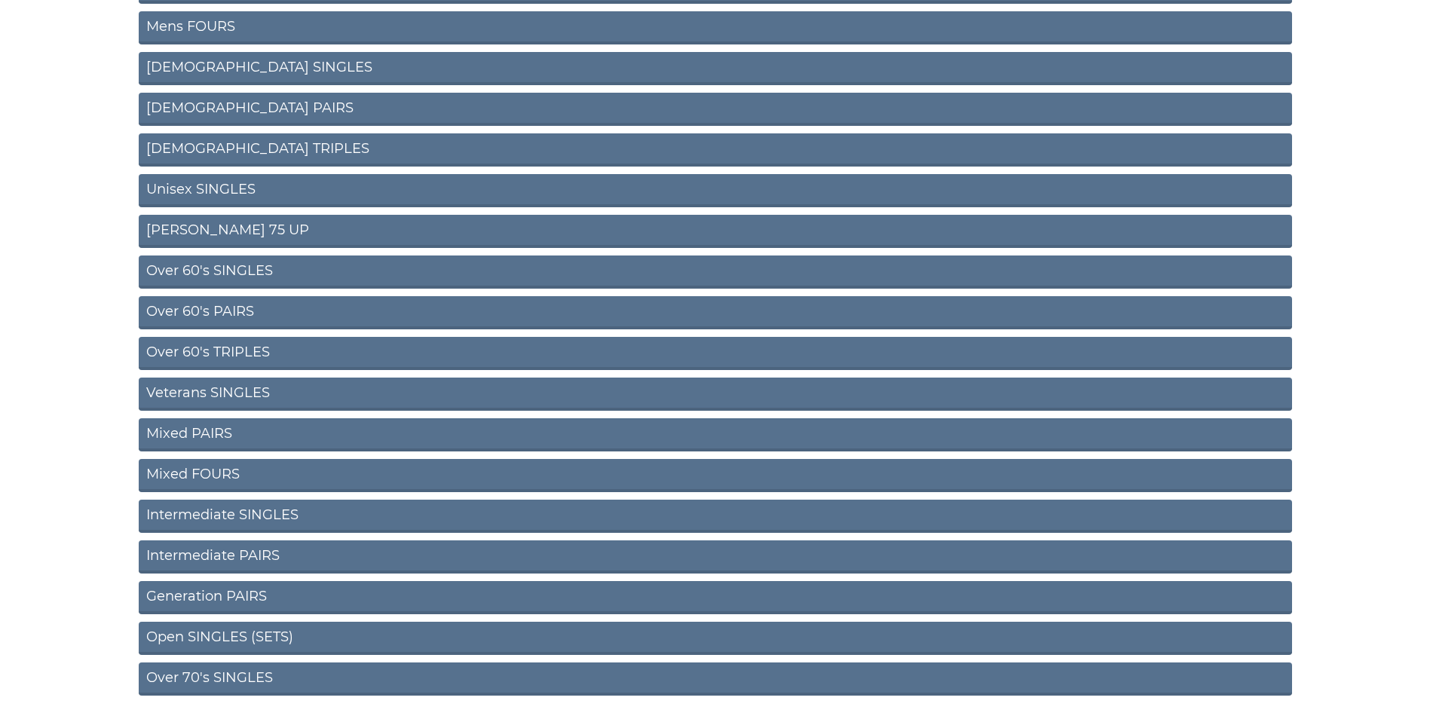
scroll to position [377, 0]
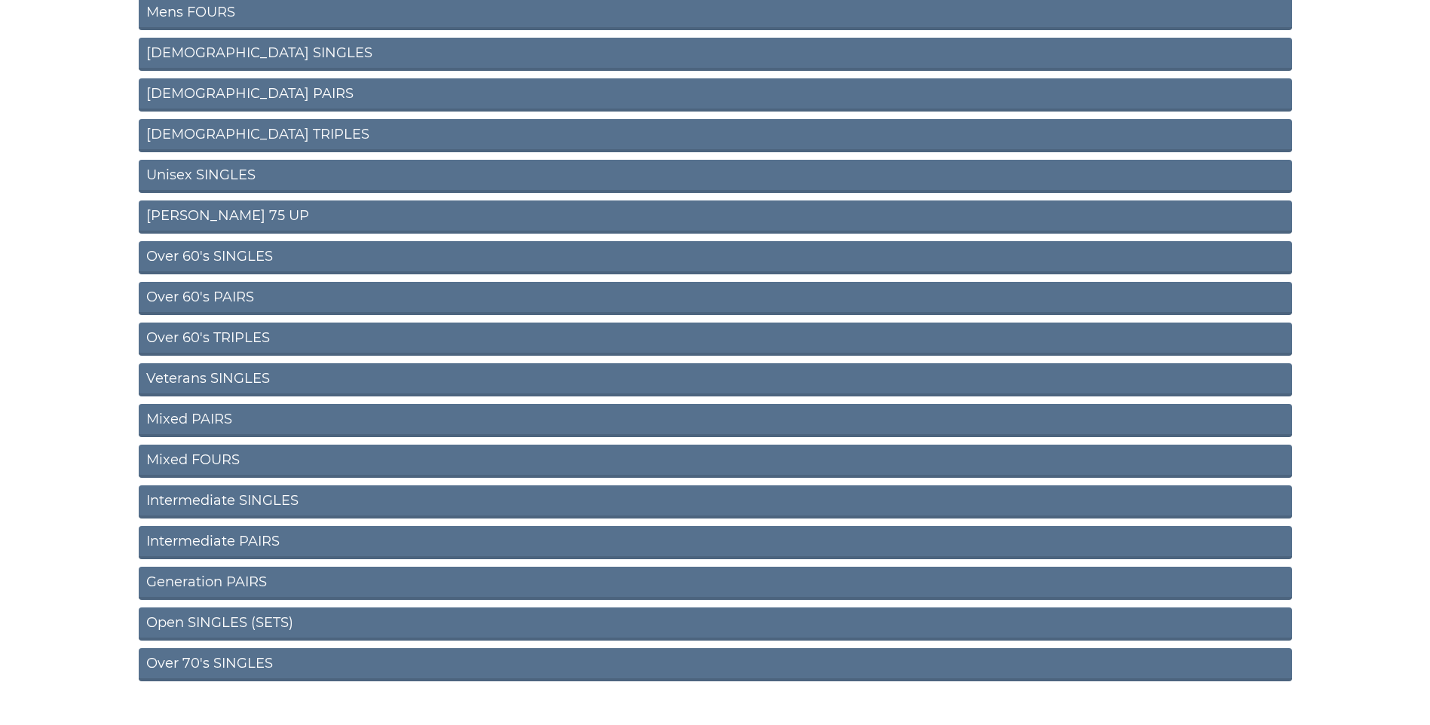
click at [178, 173] on link "Unisex SINGLES" at bounding box center [715, 176] width 1153 height 33
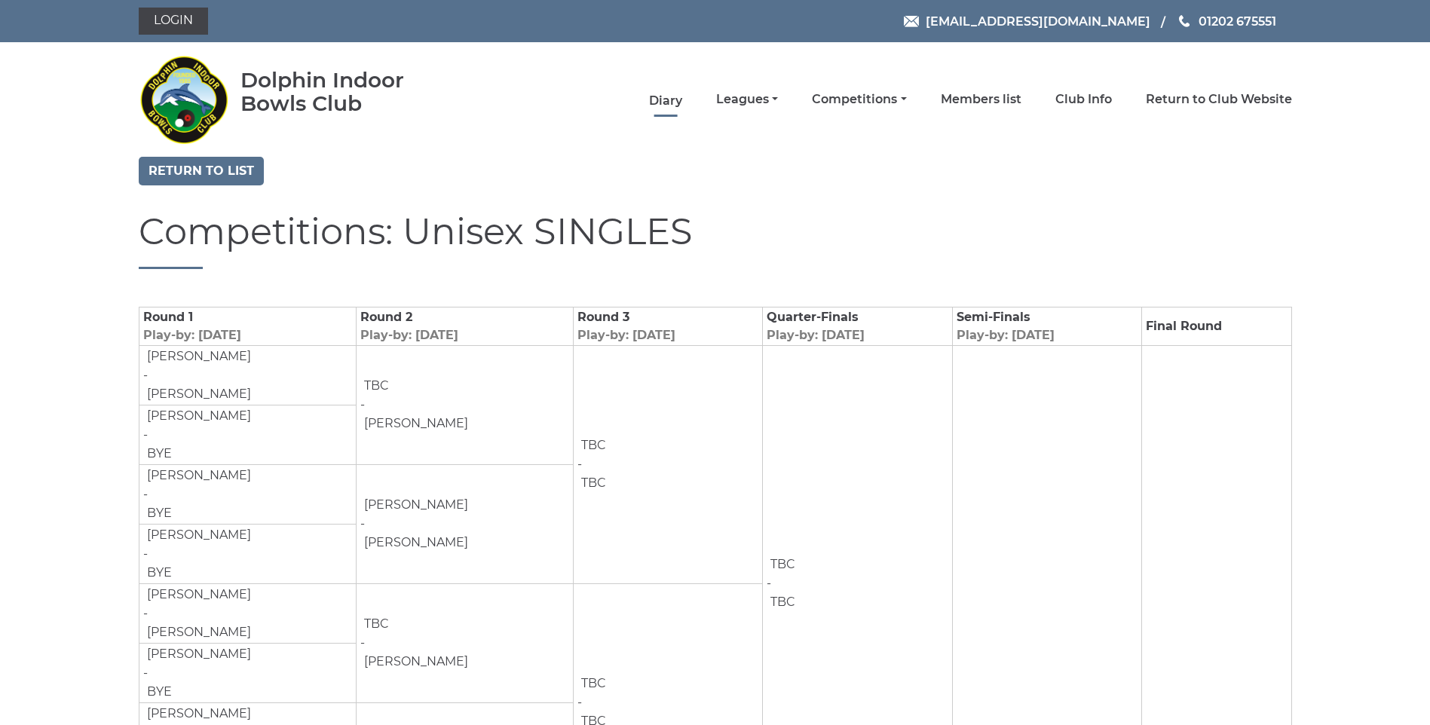
click at [675, 104] on link "Diary" at bounding box center [665, 101] width 33 height 17
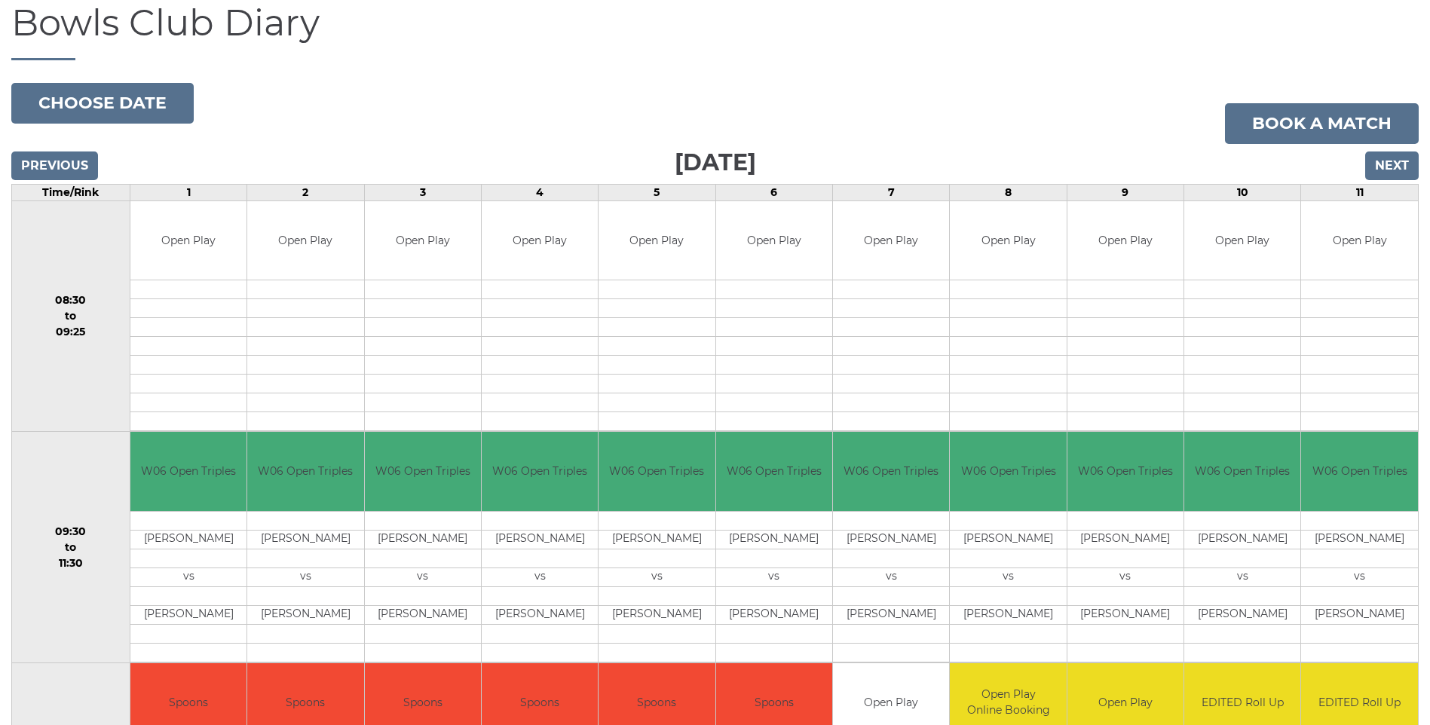
scroll to position [151, 0]
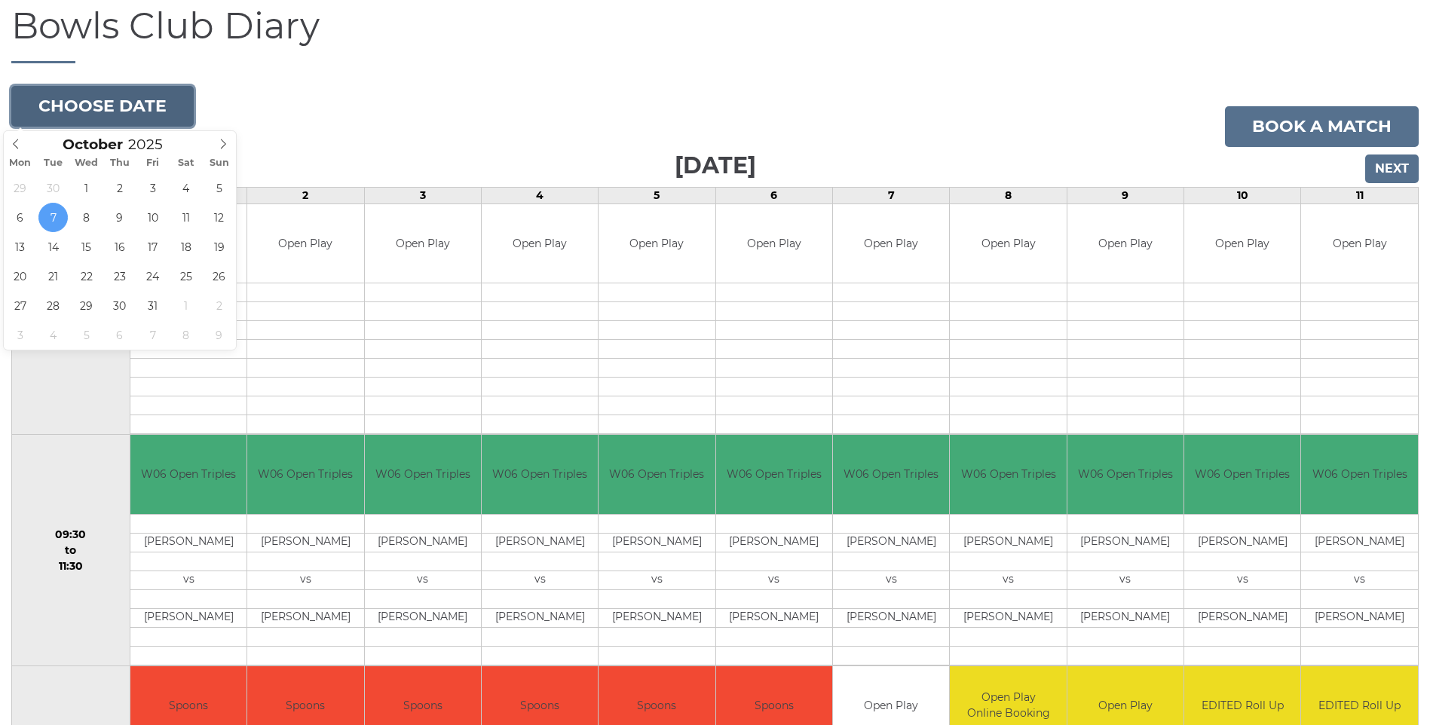
drag, startPoint x: 78, startPoint y: 96, endPoint x: 94, endPoint y: 95, distance: 15.8
click at [78, 95] on button "Choose date" at bounding box center [102, 106] width 182 height 41
type input "2025-10-26"
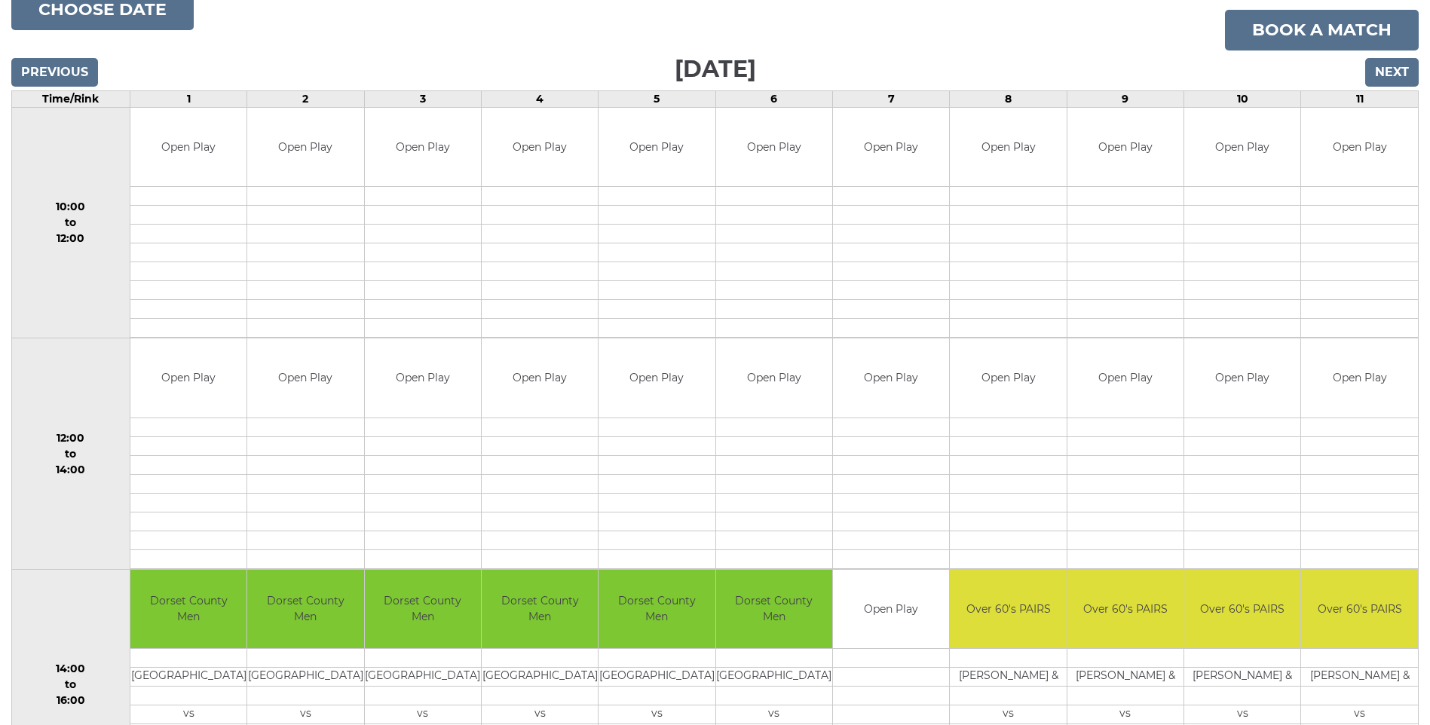
scroll to position [224, 0]
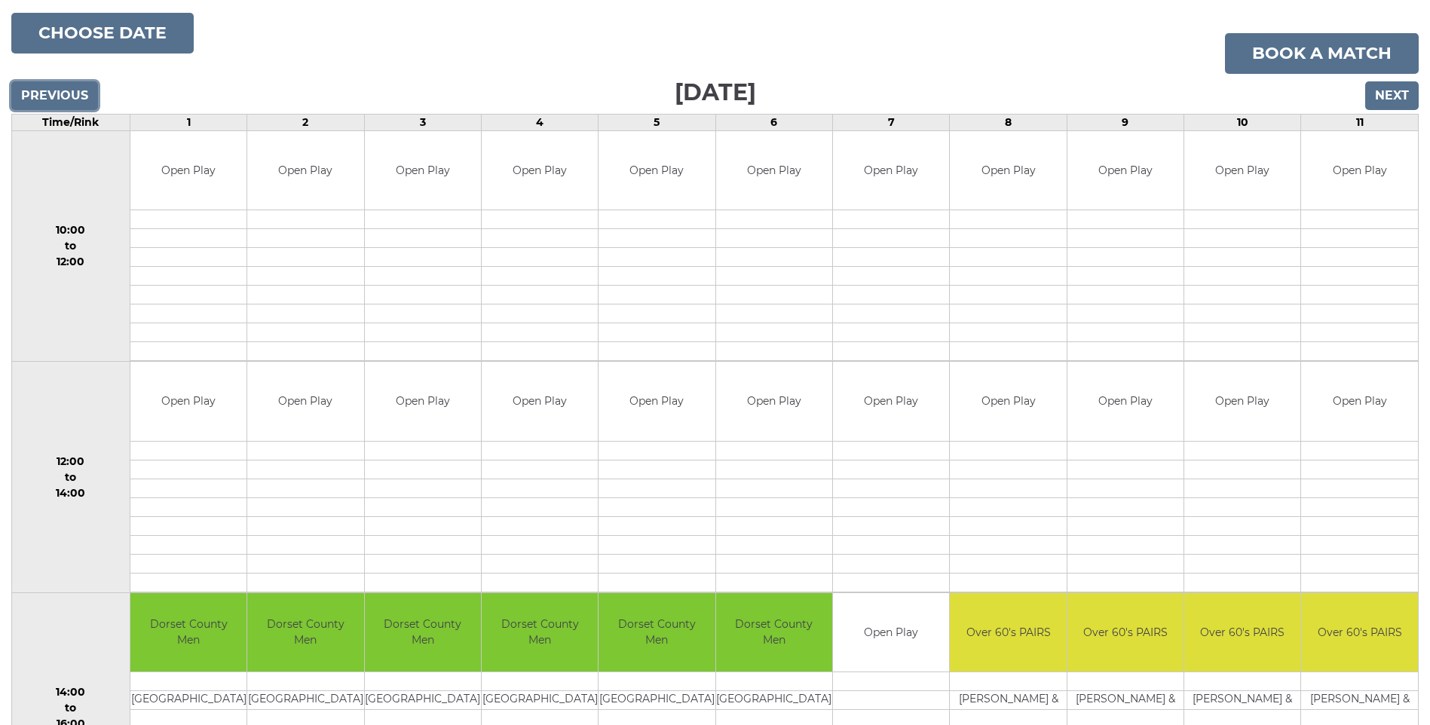
click at [44, 99] on input "Previous" at bounding box center [54, 95] width 87 height 29
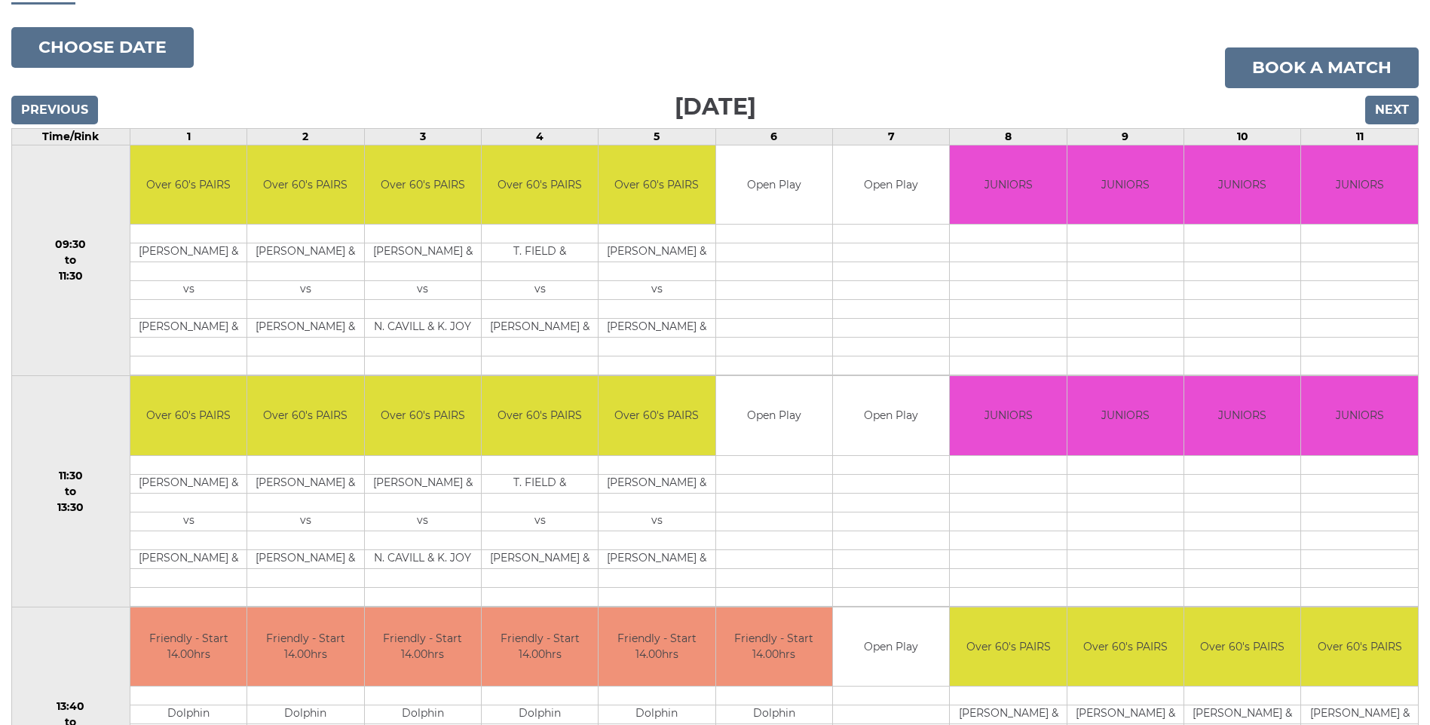
scroll to position [226, 0]
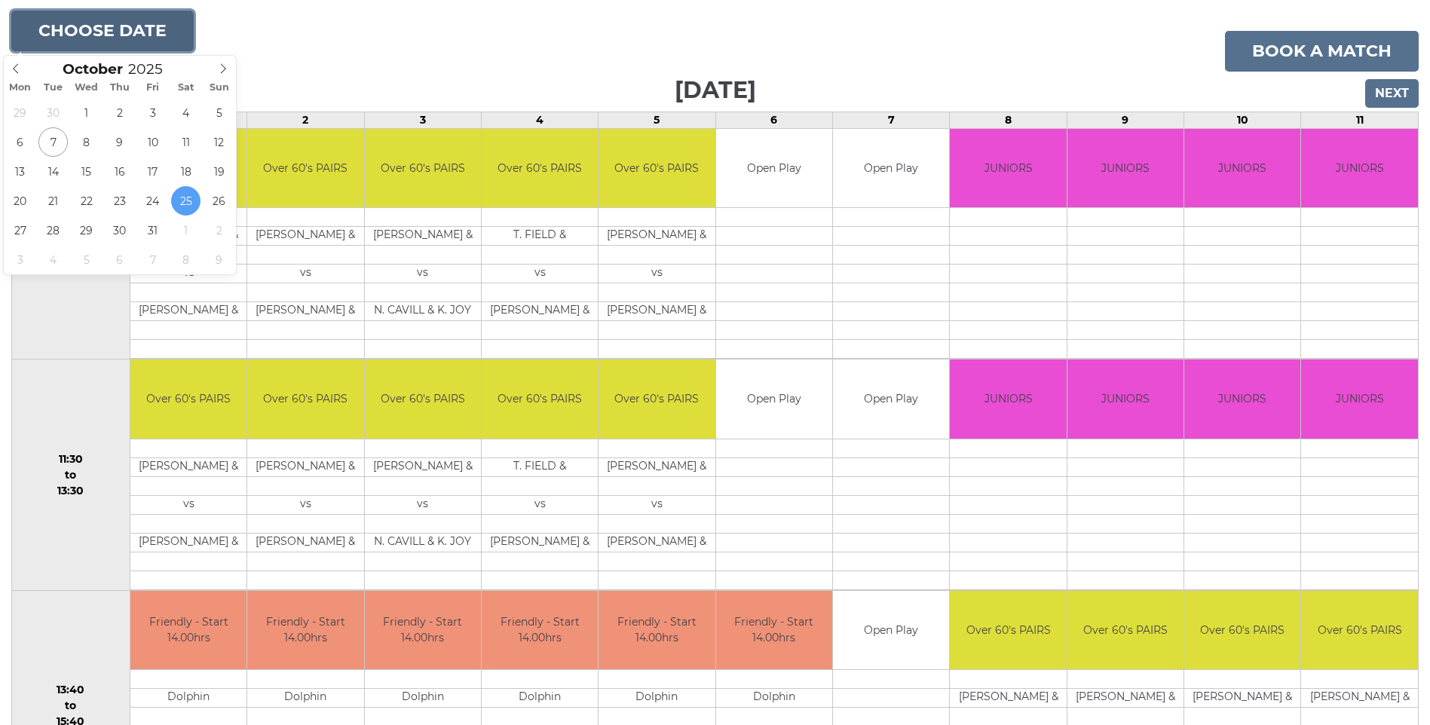
click at [148, 21] on button "Choose date" at bounding box center [102, 31] width 182 height 41
type input "2025-10-18"
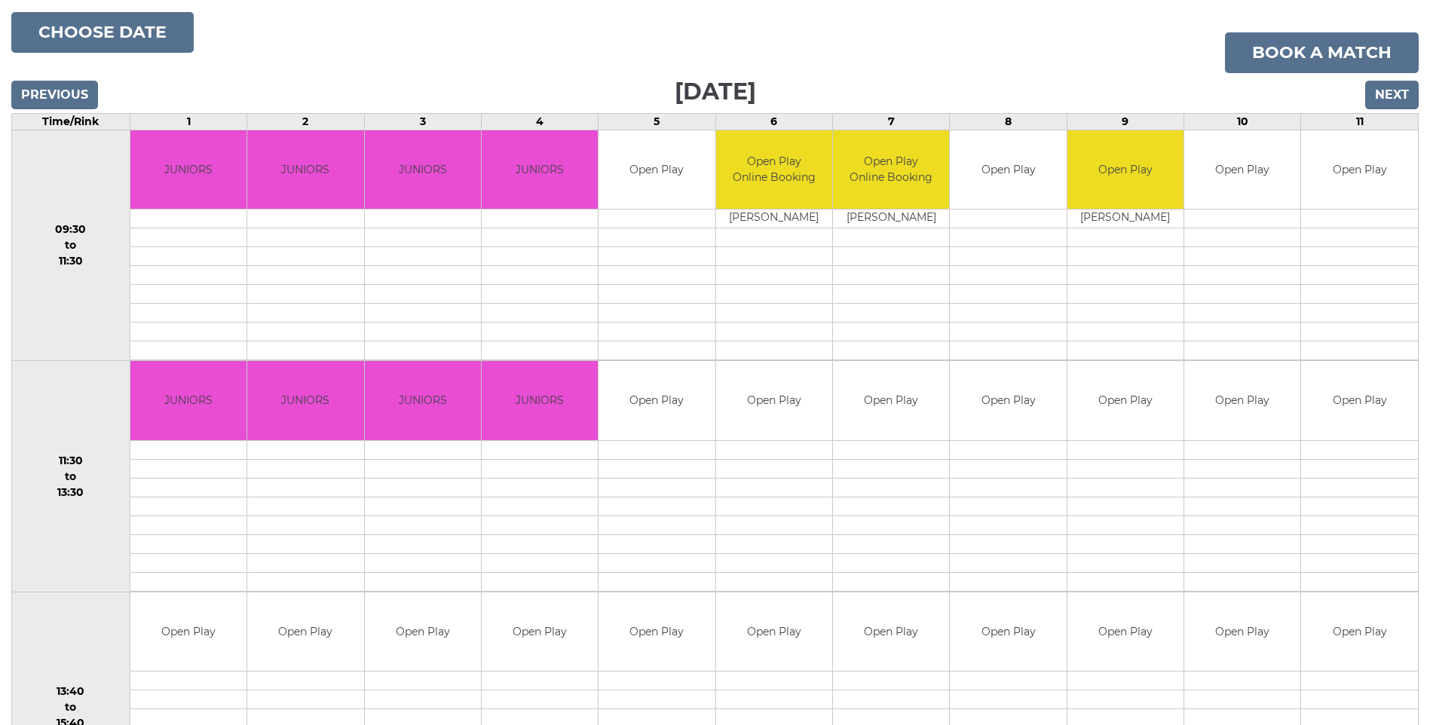
scroll to position [224, 0]
click at [1379, 99] on input "Next" at bounding box center [1392, 95] width 54 height 29
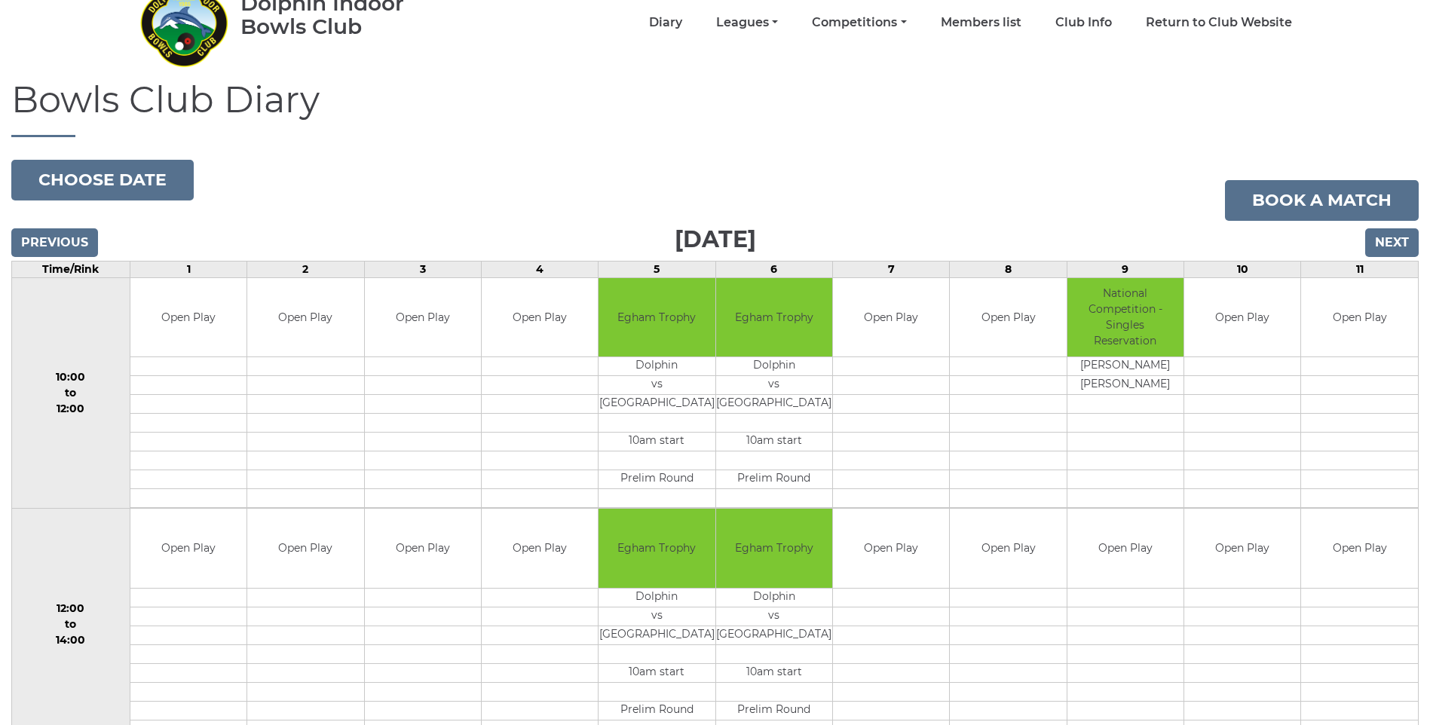
scroll to position [73, 0]
